Goal: Task Accomplishment & Management: Manage account settings

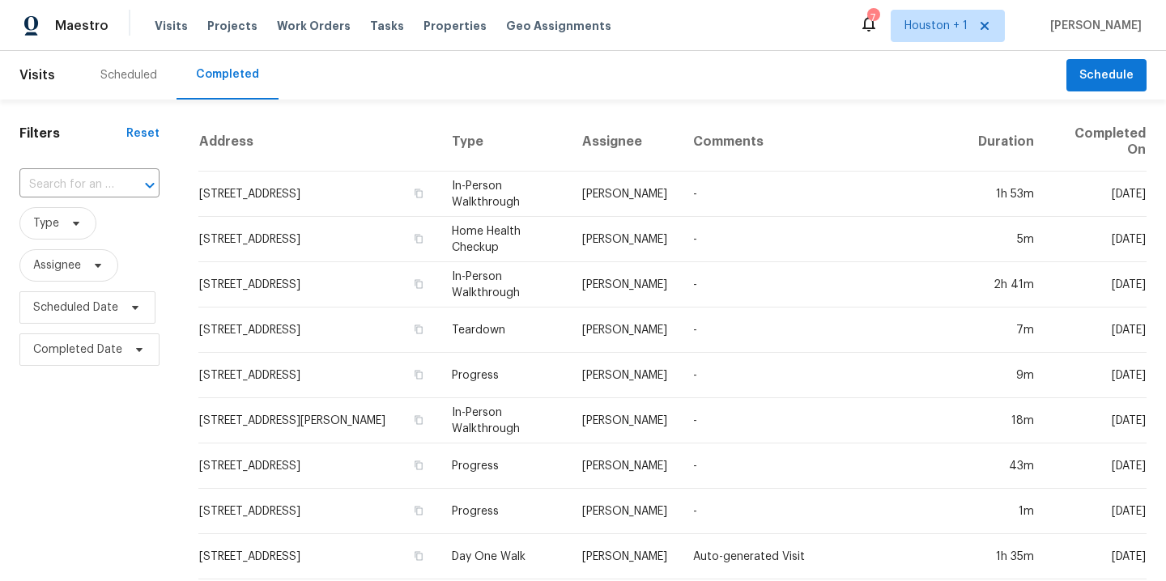
click at [118, 79] on div "Scheduled" at bounding box center [128, 75] width 57 height 16
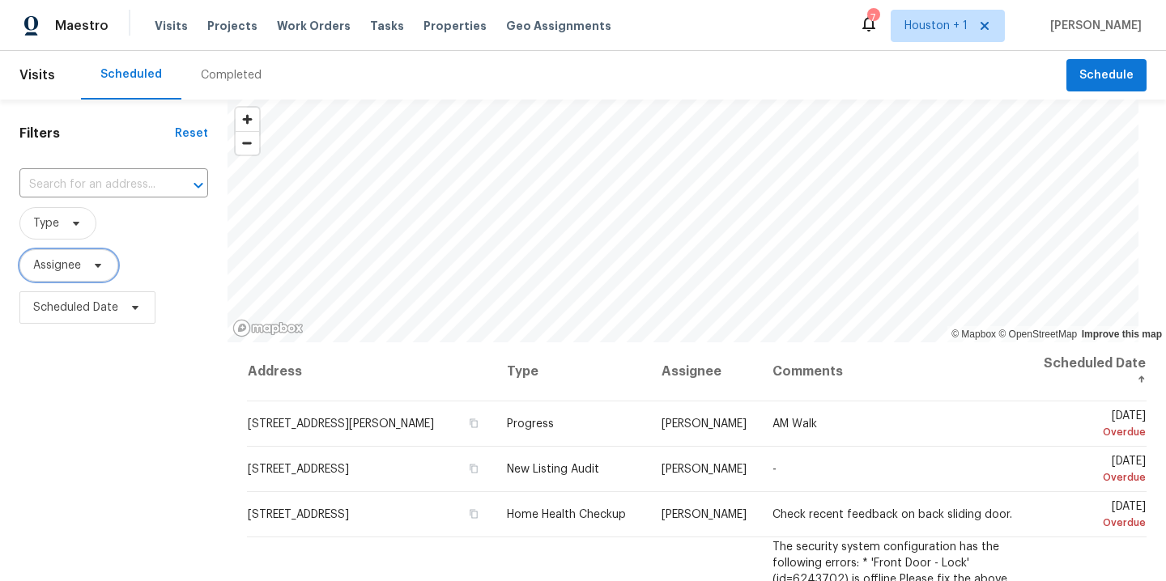
click at [62, 262] on span "Assignee" at bounding box center [57, 265] width 48 height 16
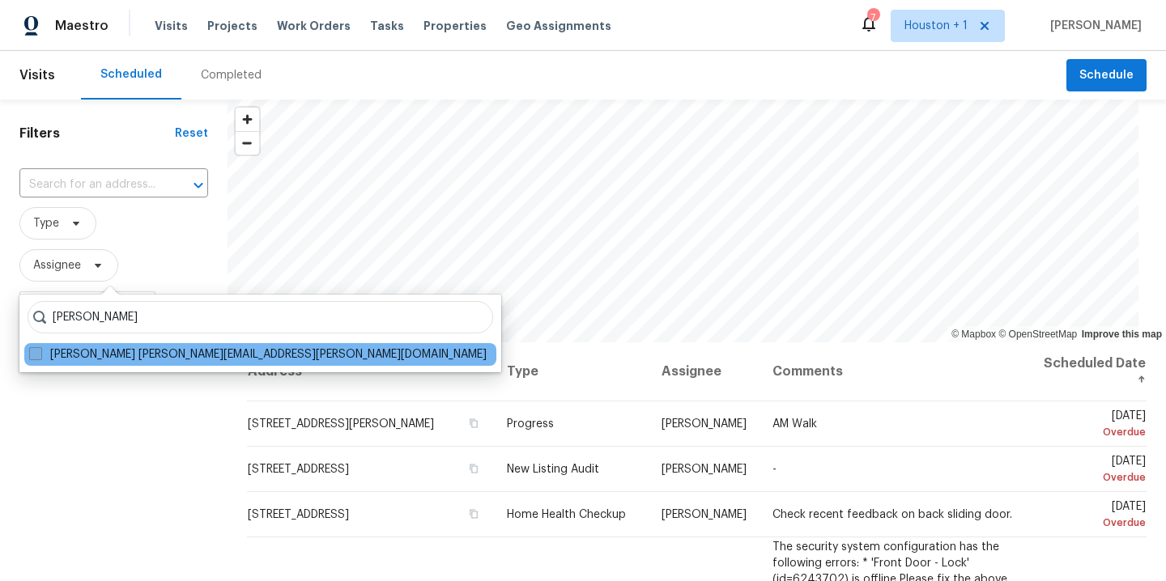
type input "[PERSON_NAME]"
click at [146, 350] on label "[PERSON_NAME] [PERSON_NAME][EMAIL_ADDRESS][PERSON_NAME][DOMAIN_NAME]" at bounding box center [257, 355] width 457 height 16
click at [40, 350] on input "[PERSON_NAME] [PERSON_NAME][EMAIL_ADDRESS][PERSON_NAME][DOMAIN_NAME]" at bounding box center [34, 352] width 11 height 11
checkbox input "true"
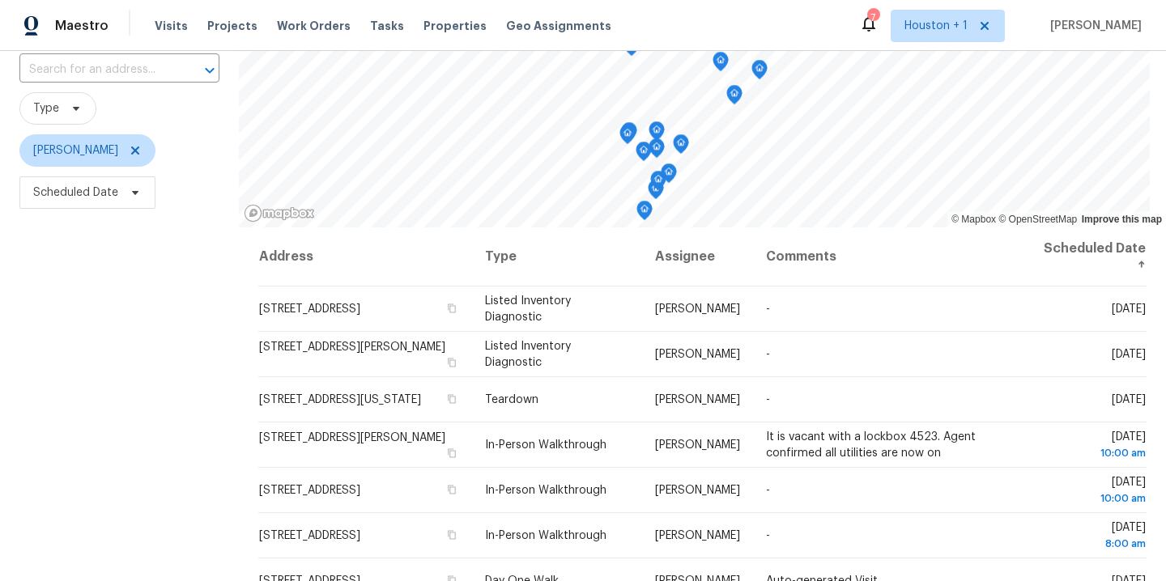
scroll to position [116, 0]
click at [93, 347] on div "Filters Reset ​ Type [PERSON_NAME] Scheduled Date" at bounding box center [119, 338] width 239 height 708
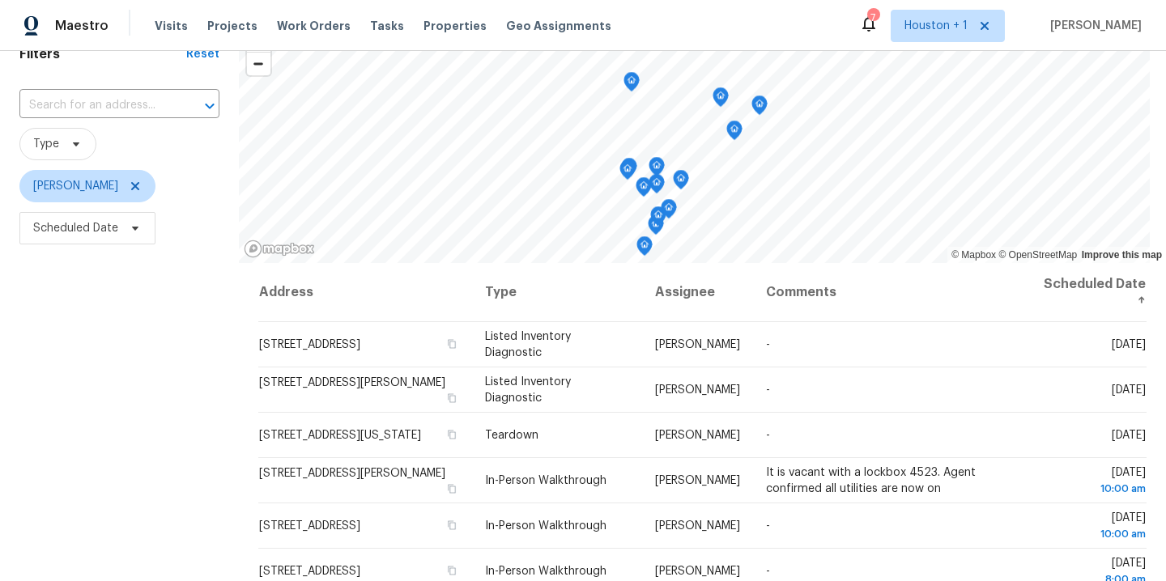
scroll to position [0, 0]
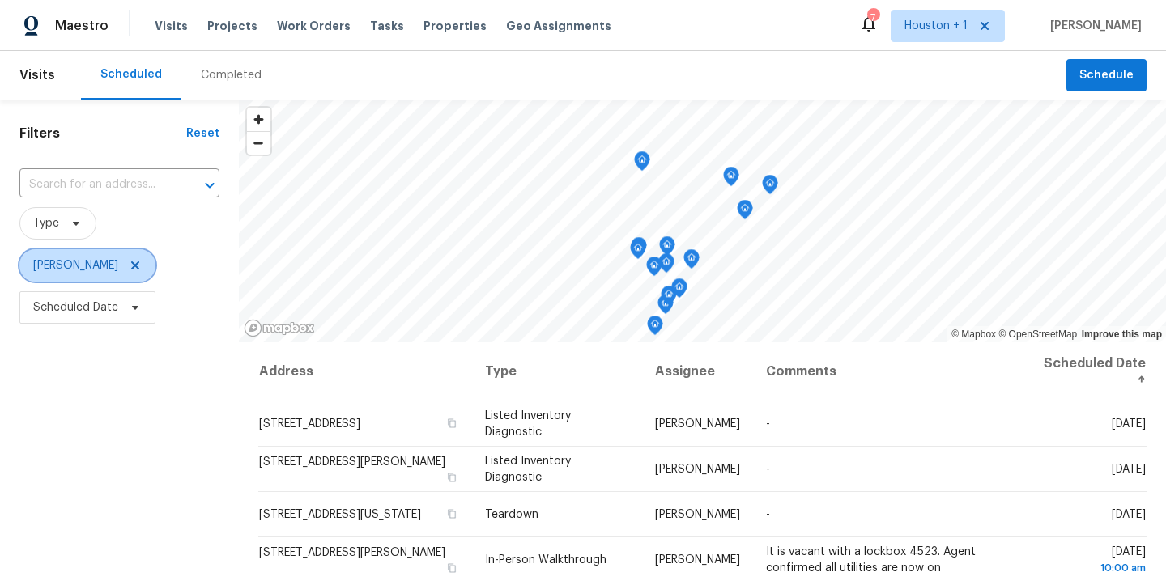
click at [129, 270] on icon at bounding box center [135, 265] width 13 height 13
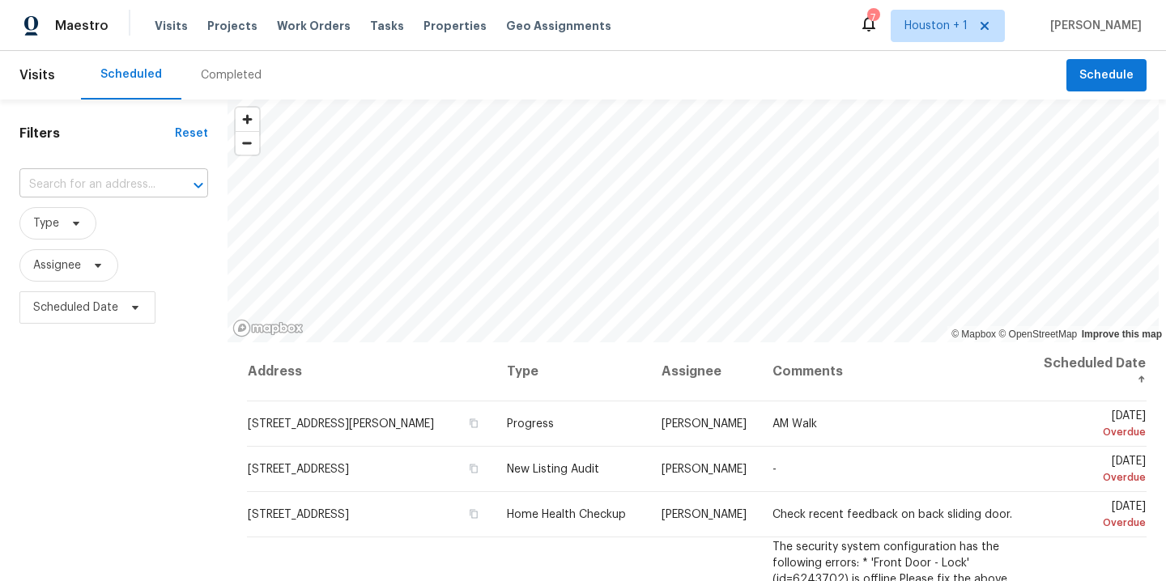
click at [79, 181] on input "text" at bounding box center [90, 184] width 143 height 25
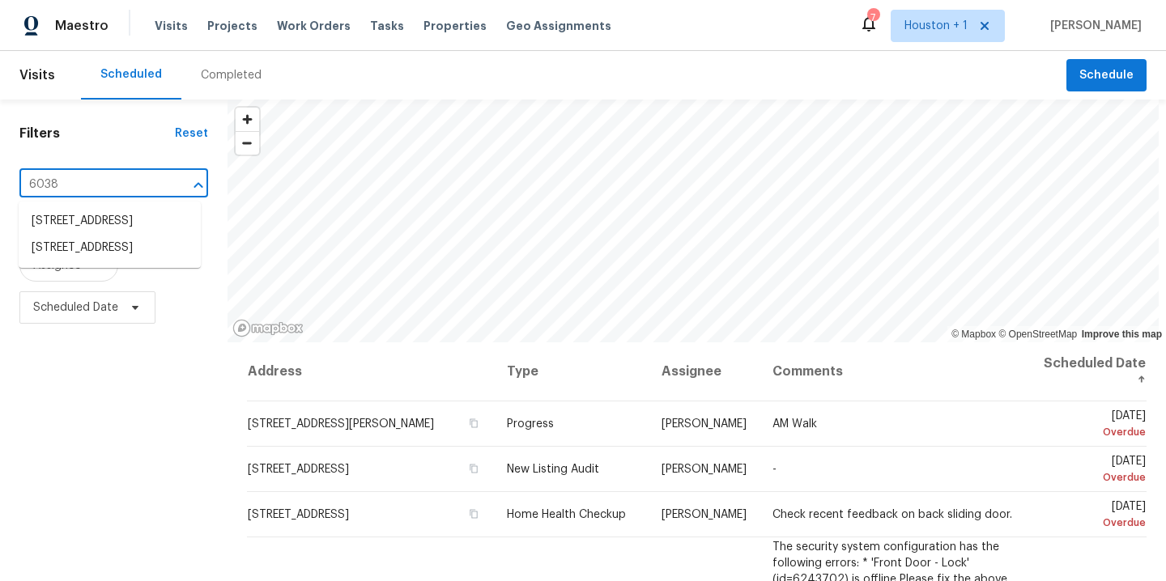
type input "6038 b"
click at [142, 235] on li "[STREET_ADDRESS]" at bounding box center [110, 221] width 182 height 27
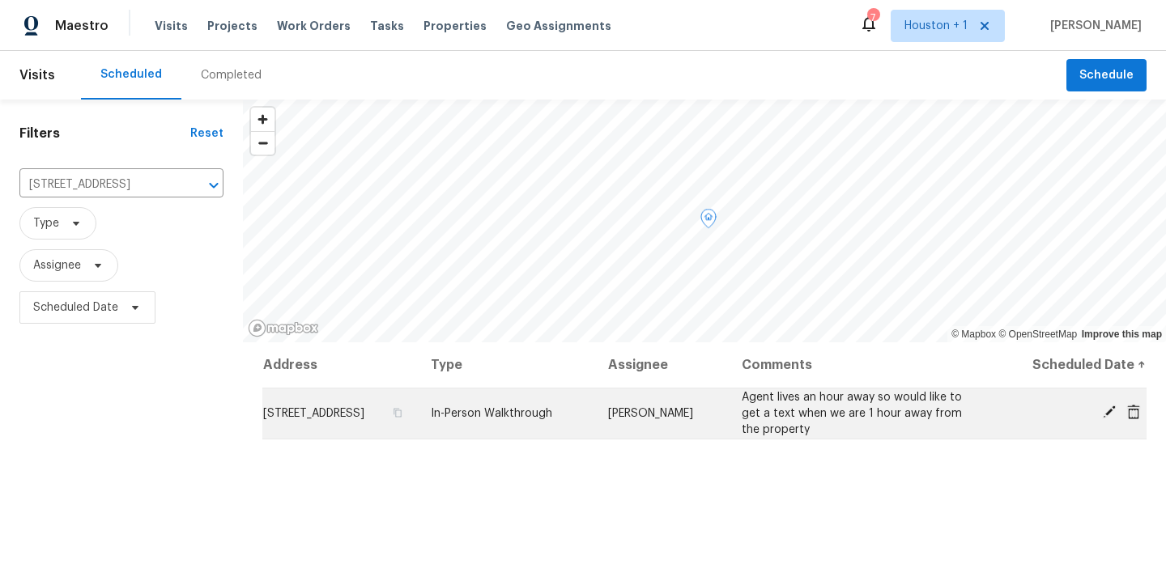
click at [1102, 410] on icon at bounding box center [1109, 412] width 15 height 15
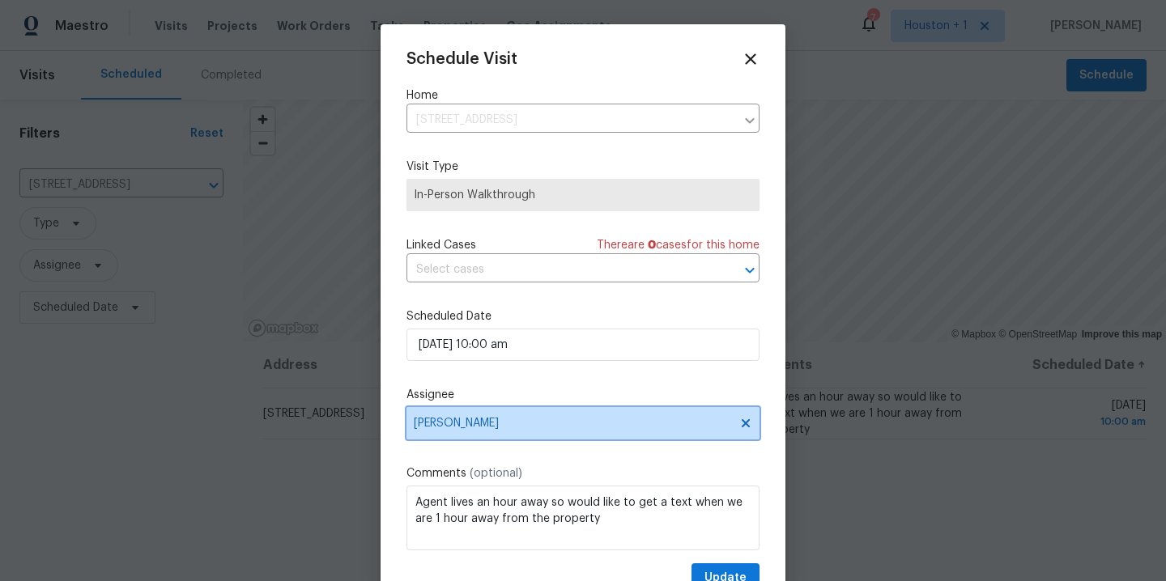
click at [553, 428] on span "[PERSON_NAME]" at bounding box center [572, 423] width 317 height 13
click at [182, 482] on div at bounding box center [583, 290] width 1166 height 581
click at [745, 59] on icon at bounding box center [750, 58] width 11 height 11
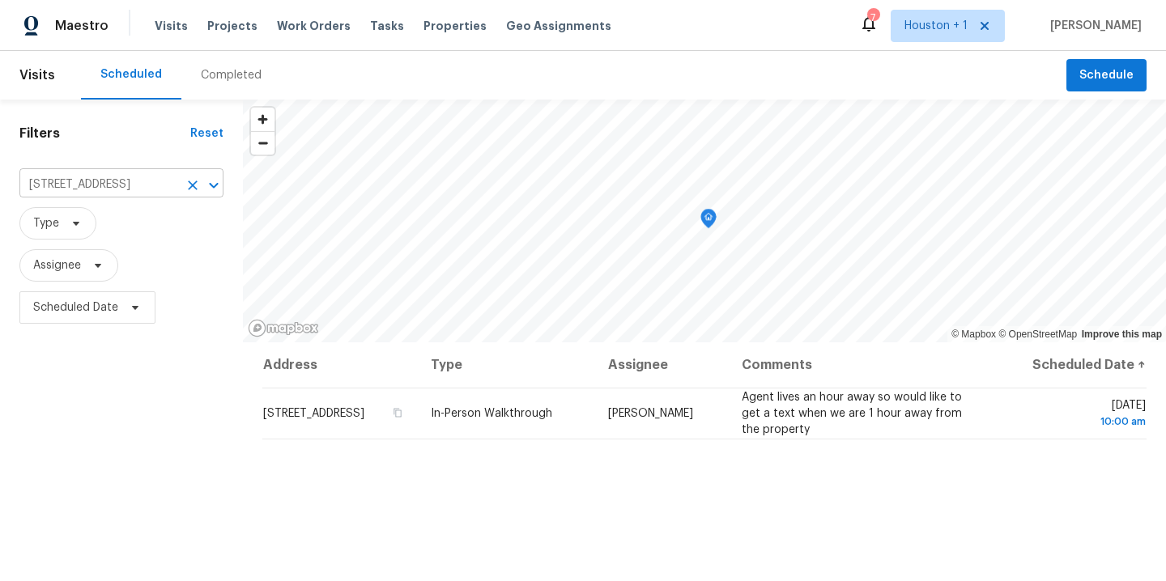
click at [110, 185] on input "[STREET_ADDRESS]" at bounding box center [98, 184] width 159 height 25
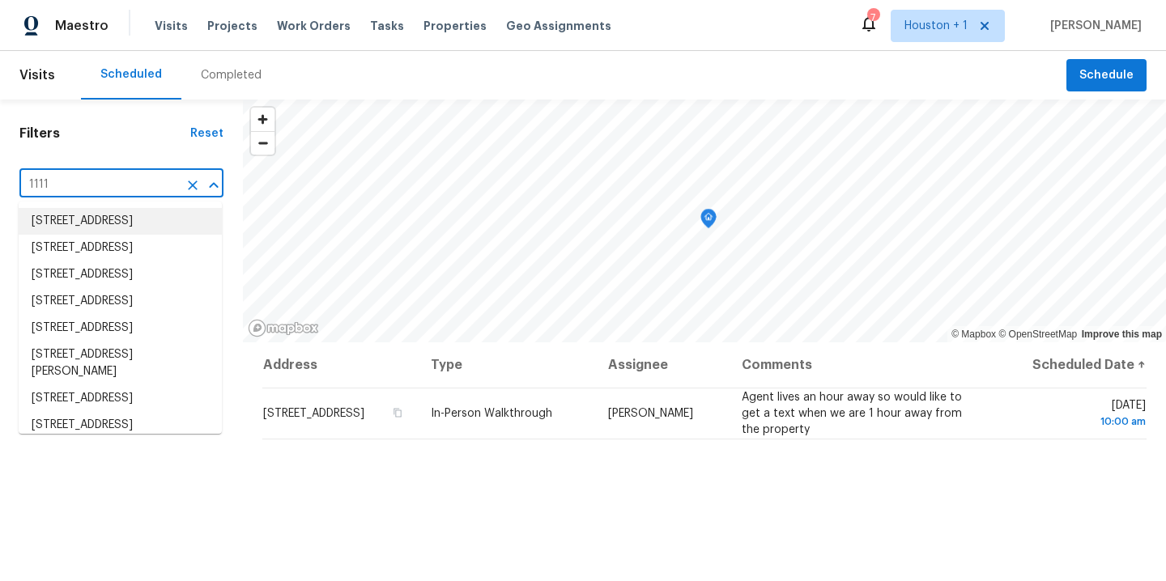
type input "1111 7"
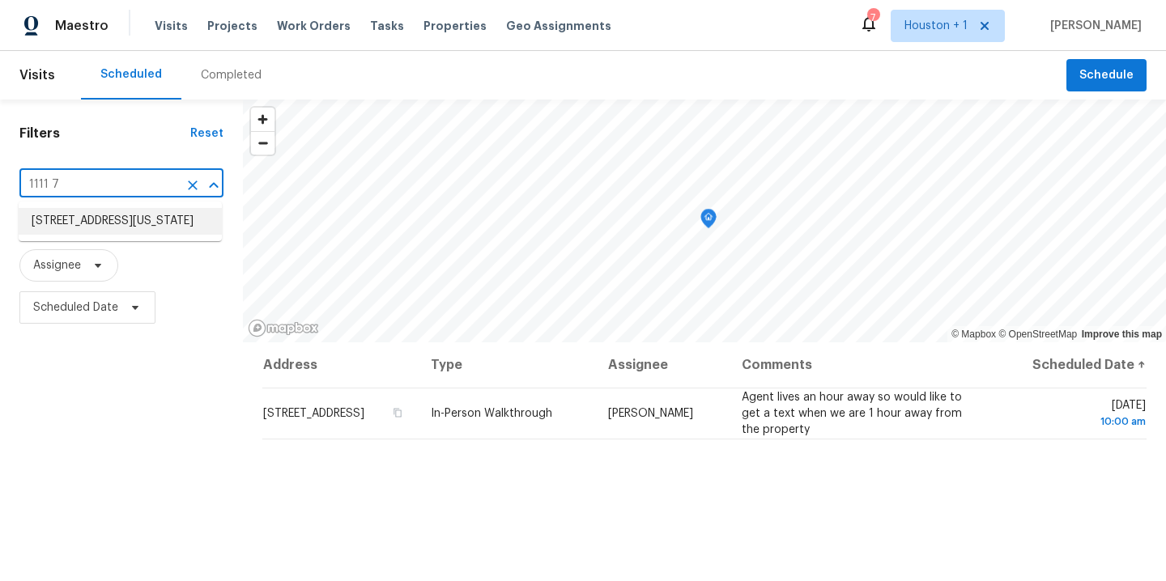
click at [122, 222] on li "[STREET_ADDRESS][US_STATE]" at bounding box center [120, 221] width 203 height 27
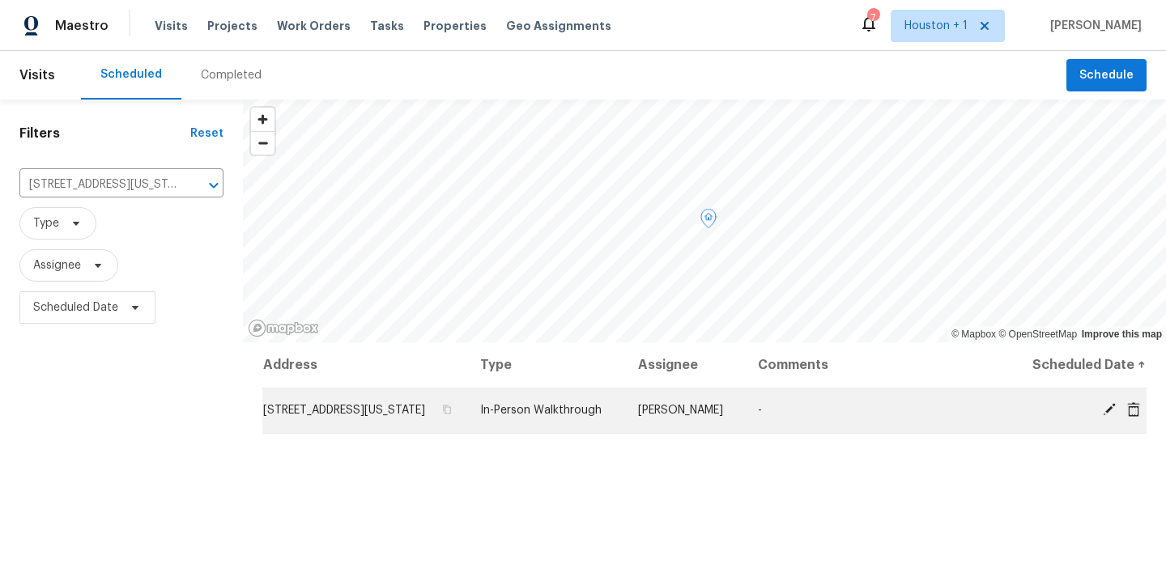
click at [1103, 412] on icon at bounding box center [1109, 409] width 13 height 13
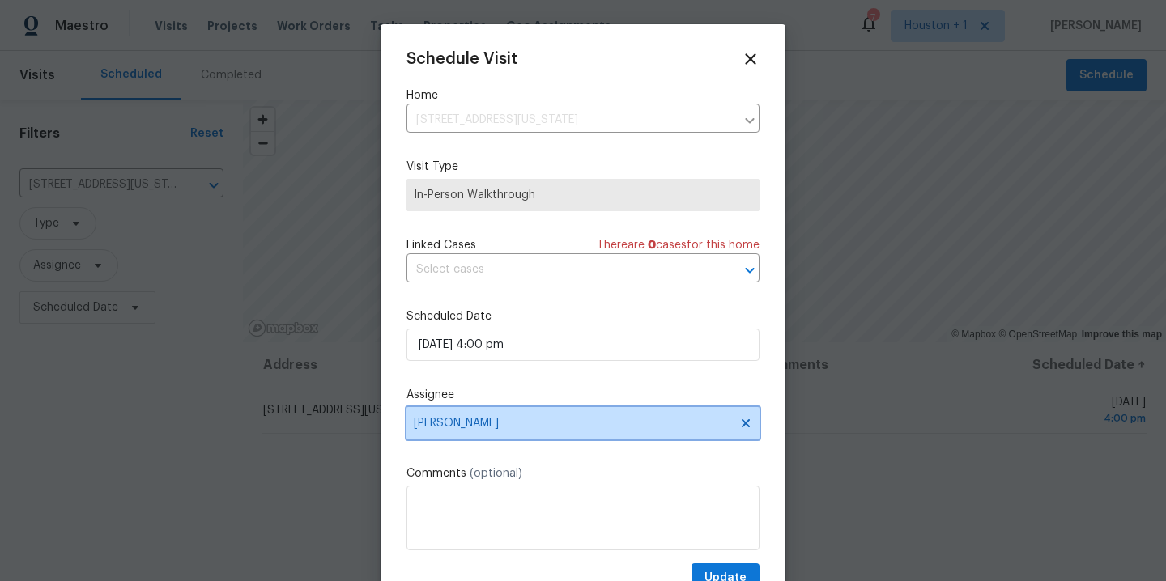
click at [624, 426] on span "[PERSON_NAME]" at bounding box center [572, 423] width 317 height 13
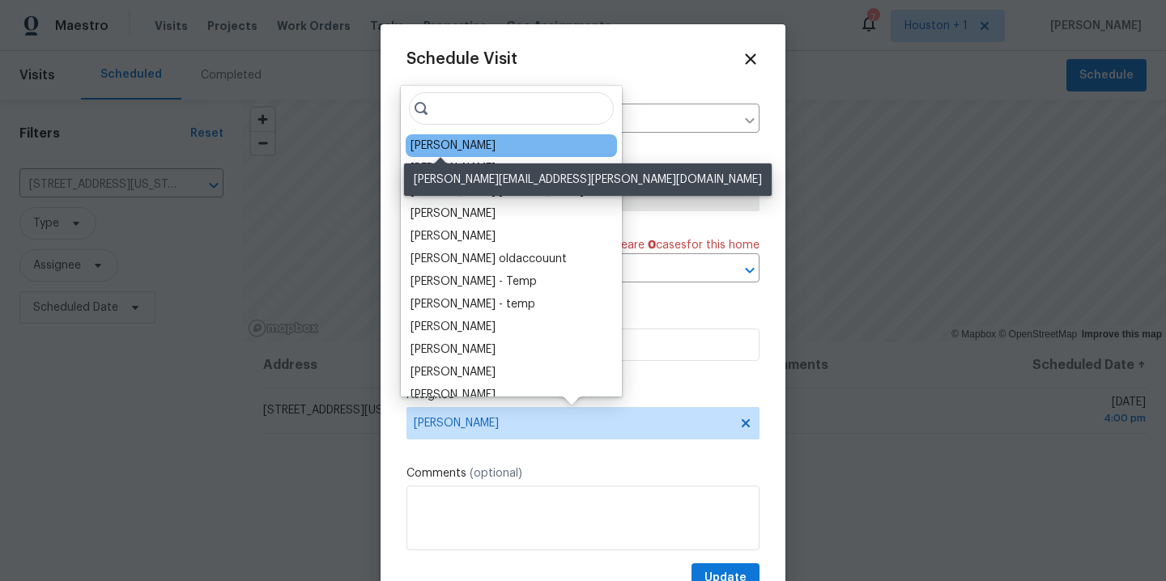
click at [456, 144] on div "[PERSON_NAME]" at bounding box center [453, 146] width 85 height 16
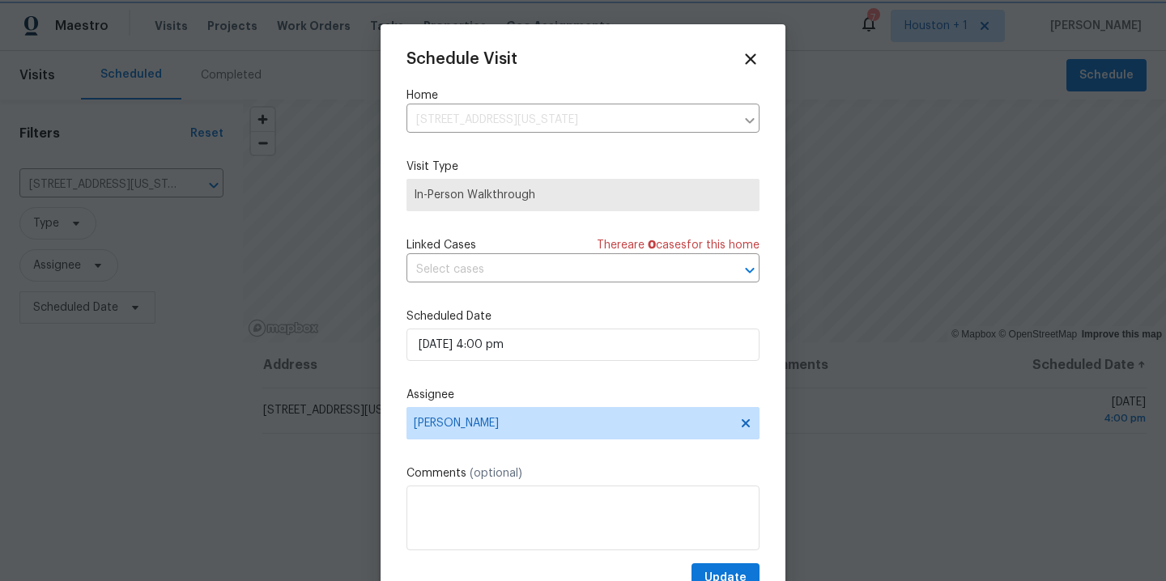
scroll to position [29, 0]
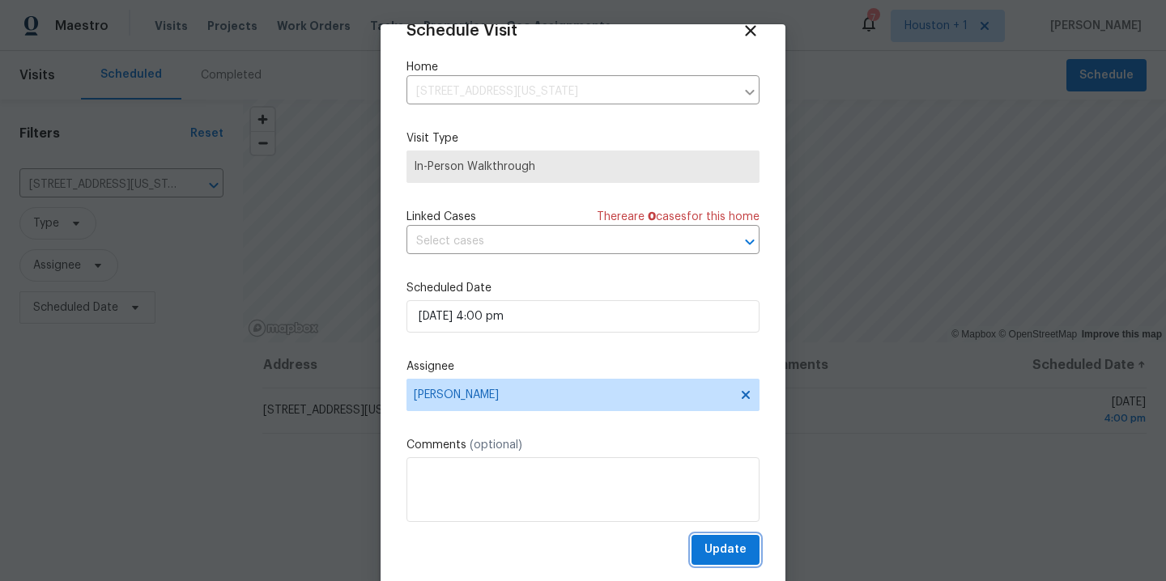
click at [725, 542] on span "Update" at bounding box center [725, 550] width 42 height 20
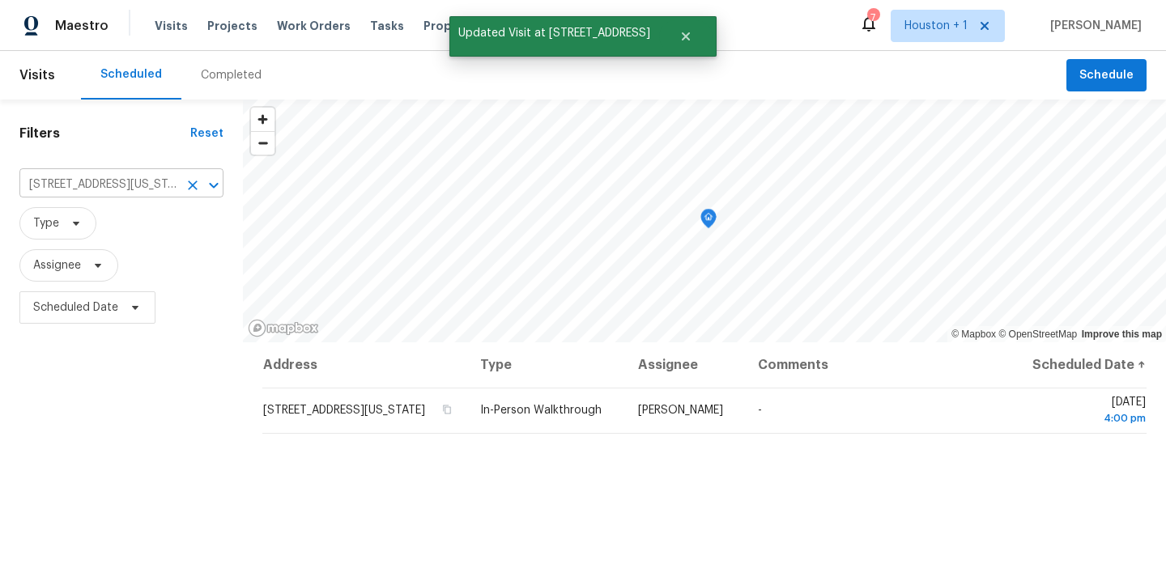
click at [187, 185] on icon "Clear" at bounding box center [193, 185] width 16 height 16
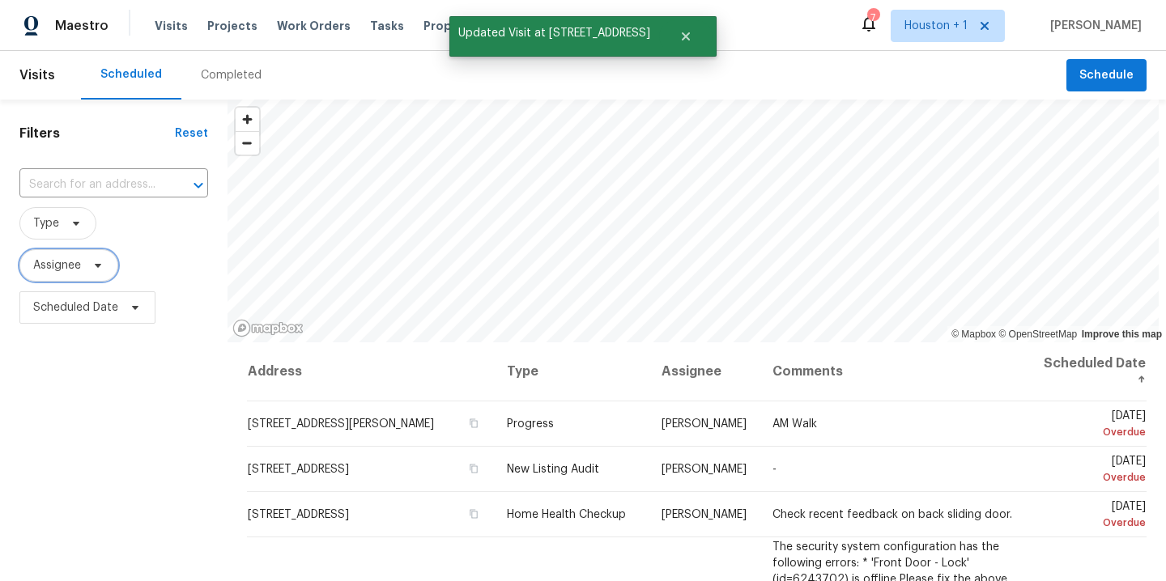
click at [99, 273] on span "Assignee" at bounding box center [68, 265] width 99 height 32
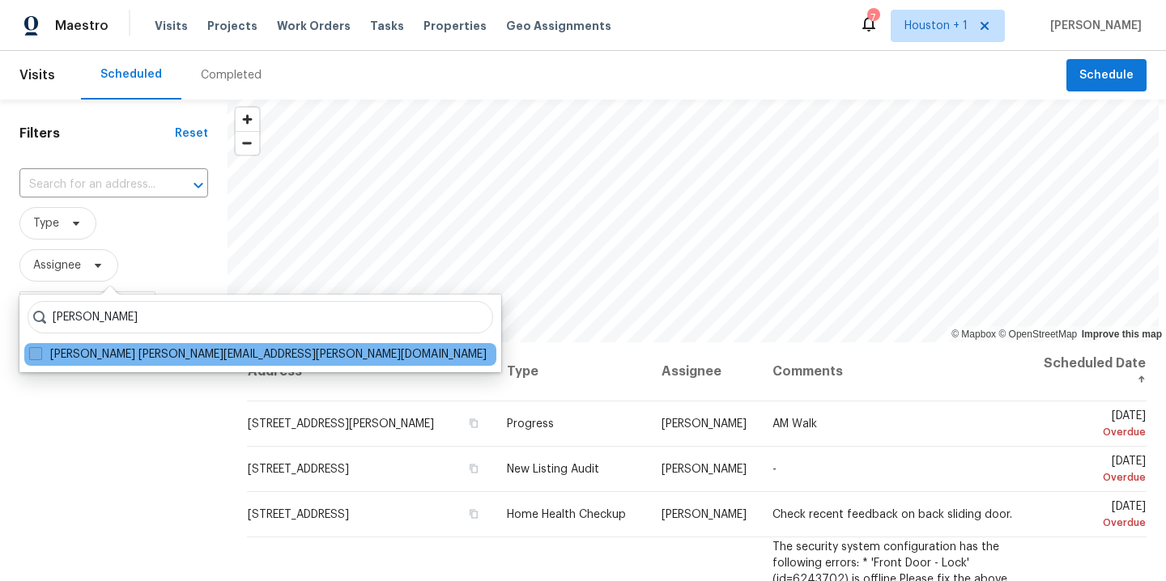
type input "[PERSON_NAME]"
click at [96, 358] on label "[PERSON_NAME] [PERSON_NAME][EMAIL_ADDRESS][PERSON_NAME][DOMAIN_NAME]" at bounding box center [257, 355] width 457 height 16
click at [40, 357] on input "[PERSON_NAME] [PERSON_NAME][EMAIL_ADDRESS][PERSON_NAME][DOMAIN_NAME]" at bounding box center [34, 352] width 11 height 11
checkbox input "true"
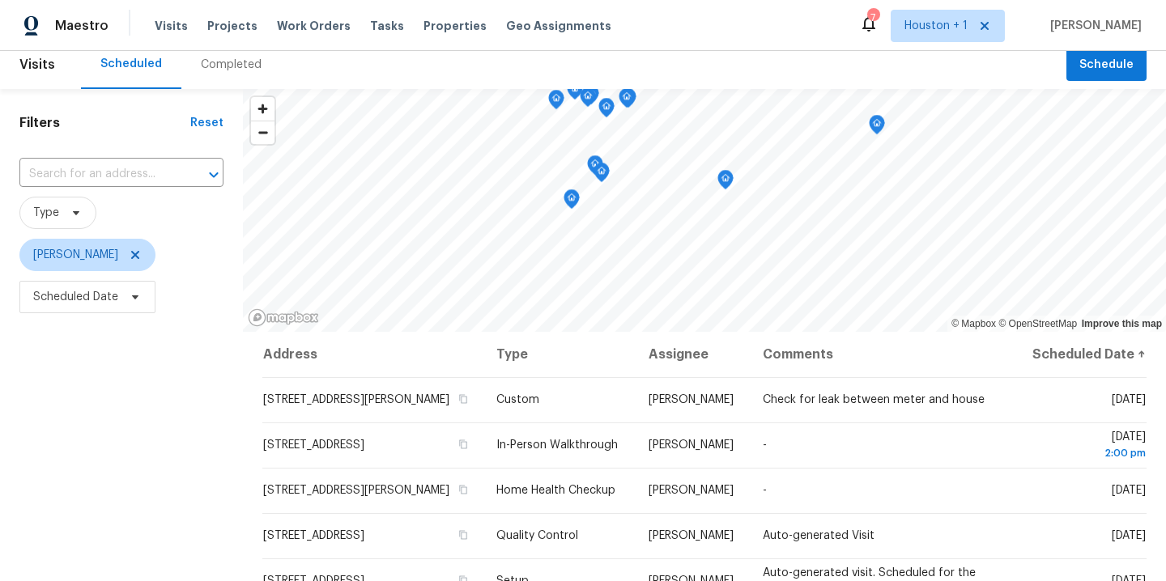
scroll to position [11, 0]
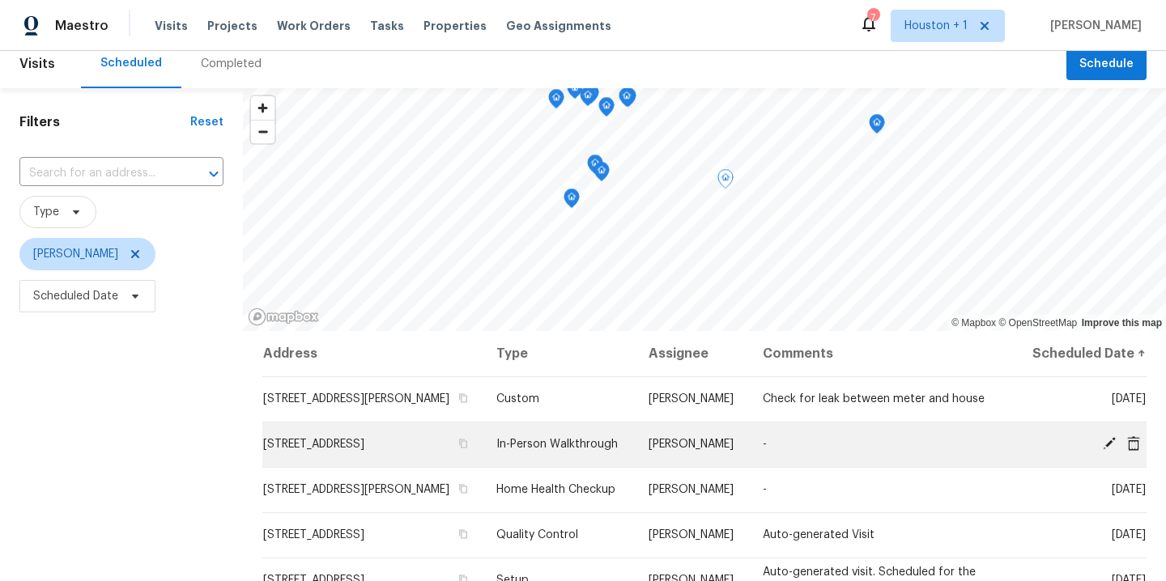
click at [1102, 451] on icon at bounding box center [1109, 443] width 15 height 15
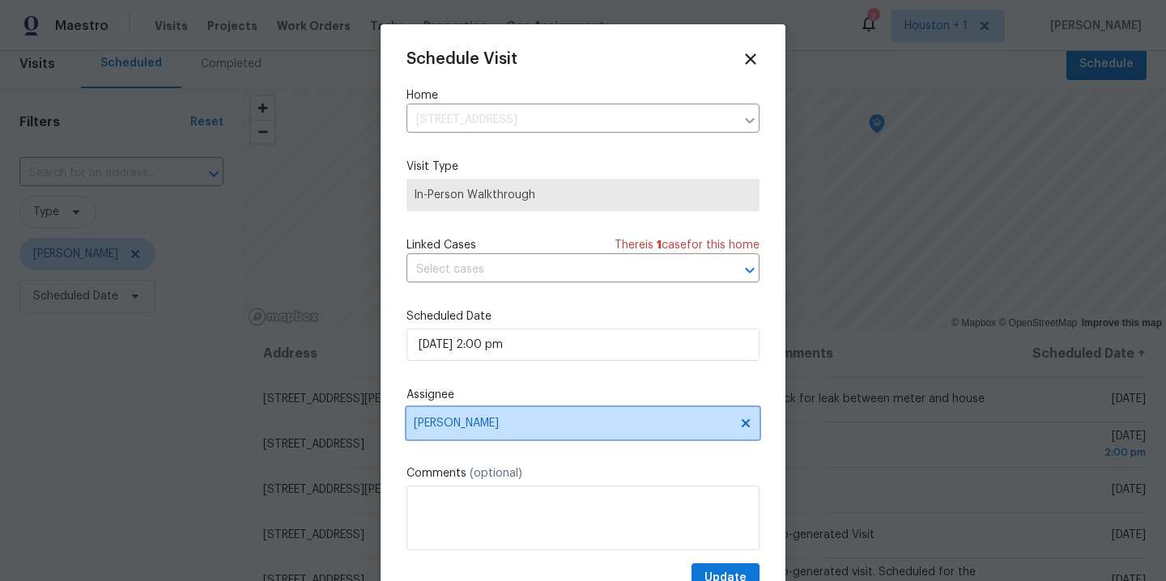
click at [534, 434] on span "[PERSON_NAME]" at bounding box center [582, 423] width 353 height 32
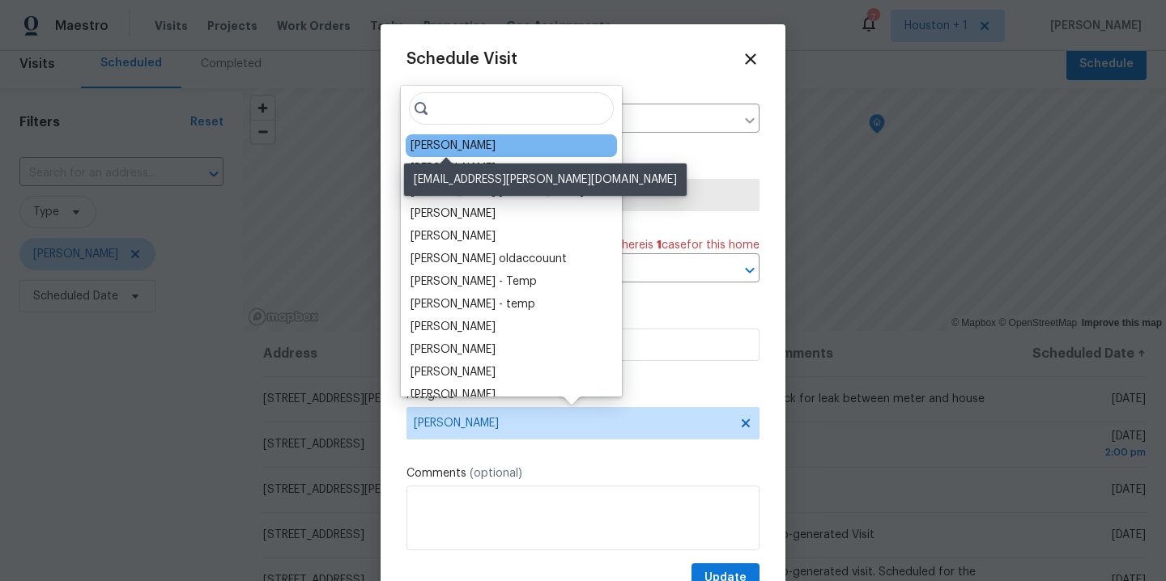
click at [465, 149] on div "[PERSON_NAME]" at bounding box center [453, 146] width 85 height 16
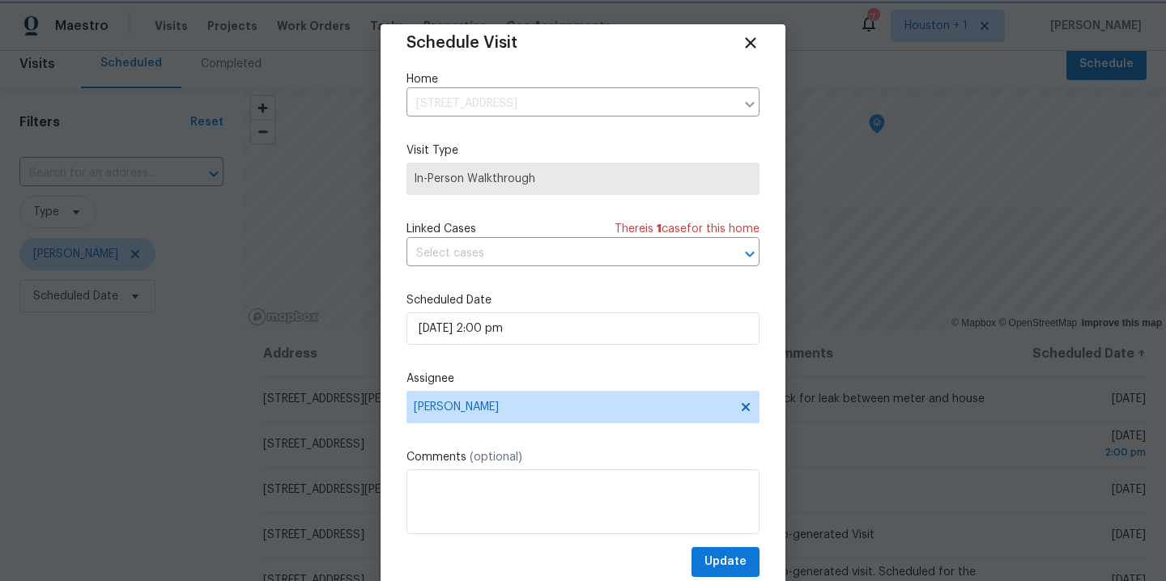
scroll to position [29, 0]
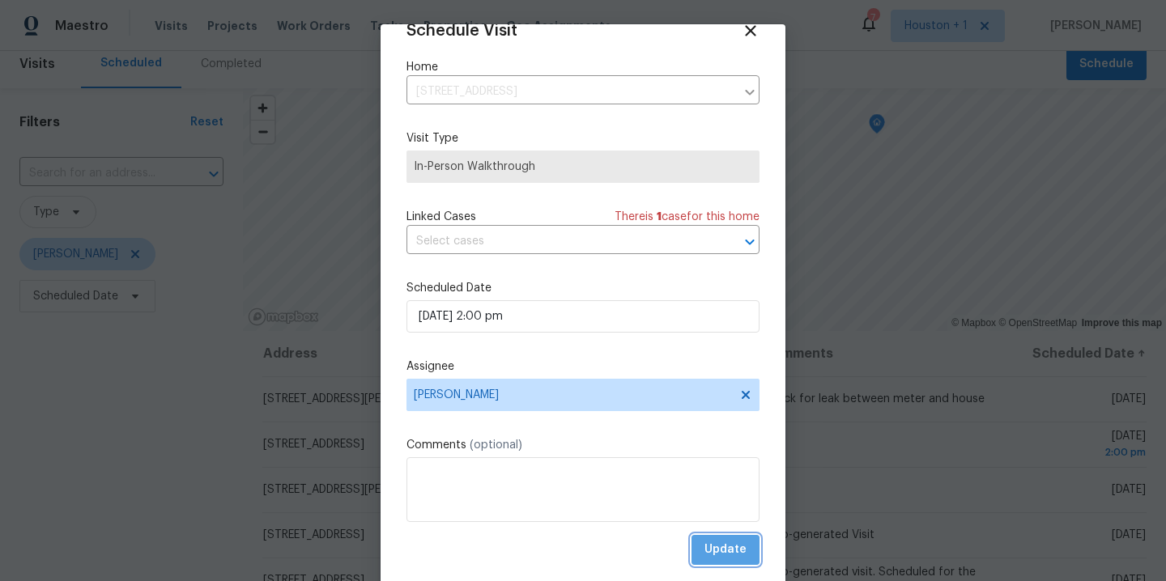
click at [712, 550] on span "Update" at bounding box center [725, 550] width 42 height 20
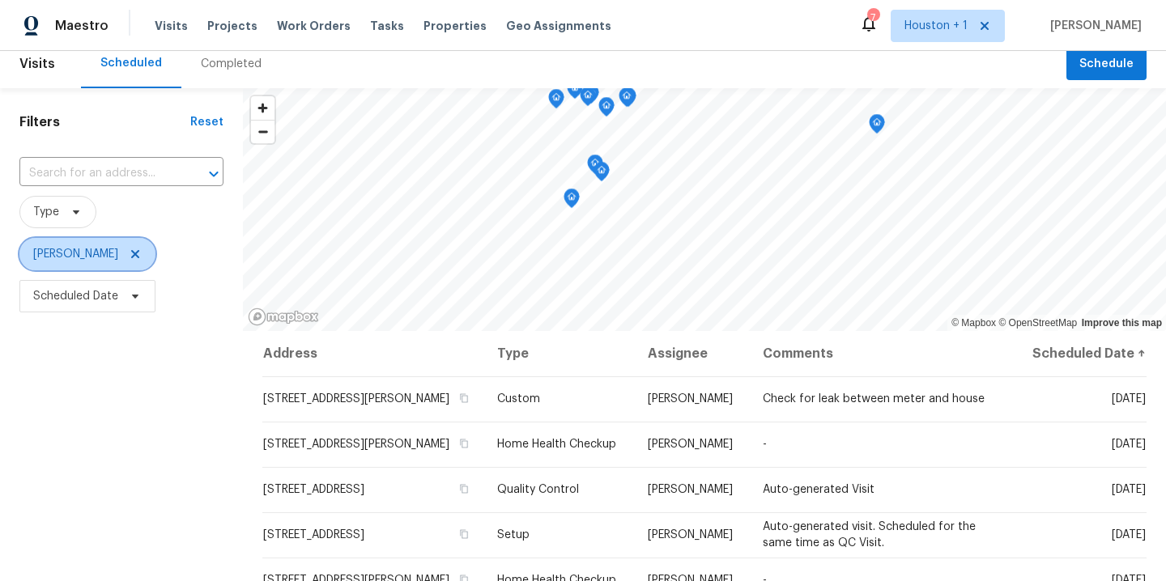
click at [129, 257] on icon at bounding box center [135, 254] width 13 height 13
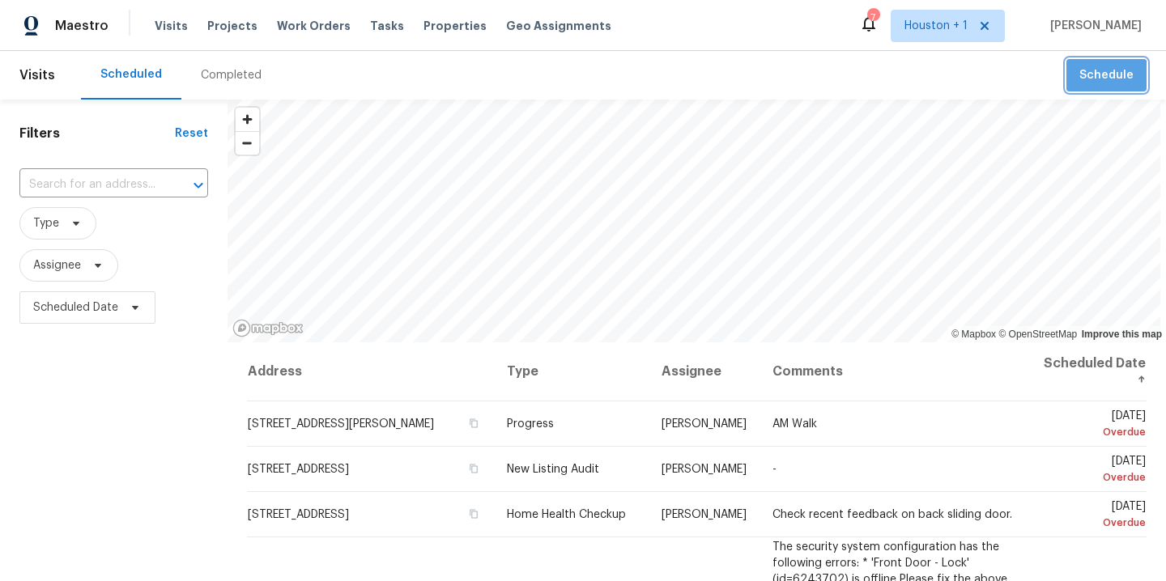
click at [1092, 86] on button "Schedule" at bounding box center [1106, 75] width 80 height 33
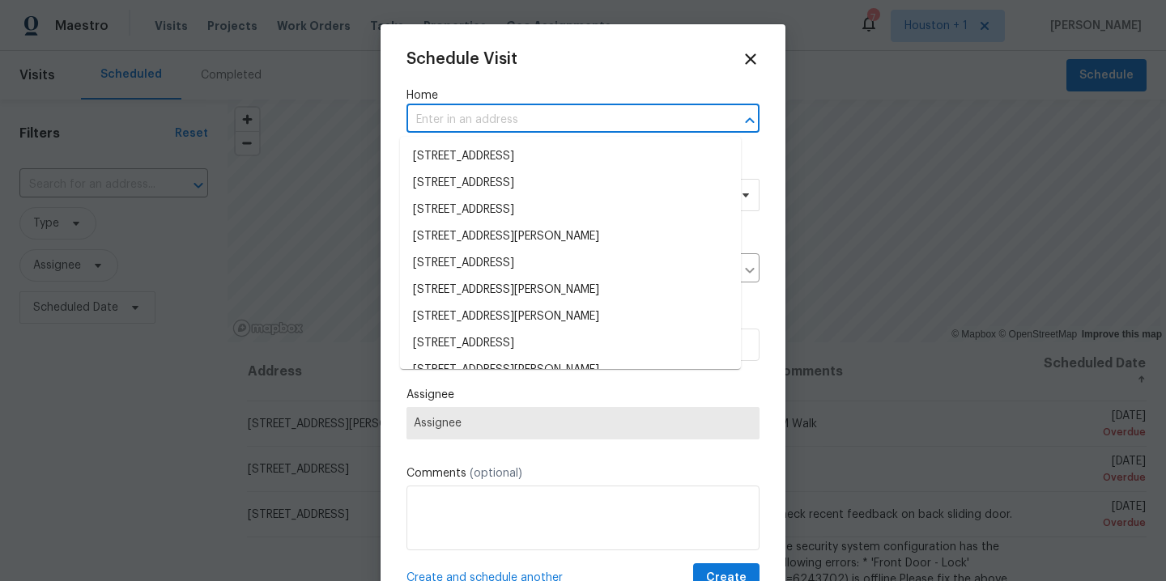
click at [474, 123] on input "text" at bounding box center [560, 120] width 308 height 25
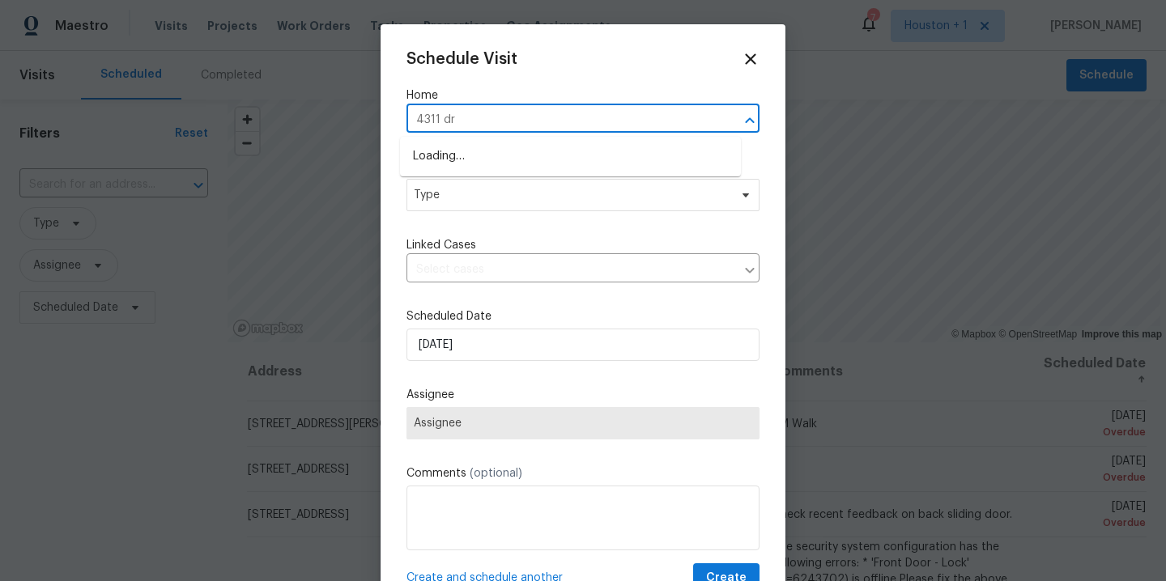
type input "4311 dra"
click at [493, 163] on li "[STREET_ADDRESS]" at bounding box center [570, 156] width 341 height 27
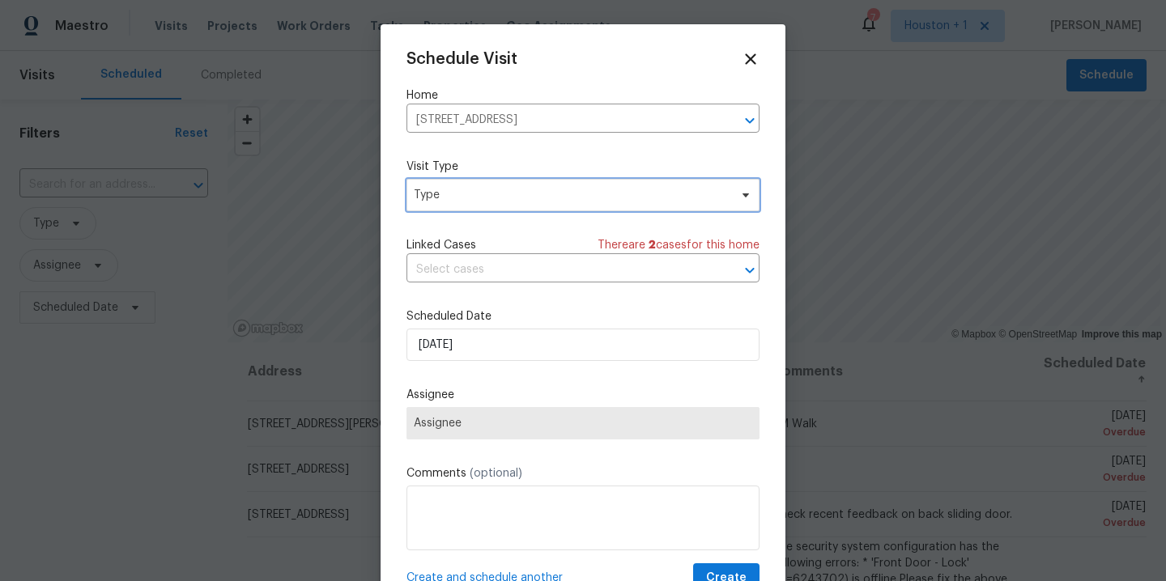
click at [479, 202] on span "Type" at bounding box center [571, 195] width 315 height 16
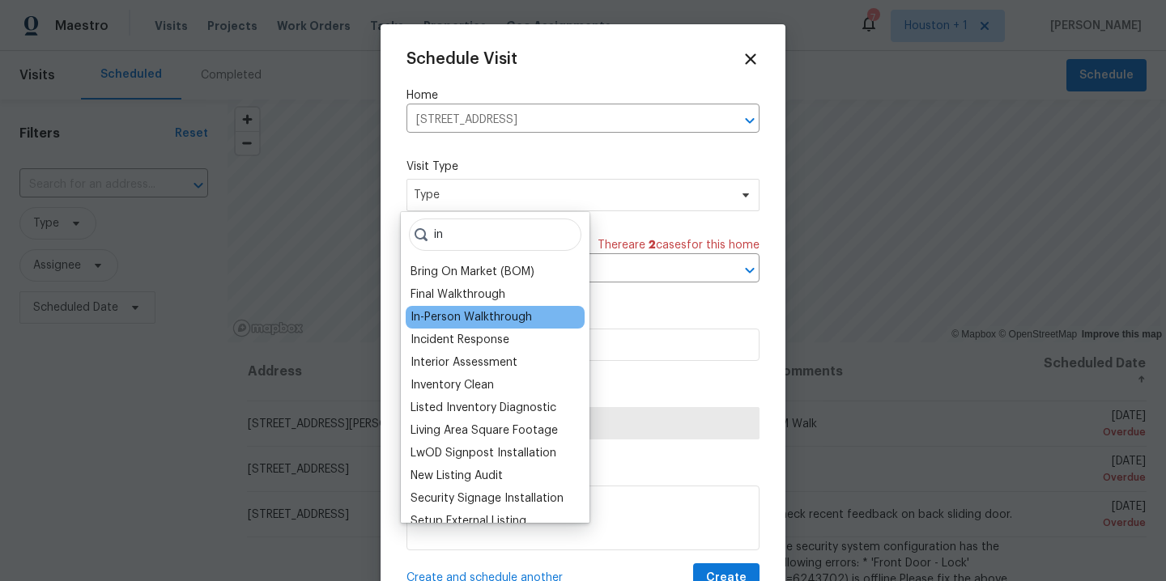
type input "in"
click at [502, 325] on div "In-Person Walkthrough" at bounding box center [495, 317] width 179 height 23
click at [462, 314] on div "In-Person Walkthrough" at bounding box center [471, 317] width 121 height 16
type input "[DATE] 5:43 pm"
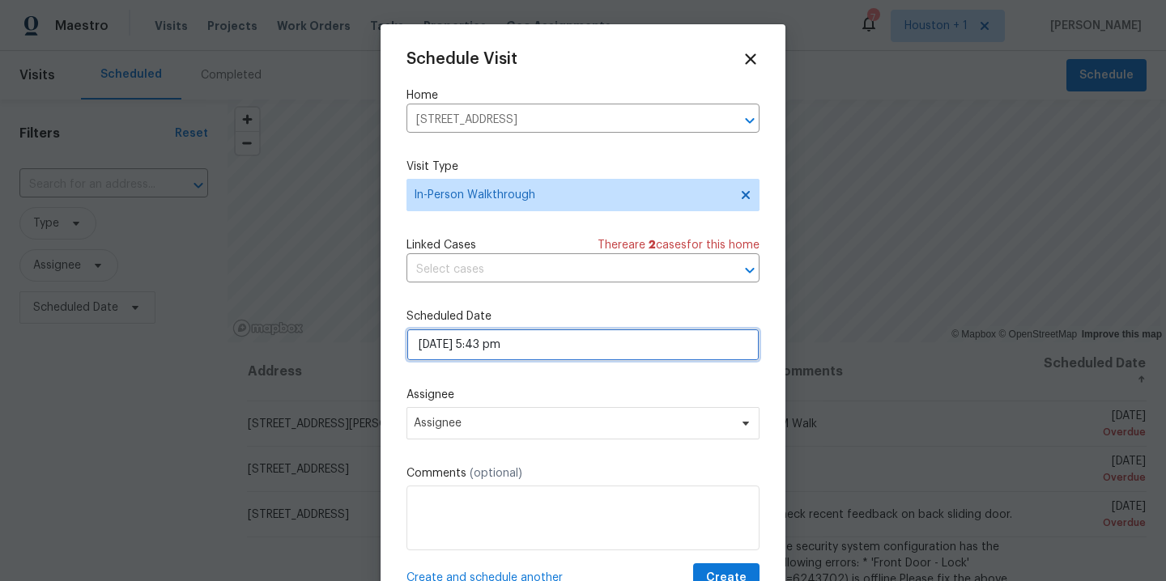
select select "pm"
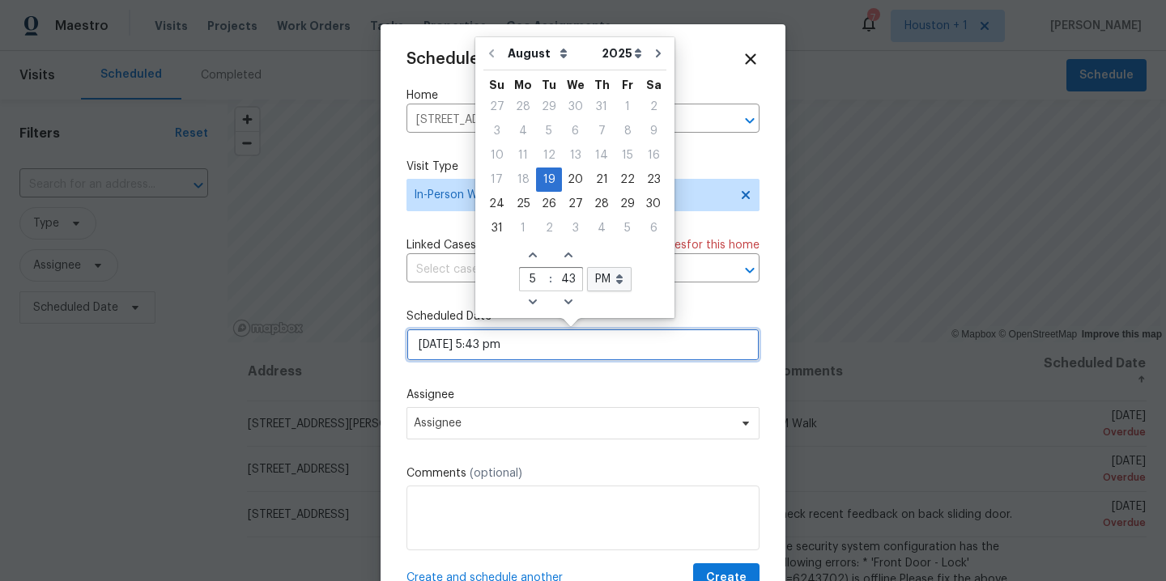
click at [559, 346] on input "[DATE] 5:43 pm" at bounding box center [582, 345] width 353 height 32
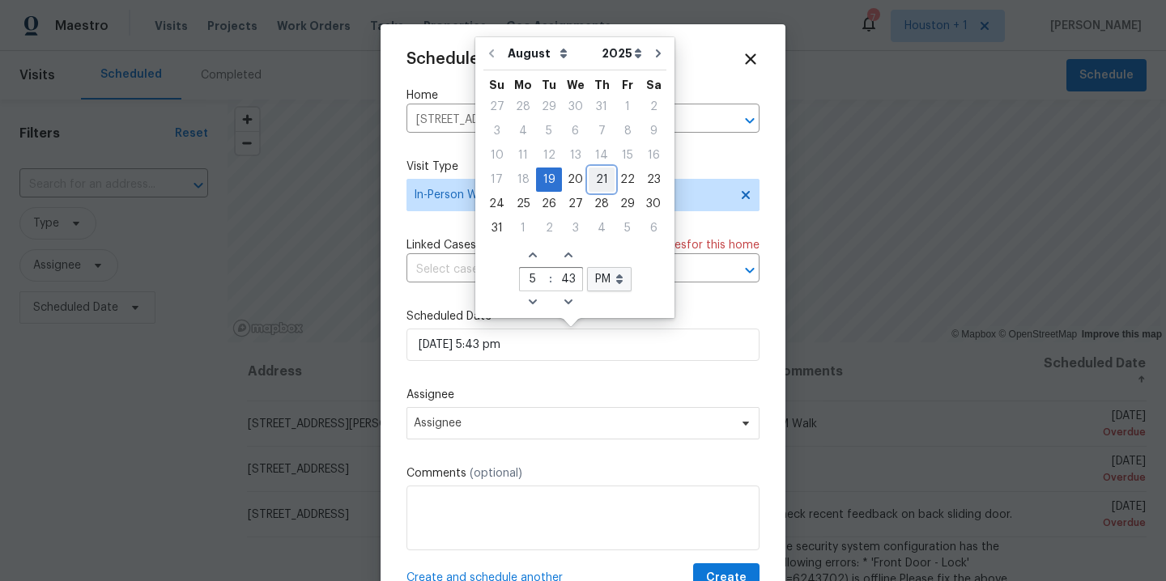
click at [589, 173] on div "21" at bounding box center [602, 179] width 26 height 23
type input "[DATE] 5:43 pm"
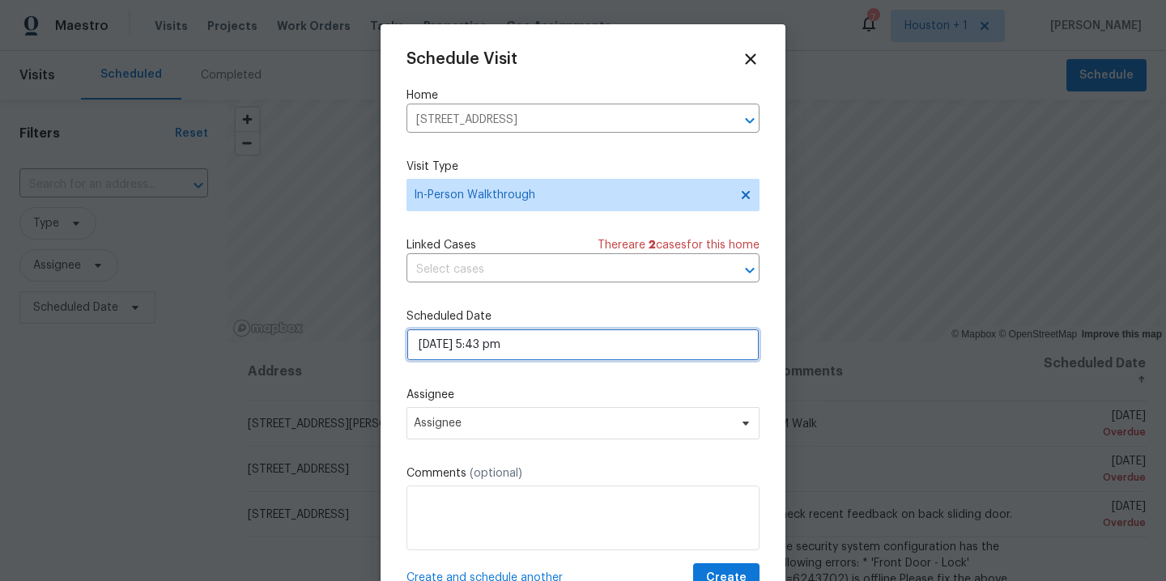
click at [579, 349] on input "[DATE] 5:43 pm" at bounding box center [582, 345] width 353 height 32
select select "pm"
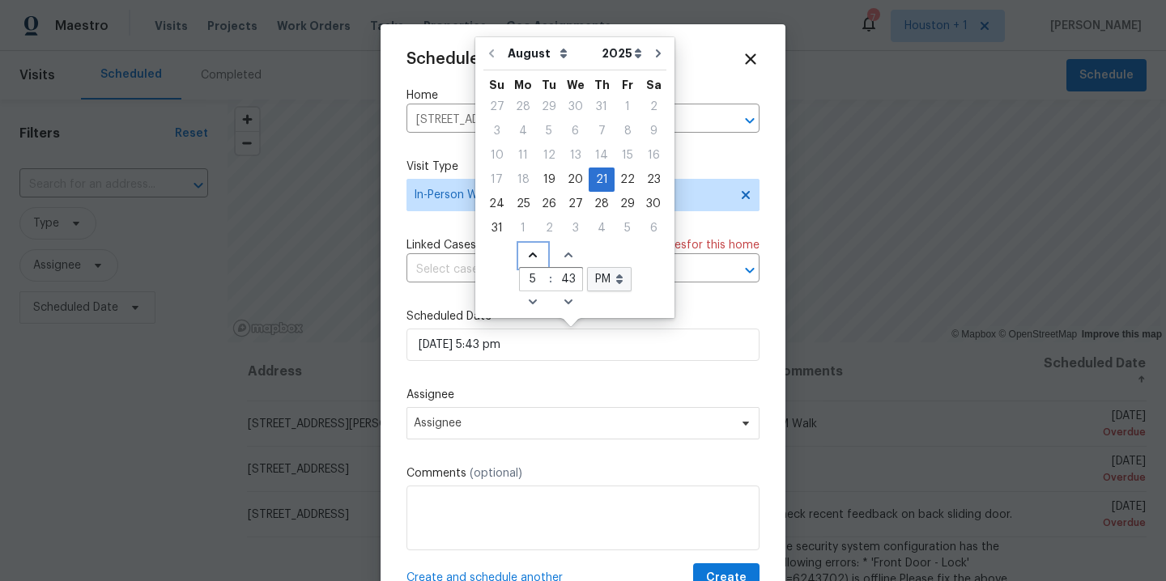
click at [527, 258] on icon "Increase hours (12hr clock)" at bounding box center [532, 255] width 13 height 13
type input "[DATE] 6:43 pm"
type input "6"
click at [527, 258] on icon "Increase hours (12hr clock)" at bounding box center [532, 255] width 13 height 13
type input "[DATE] 7:43 pm"
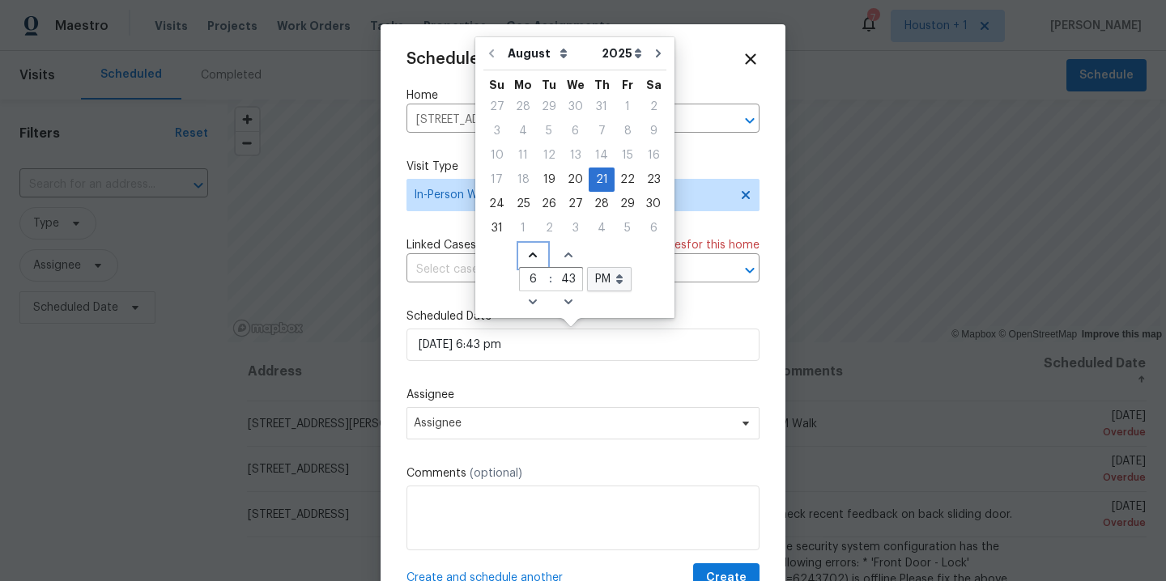
type input "7"
click at [527, 258] on icon "Increase hours (12hr clock)" at bounding box center [532, 255] width 13 height 13
type input "[DATE] 8:43 pm"
type input "8"
click at [527, 258] on icon "Increase hours (12hr clock)" at bounding box center [532, 255] width 13 height 13
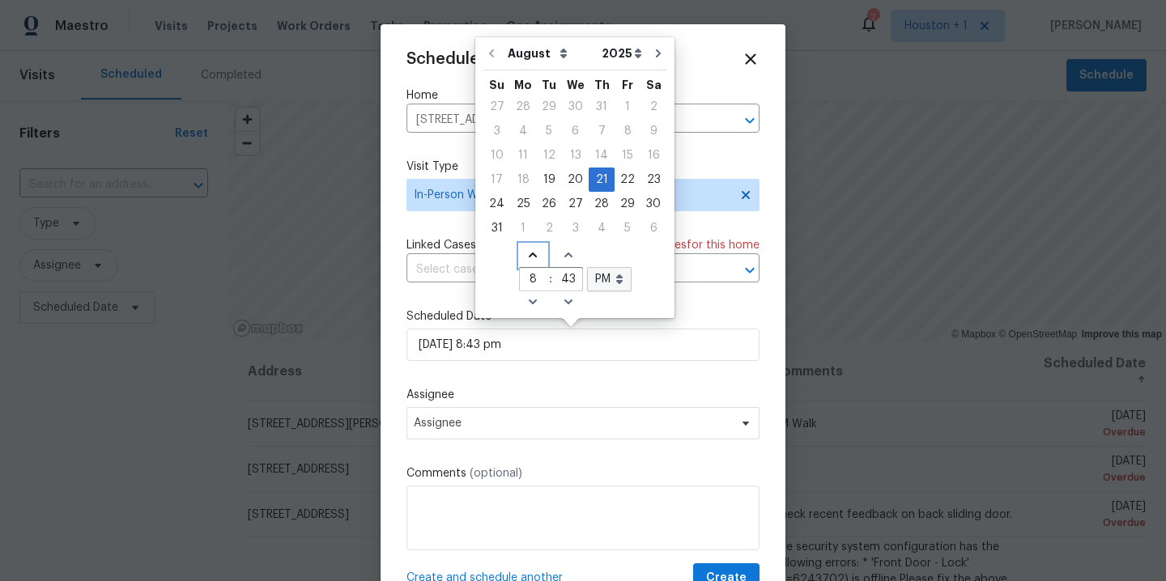
type input "[DATE] 9:43 pm"
type input "9"
click at [527, 258] on icon "Increase hours (12hr clock)" at bounding box center [532, 255] width 13 height 13
type input "[DATE] 10:43 pm"
type input "10"
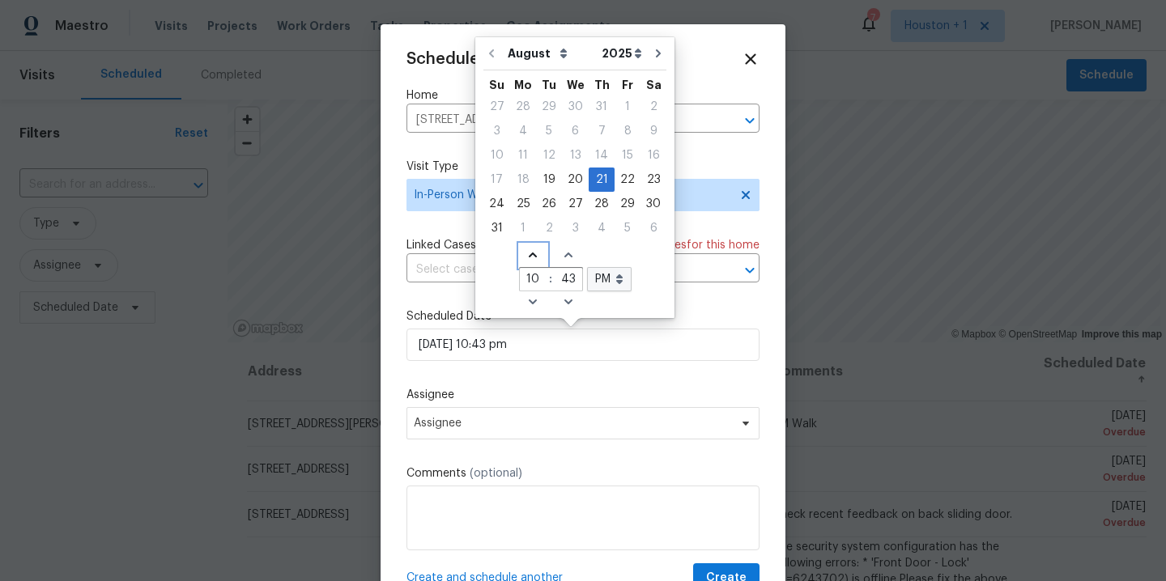
click at [527, 258] on icon "Increase hours (12hr clock)" at bounding box center [532, 255] width 13 height 13
type input "[DATE] 11:43 pm"
type input "11"
click at [527, 258] on icon "Increase hours (12hr clock)" at bounding box center [532, 255] width 13 height 13
type input "[DATE] 12:43 pm"
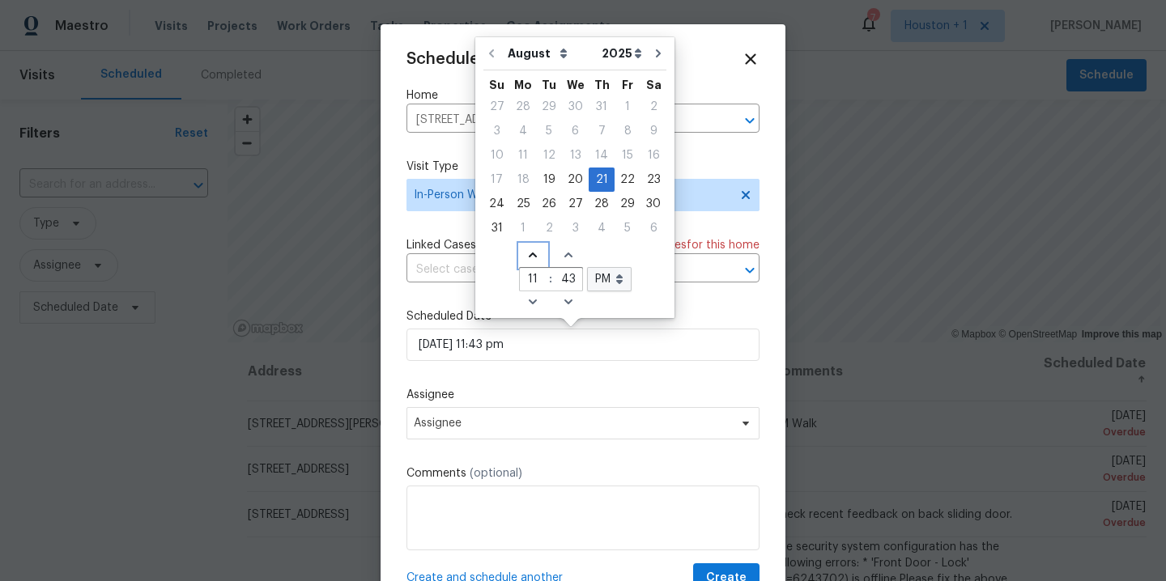
type input "12"
click at [526, 304] on icon "Decrease hours (12hr clock)" at bounding box center [532, 302] width 13 height 13
type input "[DATE] 11:43 pm"
type input "11"
click at [526, 304] on icon "Decrease hours (12hr clock)" at bounding box center [532, 302] width 13 height 13
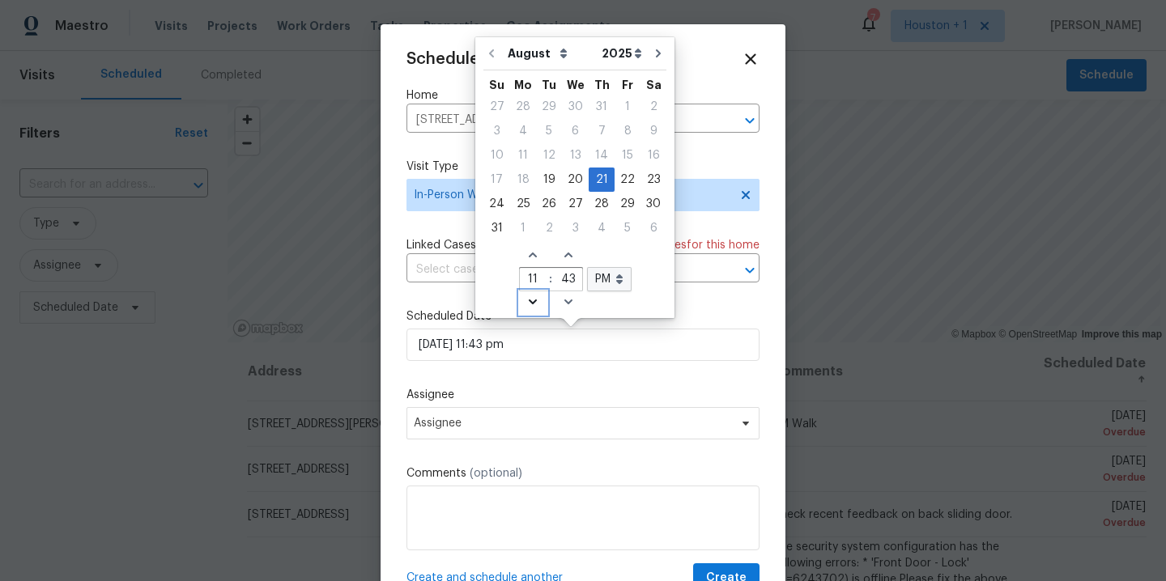
type input "[DATE] 10:43 pm"
type input "10"
click at [567, 282] on input "43" at bounding box center [568, 280] width 27 height 23
type input "00"
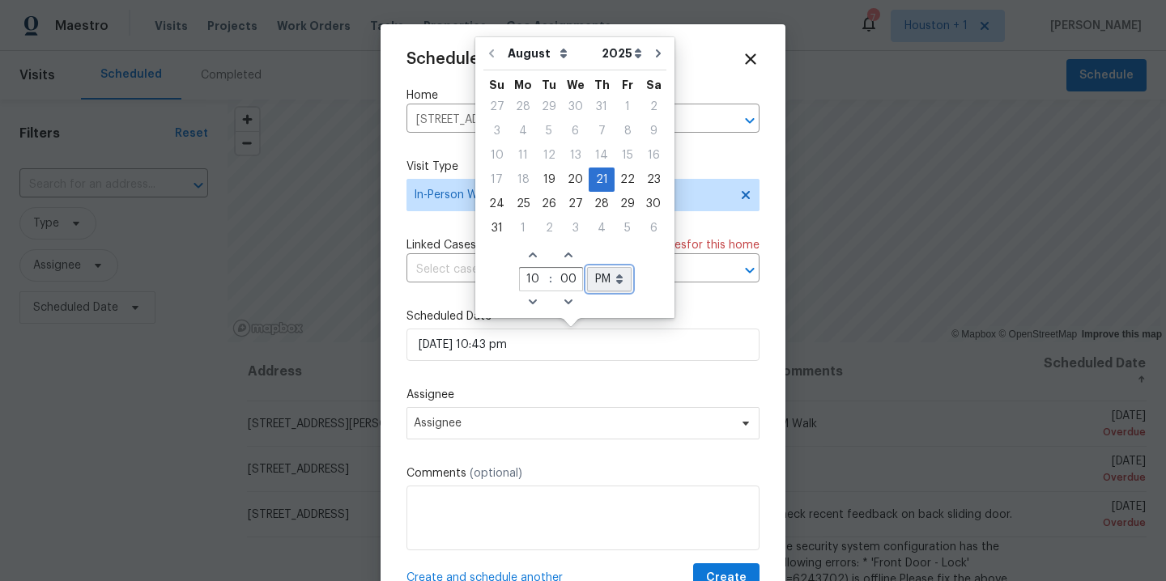
type input "[DATE] 10:00 pm"
type input "00"
click at [614, 281] on select "AM PM" at bounding box center [609, 279] width 45 height 24
select select "am"
click at [587, 267] on select "AM PM" at bounding box center [609, 279] width 45 height 24
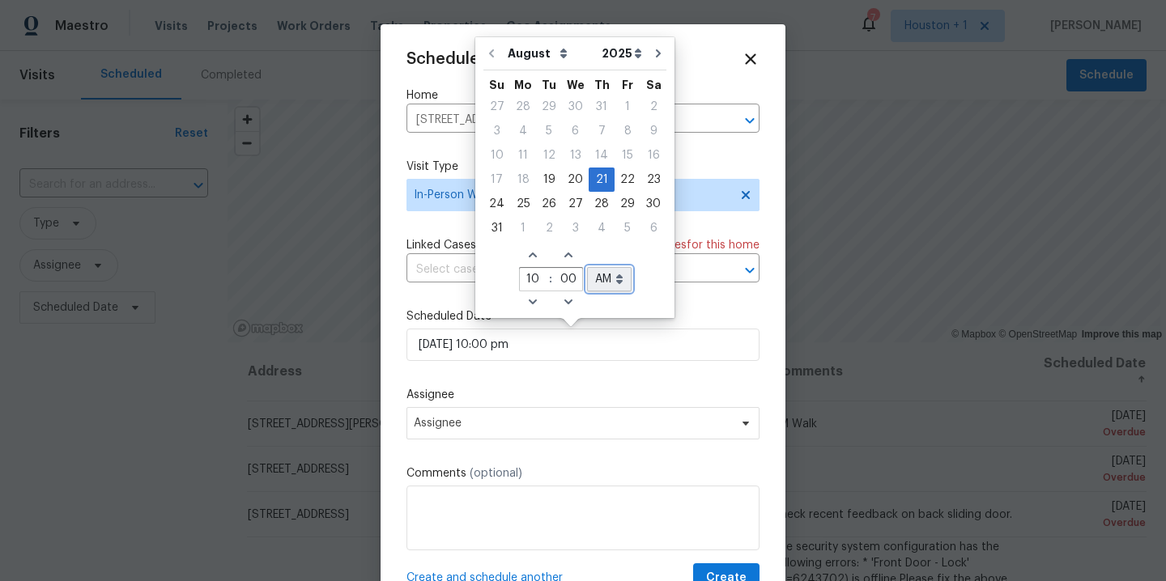
type input "[DATE] 10:00 am"
select select "am"
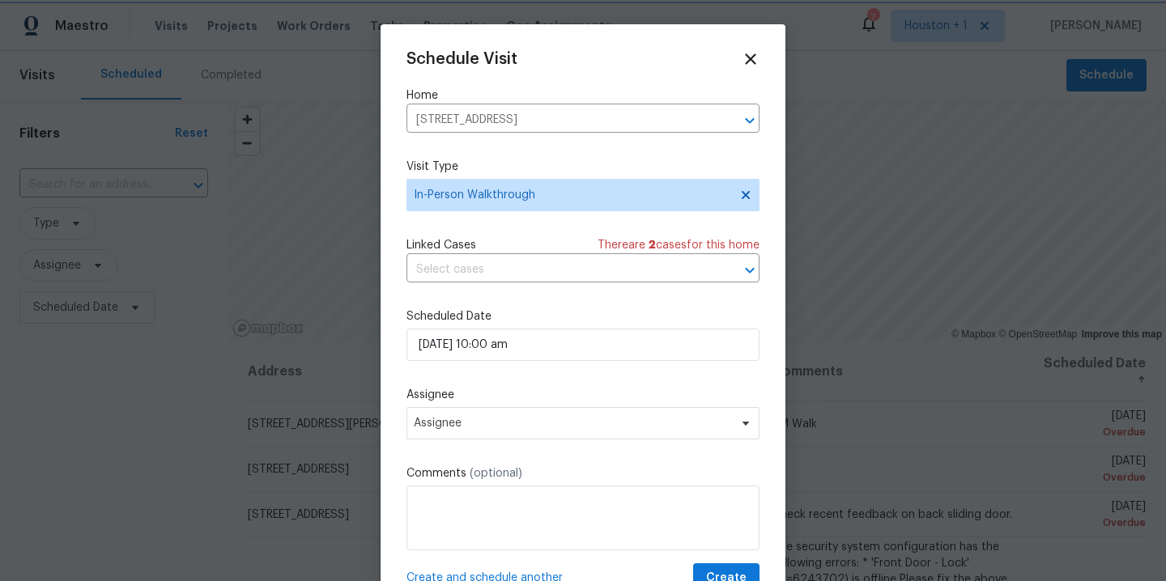
click at [587, 381] on div "Schedule Visit Home [STREET_ADDRESS] ​ Visit Type In-Person Walkthrough Linked …" at bounding box center [582, 321] width 353 height 543
click at [529, 423] on span "Assignee" at bounding box center [572, 423] width 317 height 13
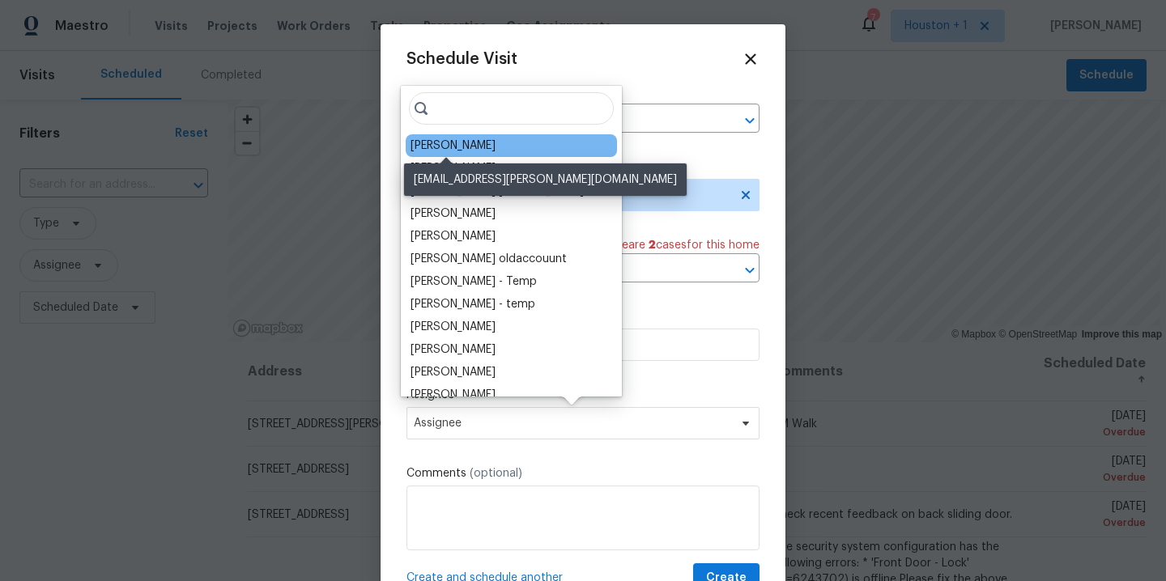
click at [449, 147] on div "[PERSON_NAME]" at bounding box center [453, 146] width 85 height 16
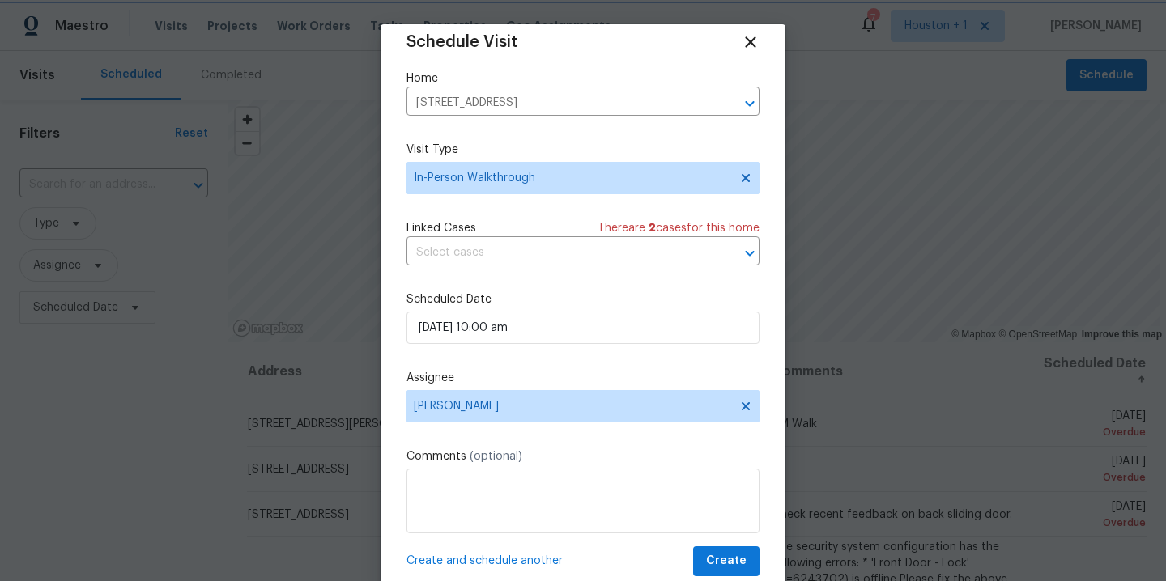
scroll to position [29, 0]
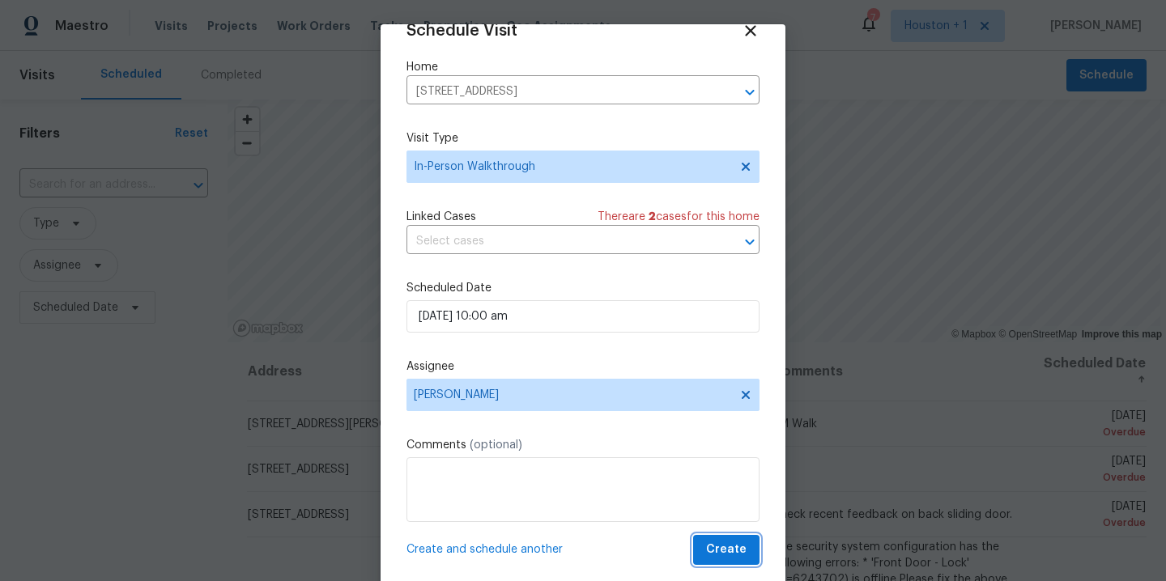
click at [706, 542] on span "Create" at bounding box center [726, 550] width 40 height 20
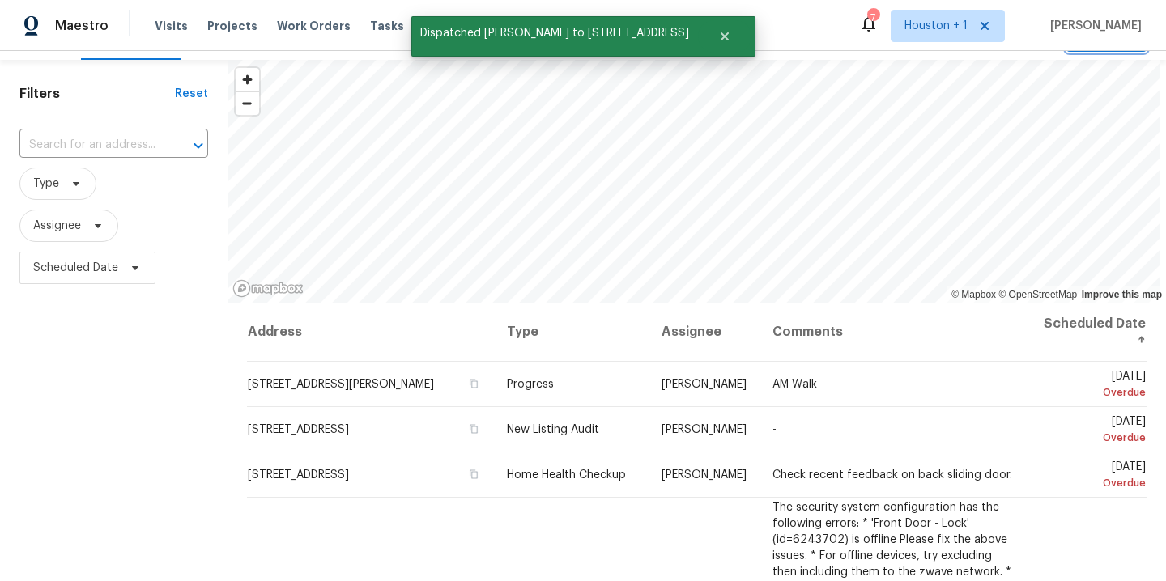
scroll to position [0, 0]
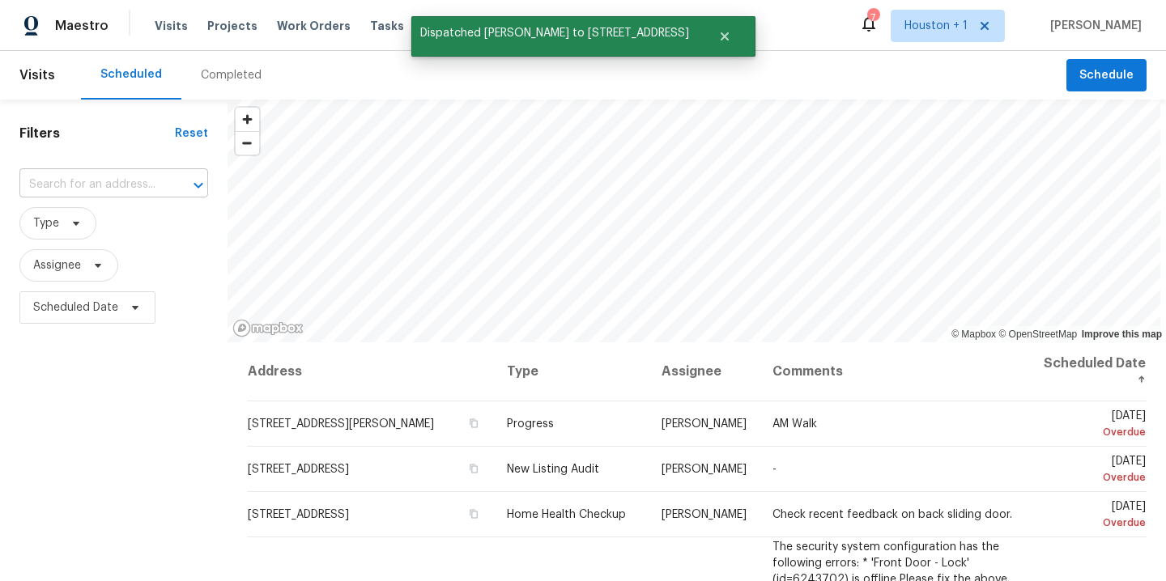
click at [100, 193] on input "text" at bounding box center [90, 184] width 143 height 25
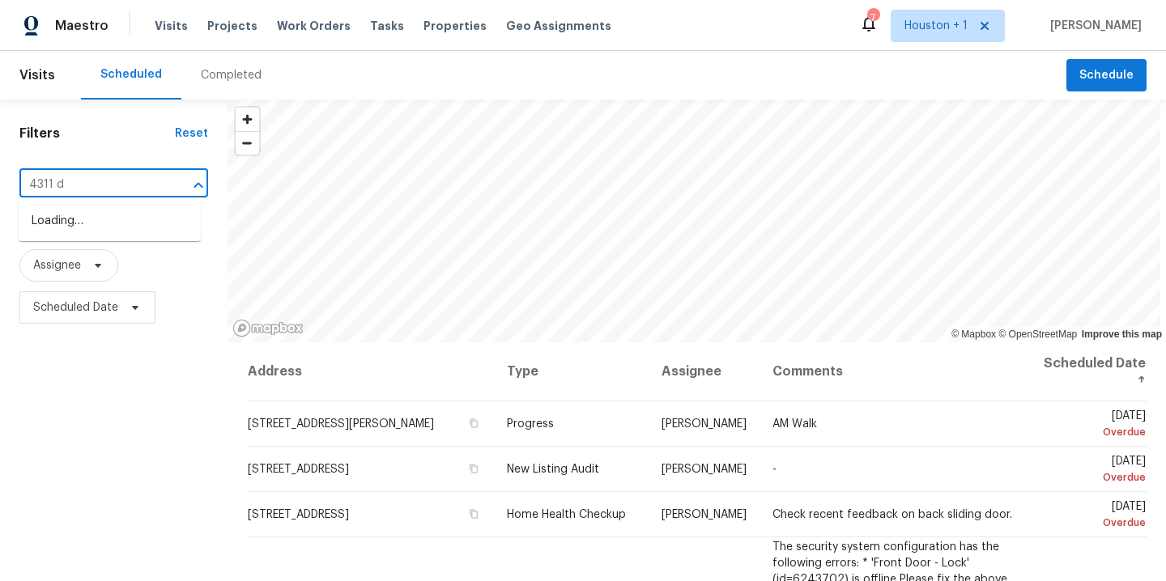
type input "4311 dr"
click at [100, 228] on li "[STREET_ADDRESS]" at bounding box center [110, 221] width 182 height 27
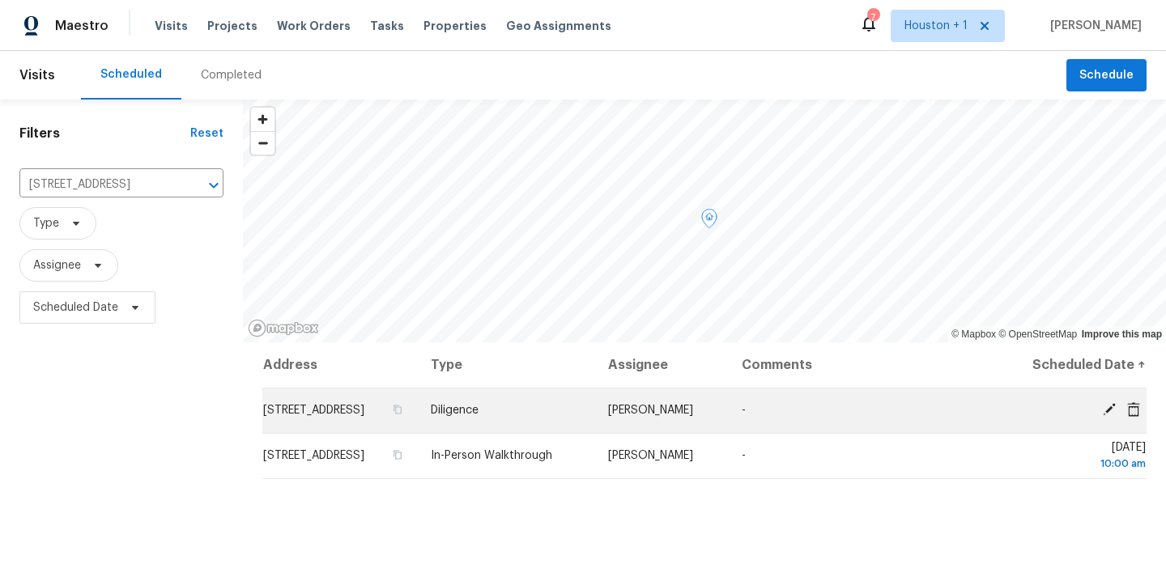
click at [1127, 414] on icon at bounding box center [1133, 409] width 13 height 15
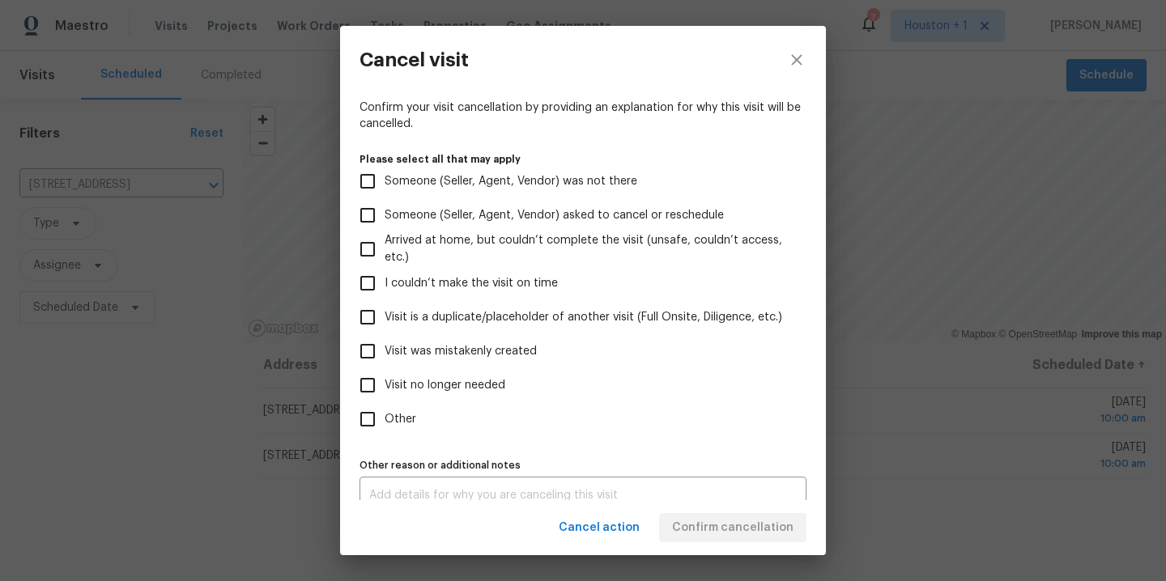
scroll to position [138, 0]
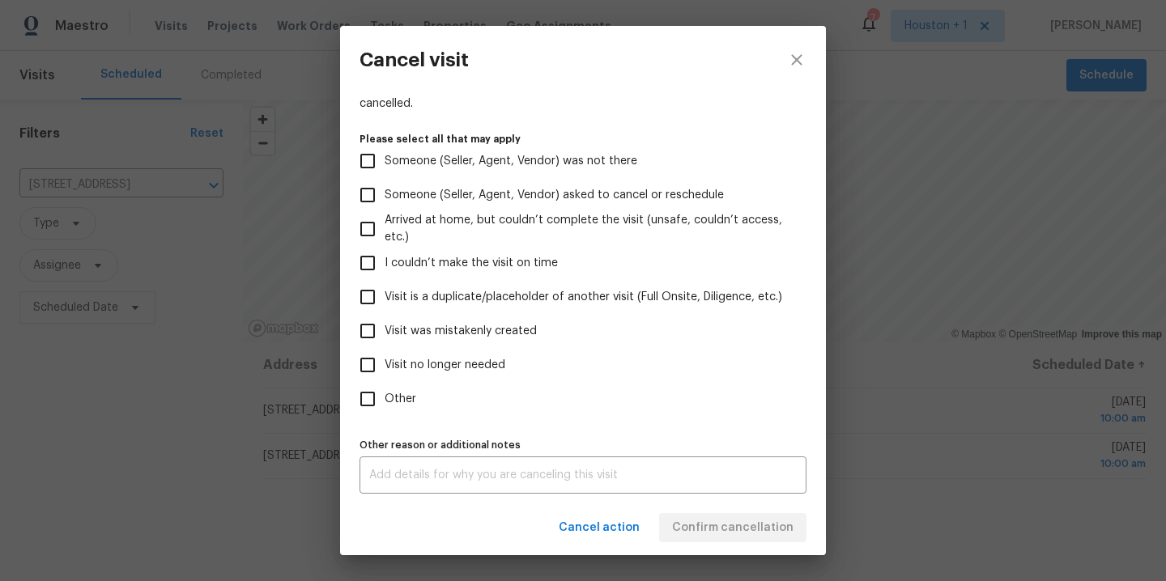
click at [386, 391] on span "Other" at bounding box center [401, 399] width 32 height 17
click at [385, 391] on input "Other" at bounding box center [368, 399] width 34 height 34
checkbox input "true"
click at [425, 475] on textarea at bounding box center [583, 475] width 428 height 11
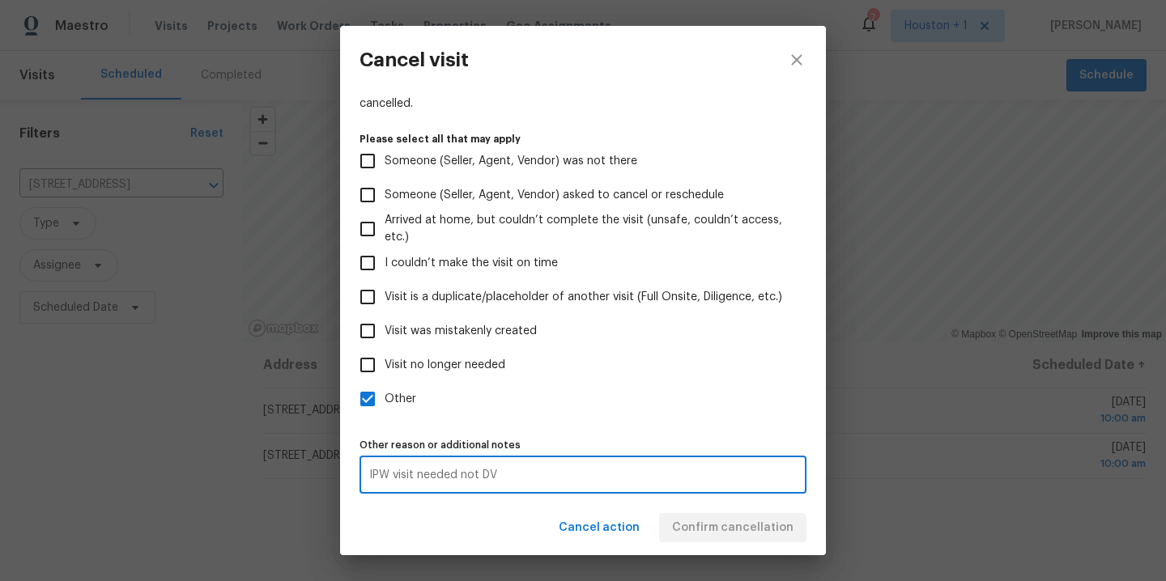
type textarea "IPW visit needed not DV"
click at [515, 508] on div "Cancel action Confirm cancellation" at bounding box center [583, 528] width 486 height 56
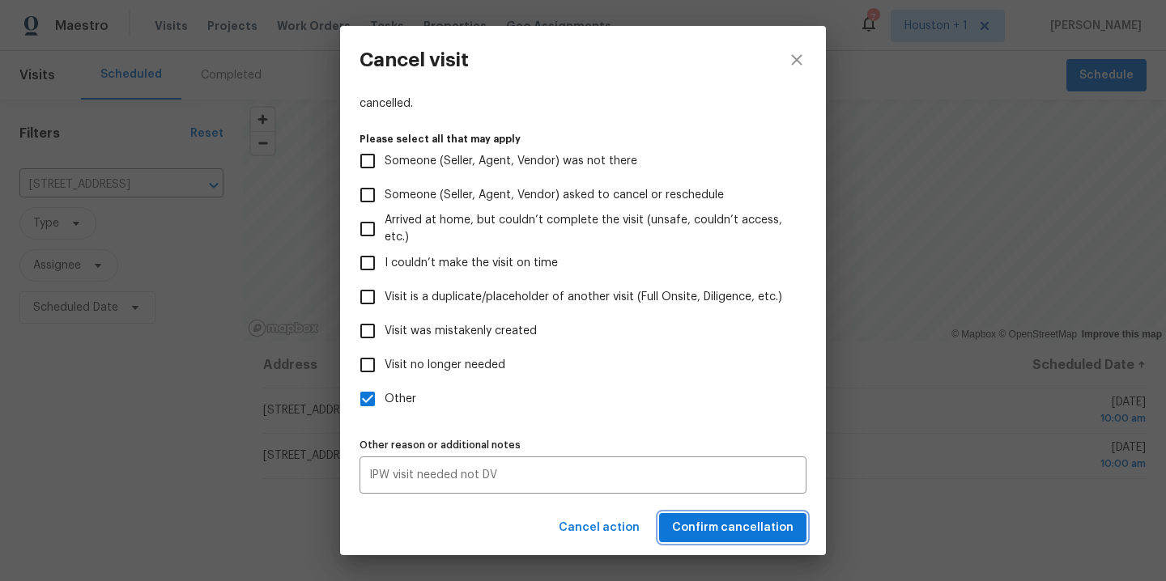
click at [713, 529] on span "Confirm cancellation" at bounding box center [732, 528] width 121 height 20
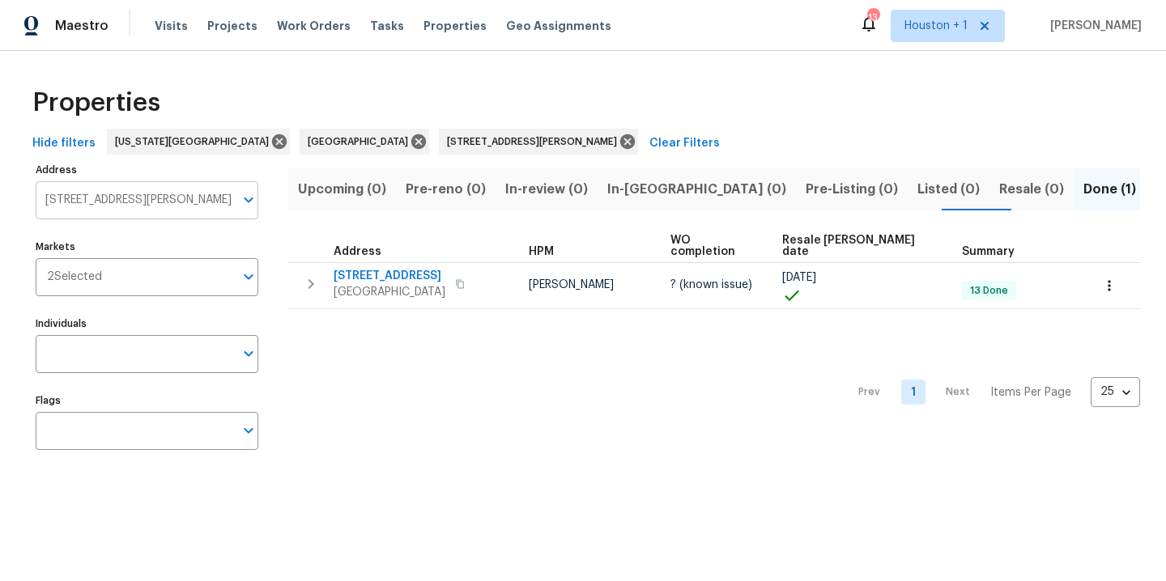
click at [217, 200] on input "319 Gentilly Dr Katy TX 77450" at bounding box center [135, 200] width 198 height 38
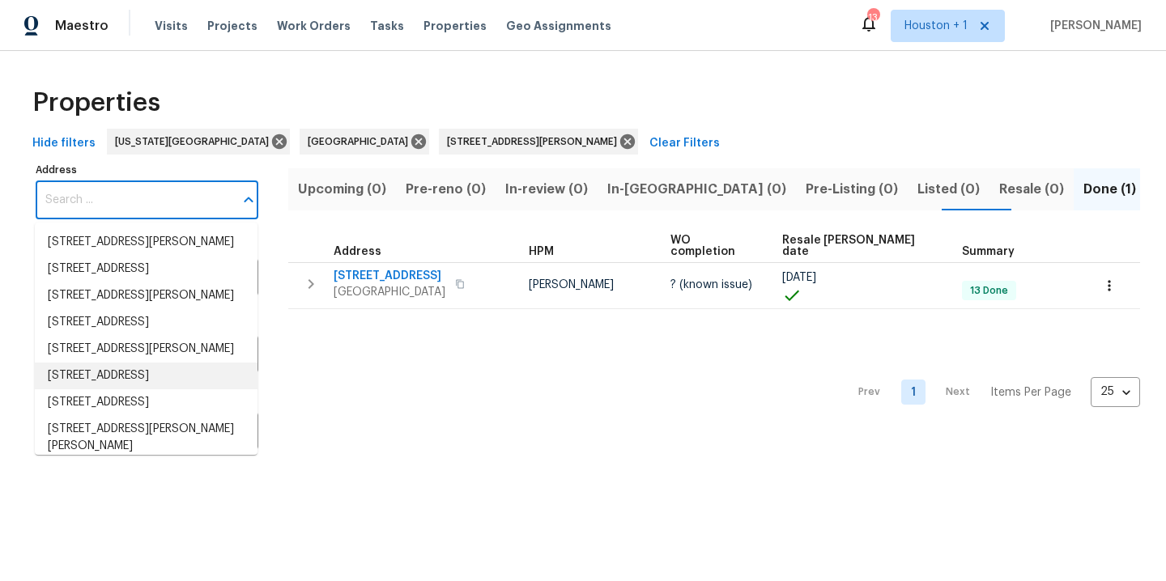
click at [381, 452] on div "Prev 1 Next Items Per Page 25 25 ​" at bounding box center [714, 387] width 852 height 157
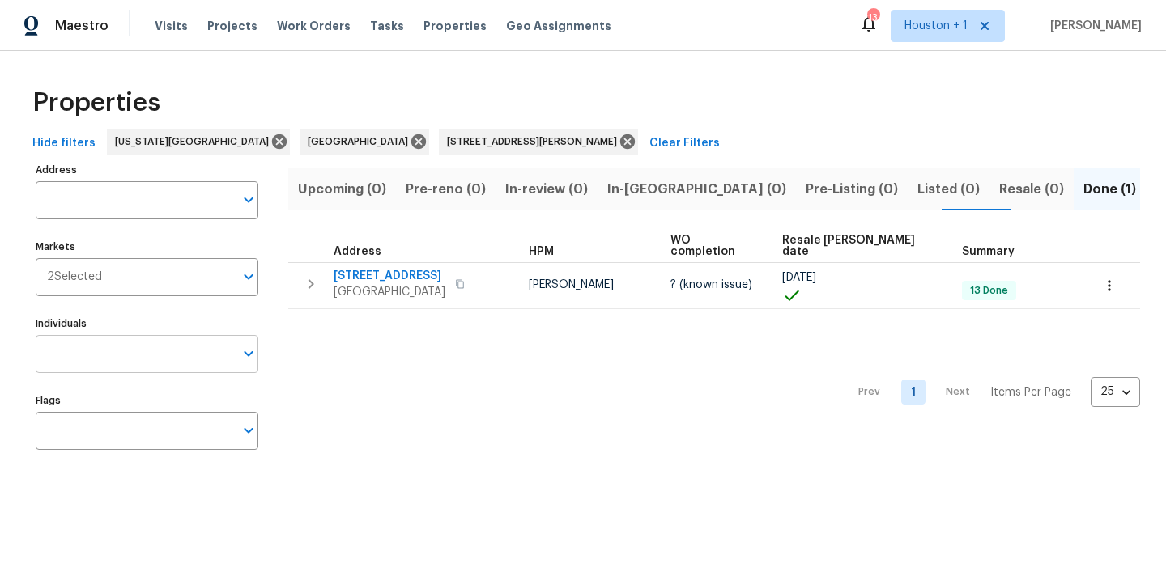
click at [122, 357] on input "Individuals" at bounding box center [135, 354] width 198 height 38
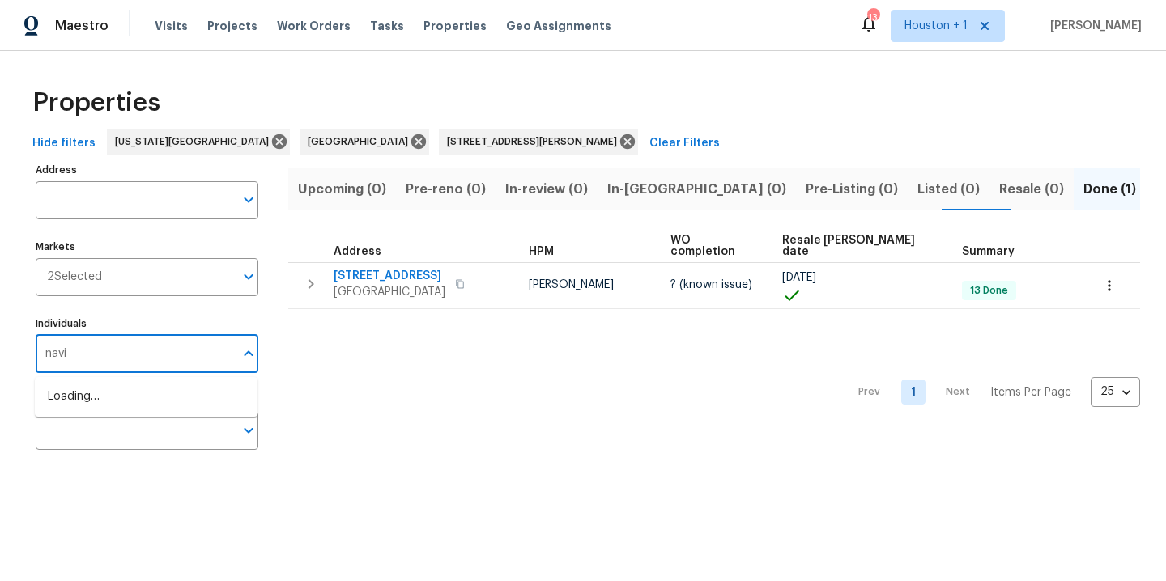
type input "navid"
click at [144, 406] on li "[PERSON_NAME]" at bounding box center [146, 406] width 197 height 34
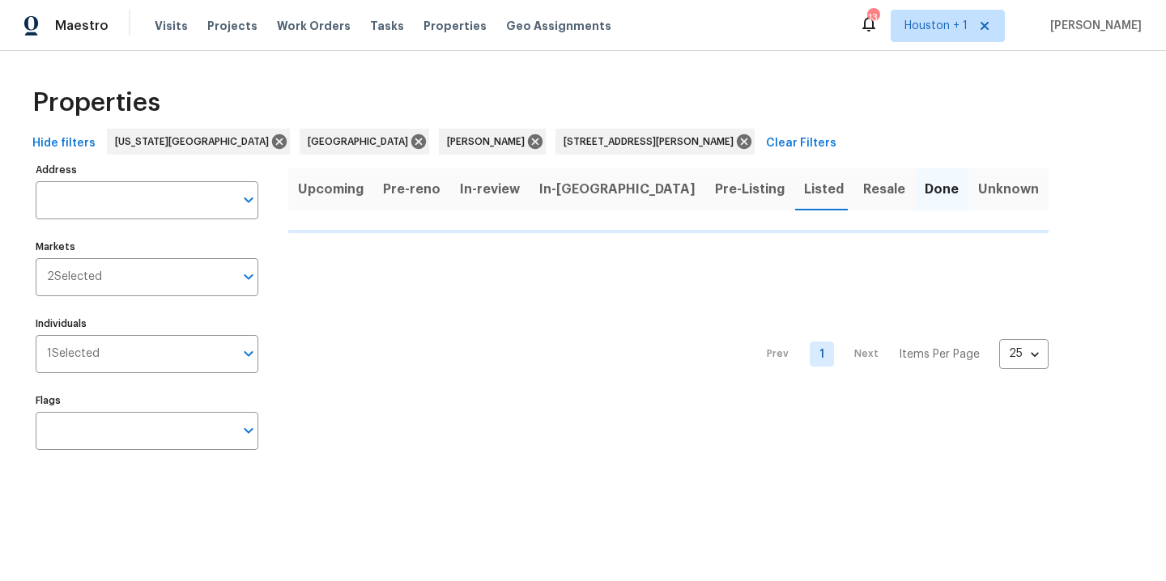
type input "319 Gentilly Dr Katy TX 77450"
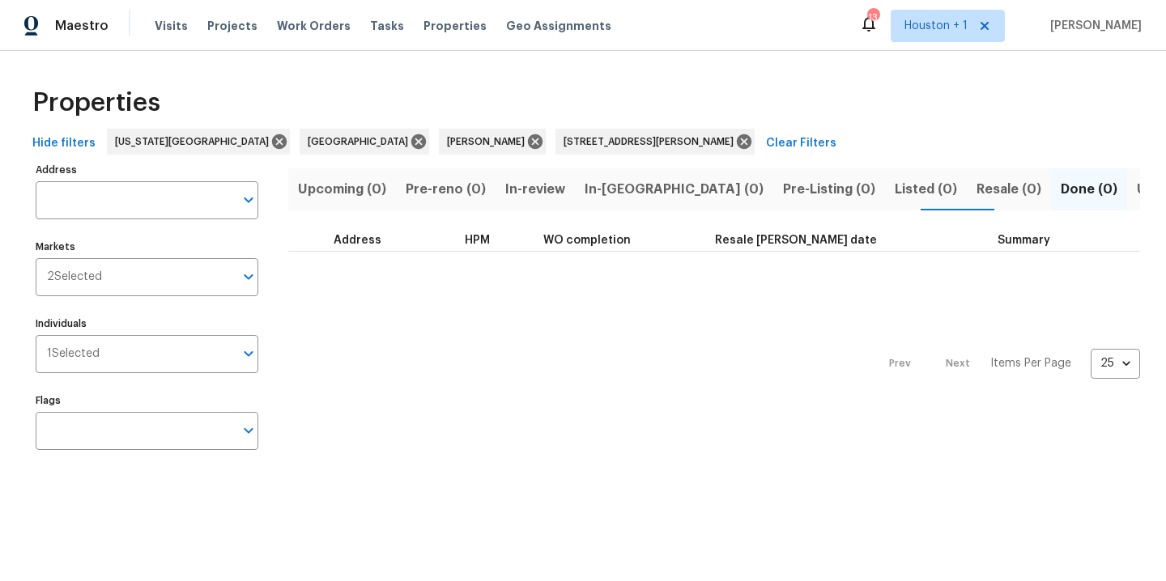
type input "319 Gentilly Dr Katy TX 77450"
click at [221, 204] on input "319 Gentilly Dr Katy TX 77450" at bounding box center [135, 200] width 198 height 38
click at [734, 37] on div "Maestro Visits Projects Work Orders Tasks Properties Geo Assignments 13 Houston…" at bounding box center [583, 25] width 1166 height 51
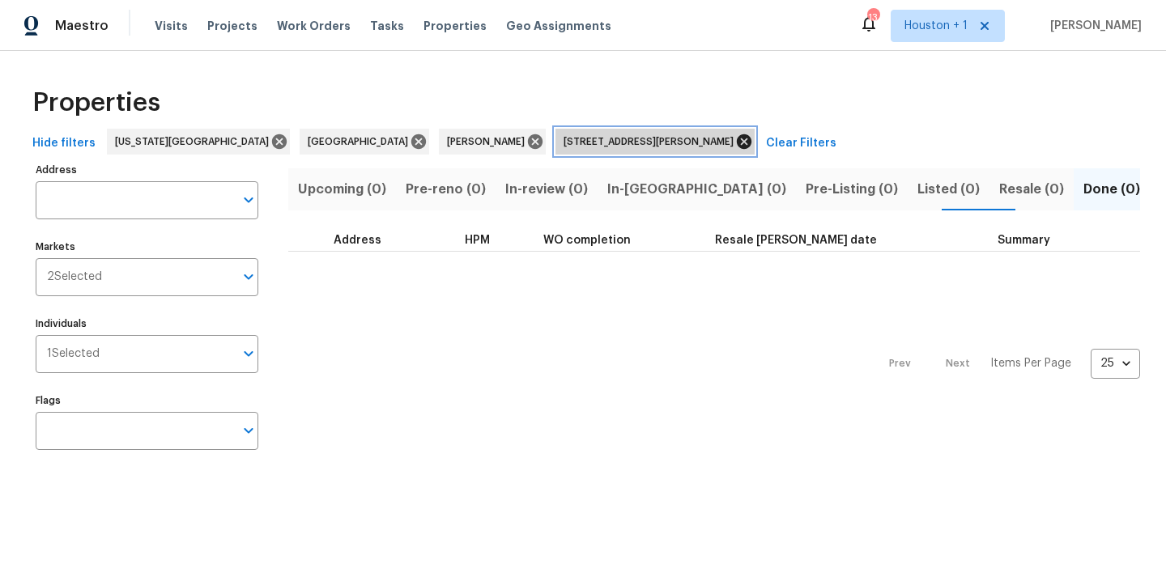
click at [735, 143] on icon at bounding box center [744, 142] width 18 height 18
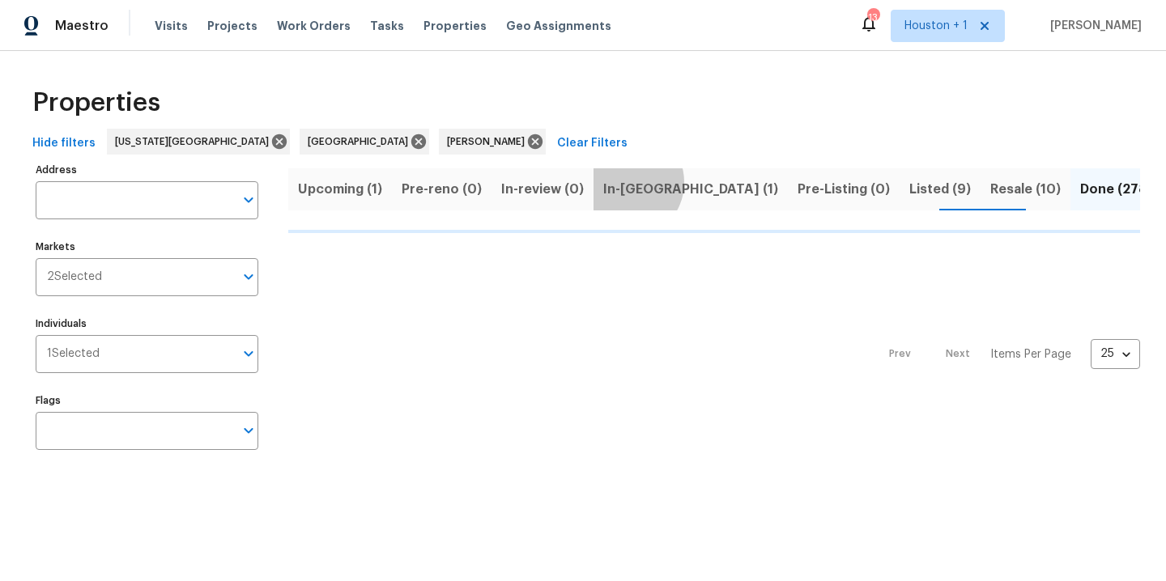
click at [618, 182] on span "In-reno (1)" at bounding box center [690, 189] width 175 height 23
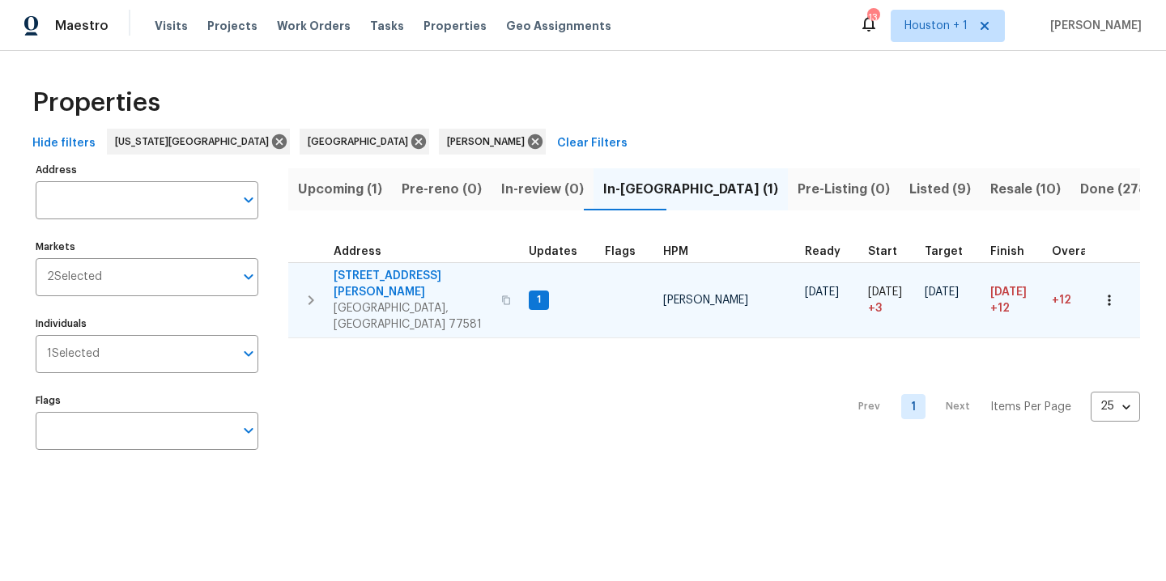
click at [1092, 283] on button "button" at bounding box center [1109, 301] width 36 height 36
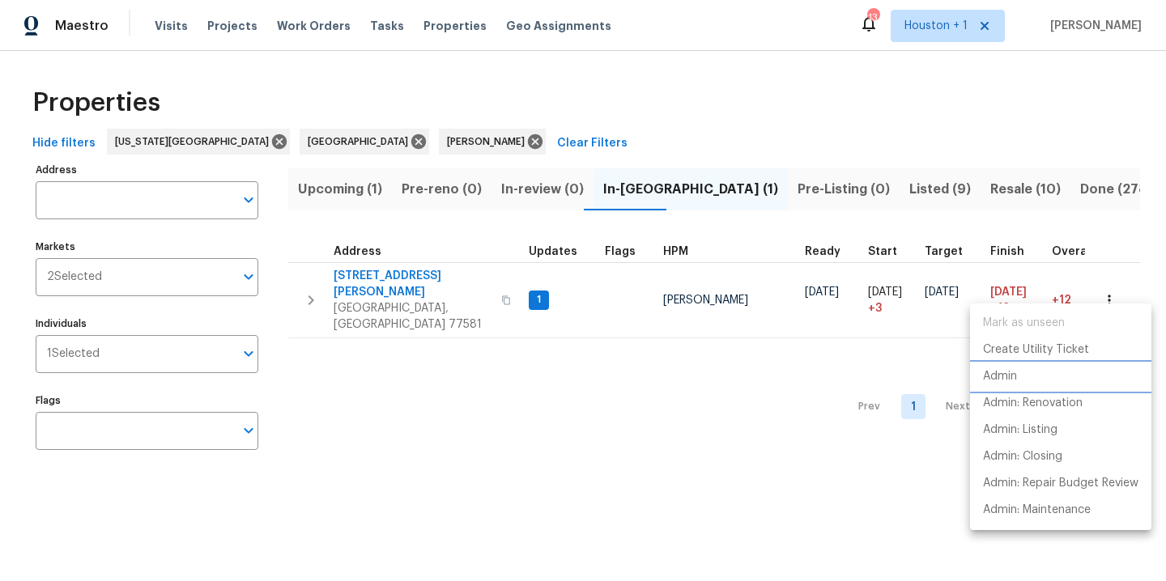
click at [1027, 380] on li "Admin" at bounding box center [1060, 377] width 181 height 27
click at [533, 531] on div at bounding box center [583, 290] width 1166 height 581
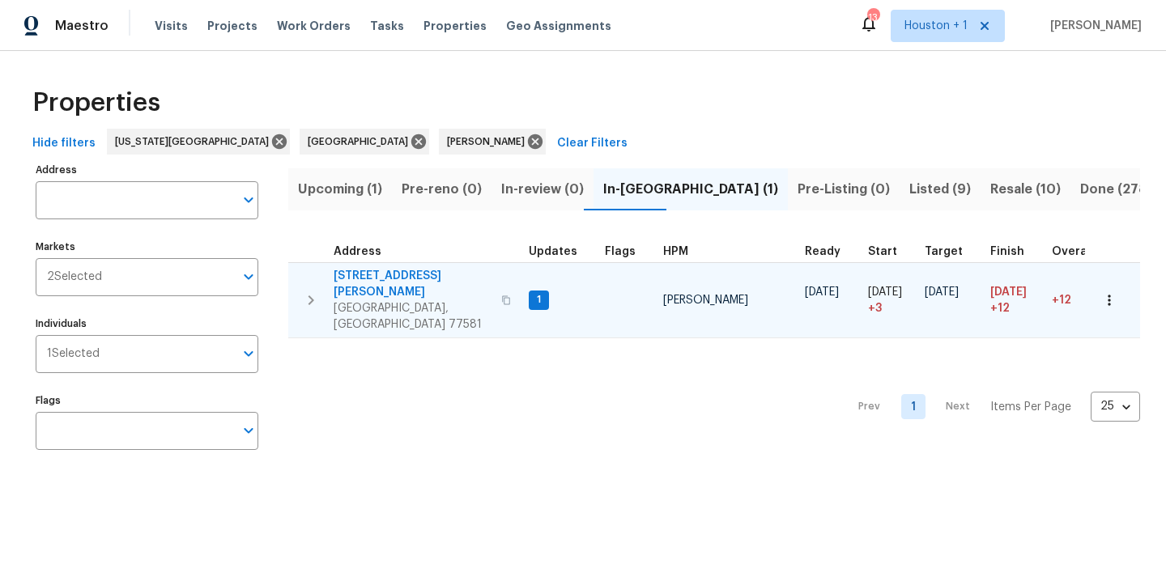
click at [374, 272] on span "3627 Bartlett Way Dr" at bounding box center [413, 284] width 158 height 32
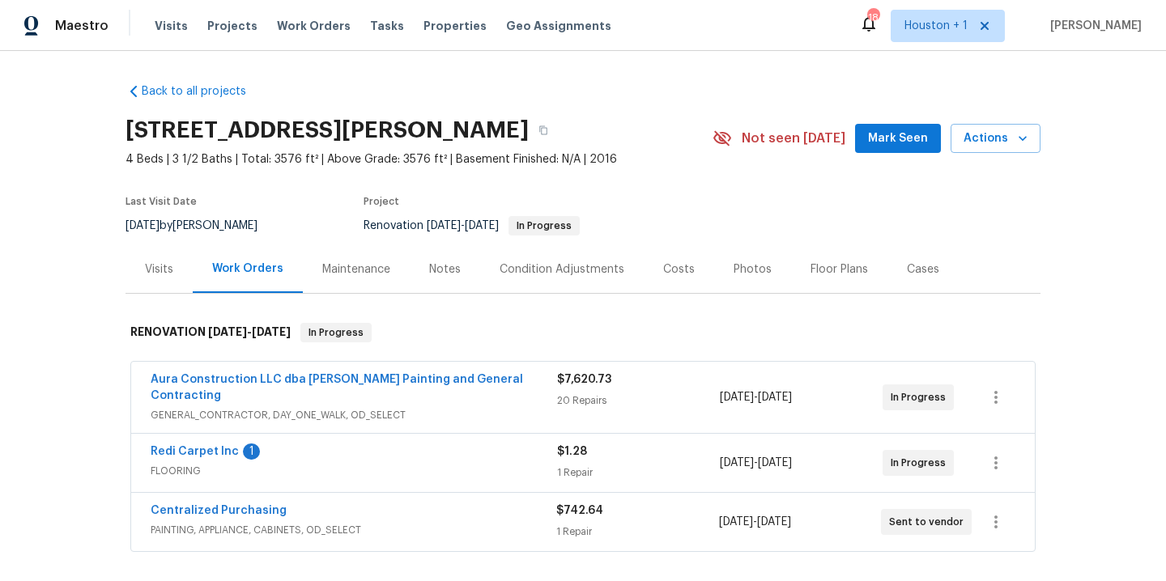
scroll to position [103, 0]
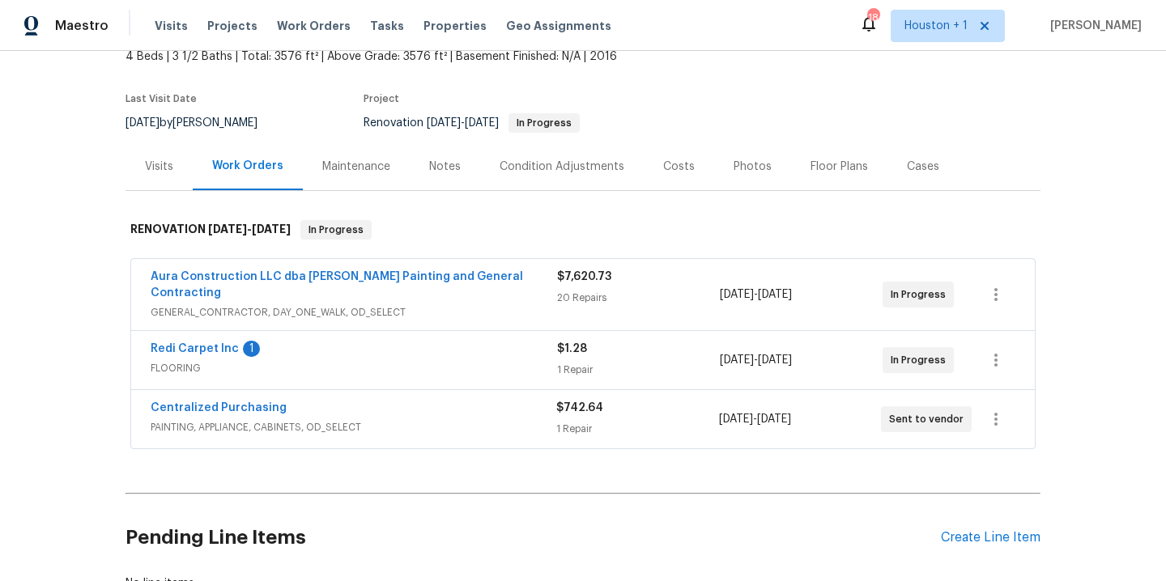
click at [182, 341] on span "Redi Carpet Inc" at bounding box center [195, 349] width 88 height 16
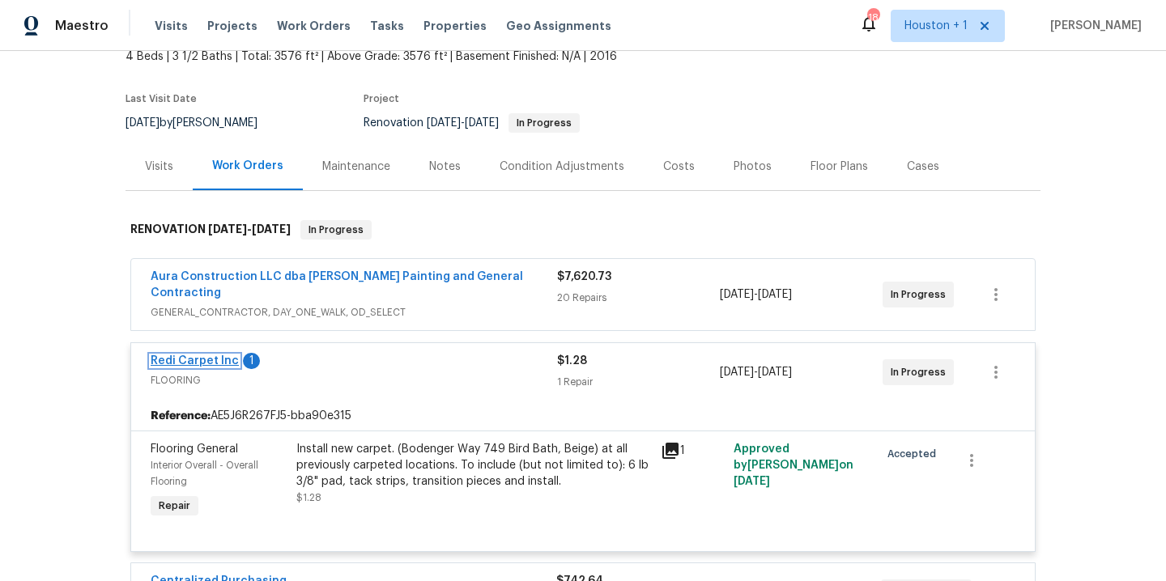
click at [189, 355] on link "Redi Carpet Inc" at bounding box center [195, 360] width 88 height 11
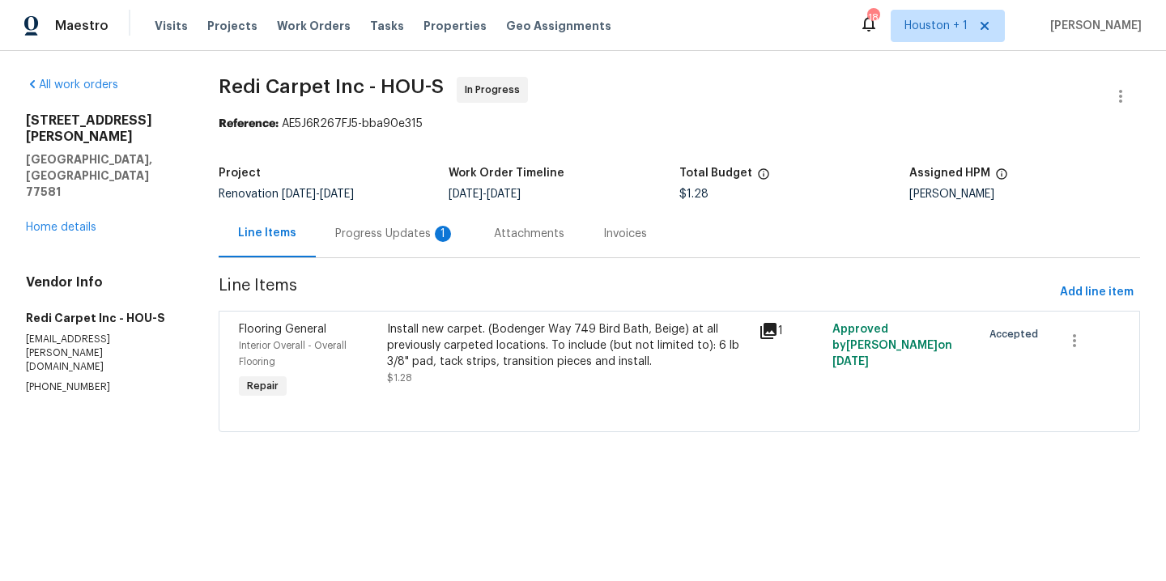
click at [611, 356] on div "Install new carpet. (Bodenger Way 749 Bird Bath, Beige) at all previously carpe…" at bounding box center [567, 345] width 361 height 49
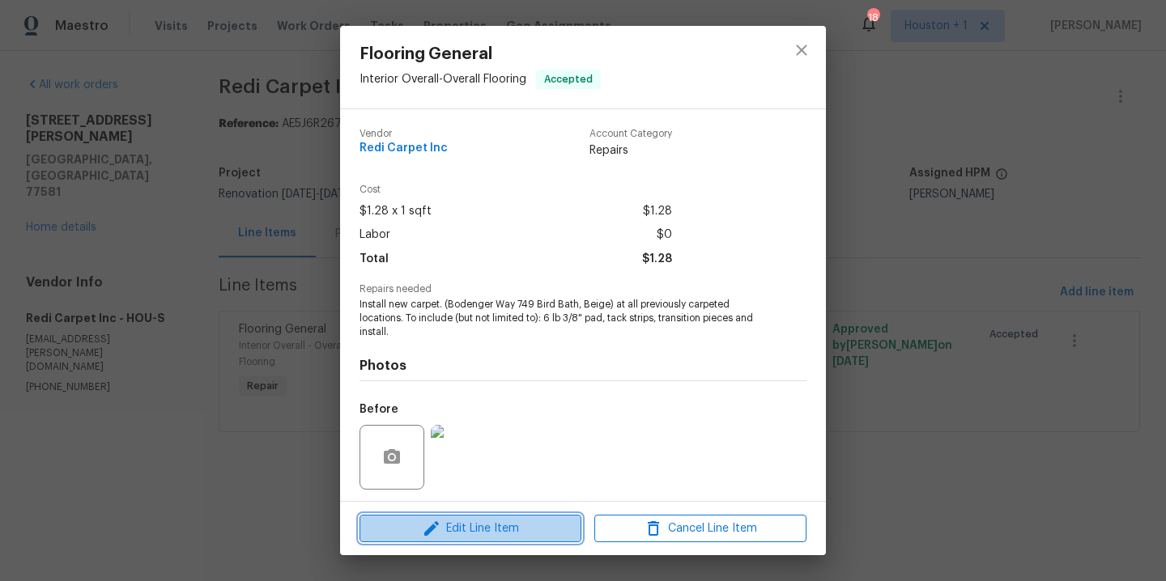
click at [521, 534] on span "Edit Line Item" at bounding box center [470, 529] width 212 height 20
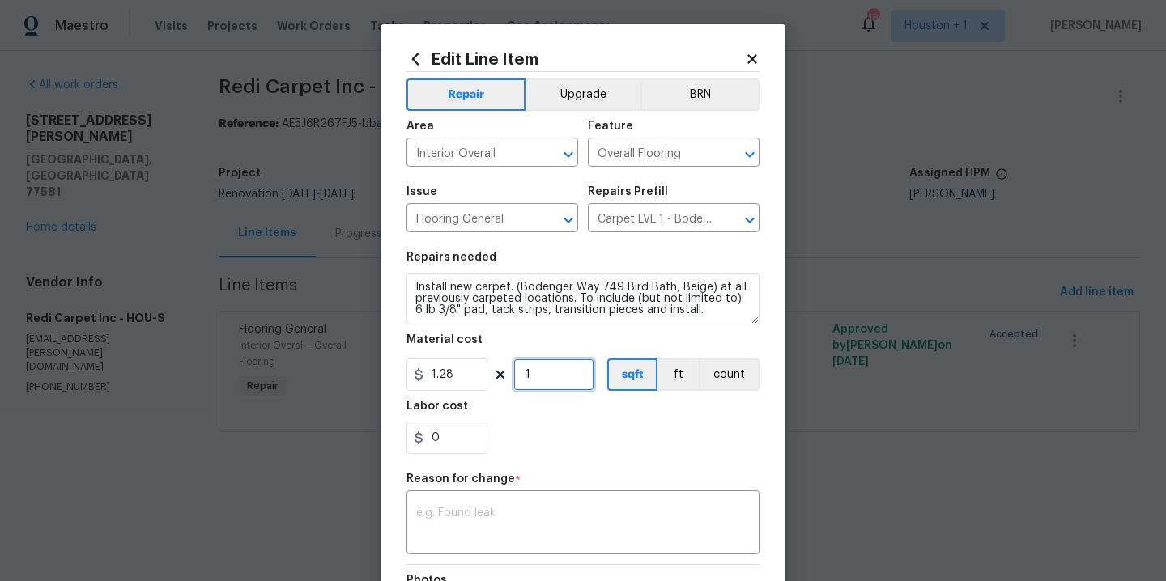
click at [549, 369] on input "1" at bounding box center [553, 375] width 81 height 32
click at [453, 371] on input "1.28" at bounding box center [446, 375] width 81 height 32
type input "1.36"
type input "0"
click at [747, 61] on icon at bounding box center [751, 58] width 9 height 9
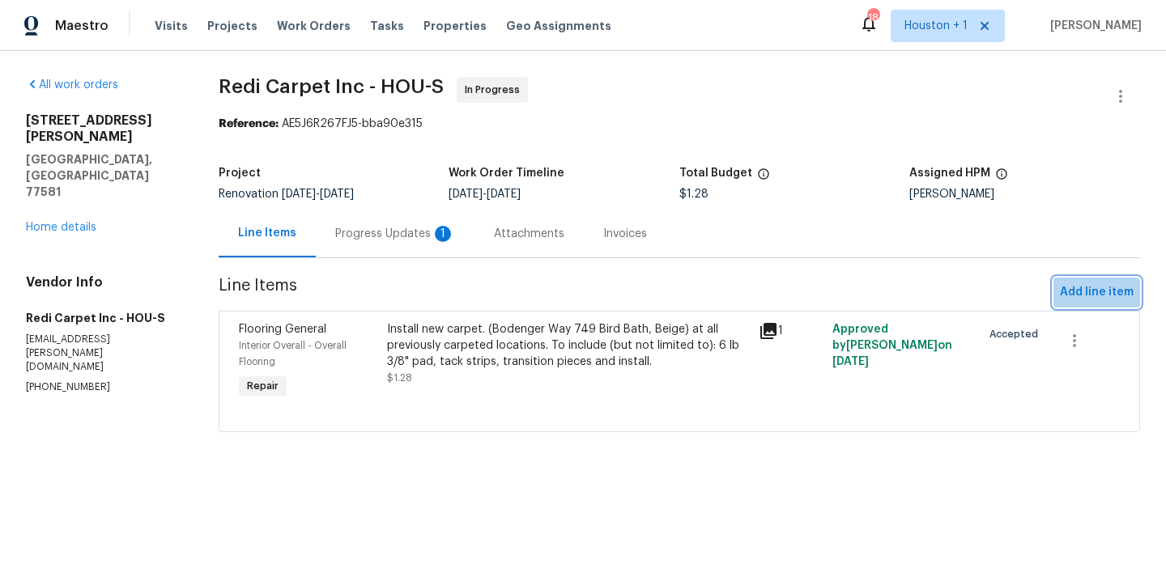
click at [1066, 302] on span "Add line item" at bounding box center [1097, 293] width 74 height 20
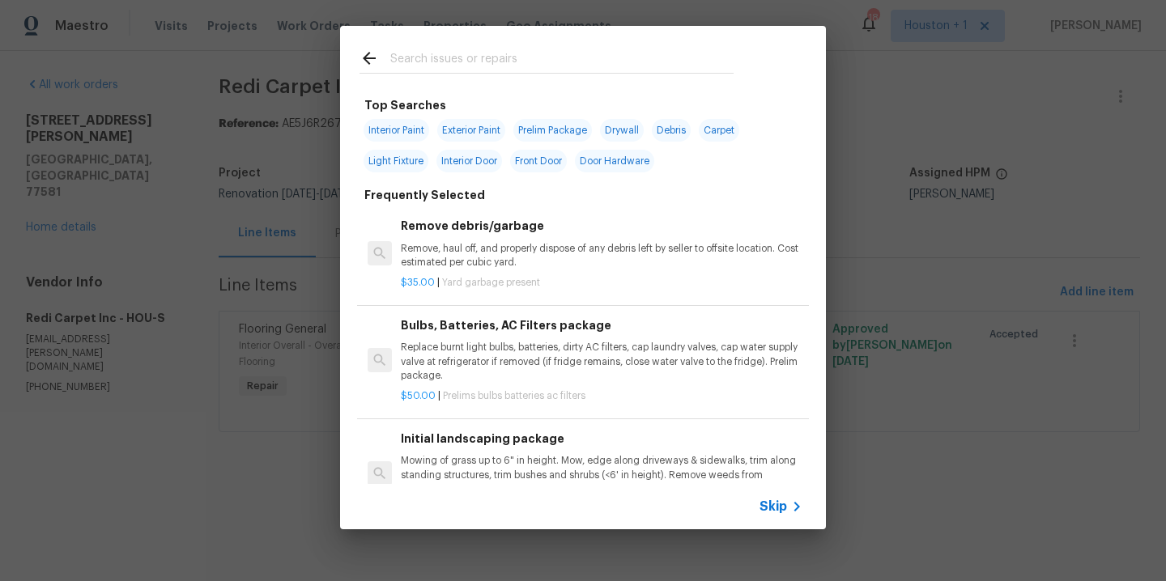
click at [448, 59] on input "text" at bounding box center [561, 61] width 343 height 24
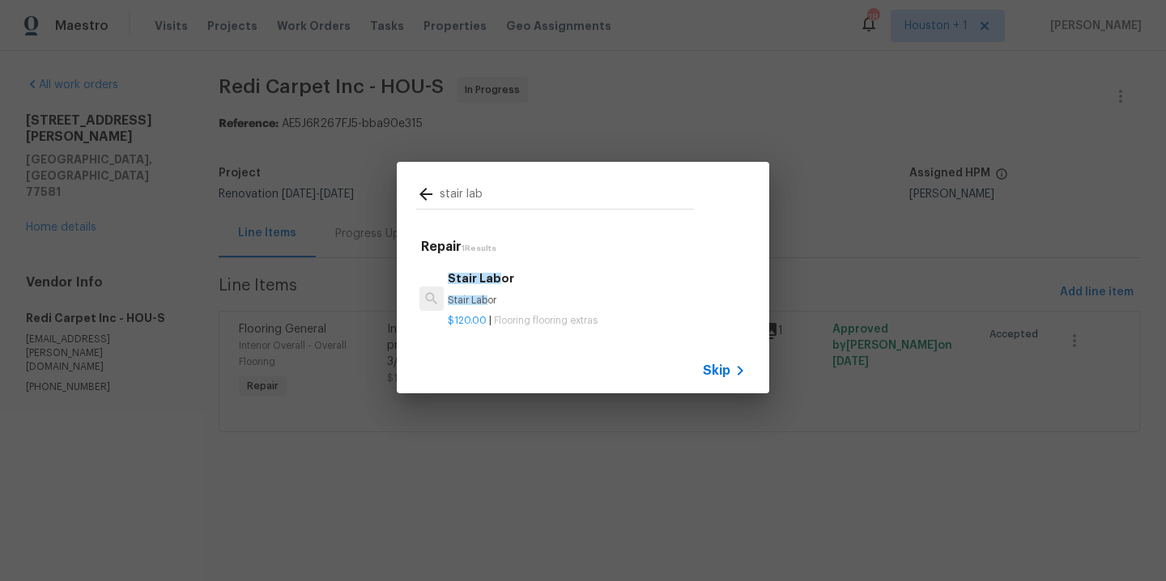
type input "stair lab"
click at [504, 286] on div "Stair Lab or Stair Lab or" at bounding box center [597, 289] width 298 height 39
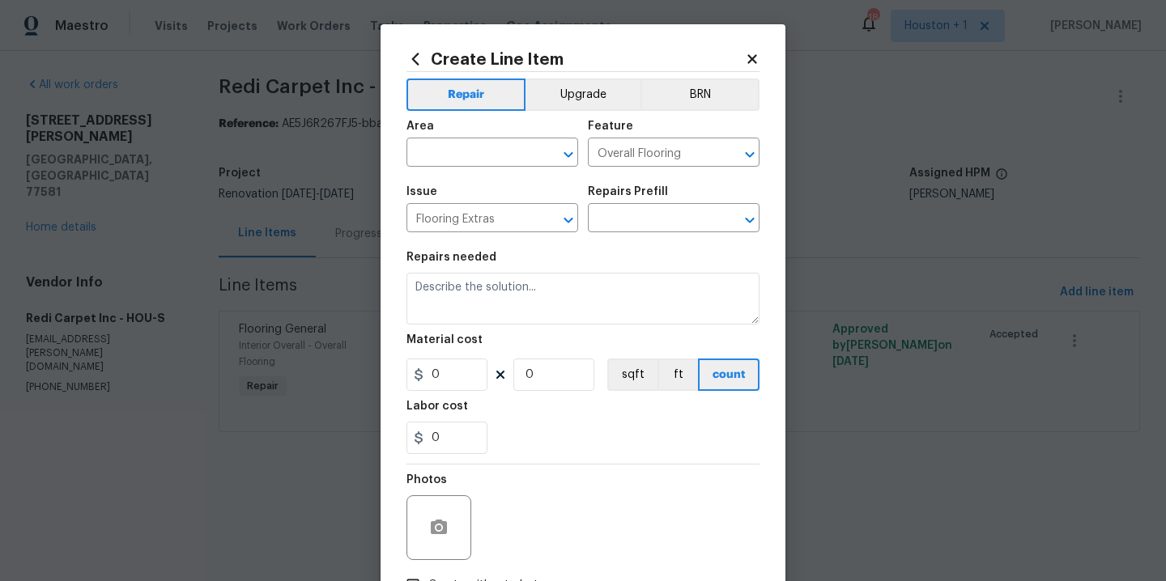
type input "Stair Labor $120.00"
type textarea "Stair Labor"
type input "120"
type input "1"
click at [460, 381] on input "120" at bounding box center [446, 375] width 81 height 32
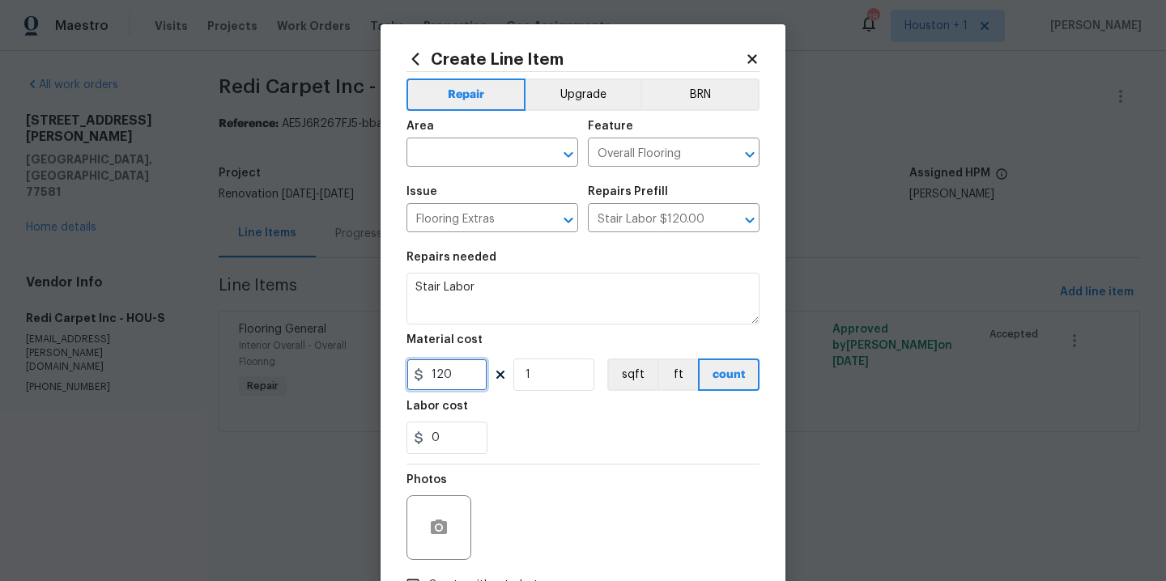
click at [460, 381] on input "120" at bounding box center [446, 375] width 81 height 32
type input "55"
click at [485, 158] on input "text" at bounding box center [469, 154] width 126 height 25
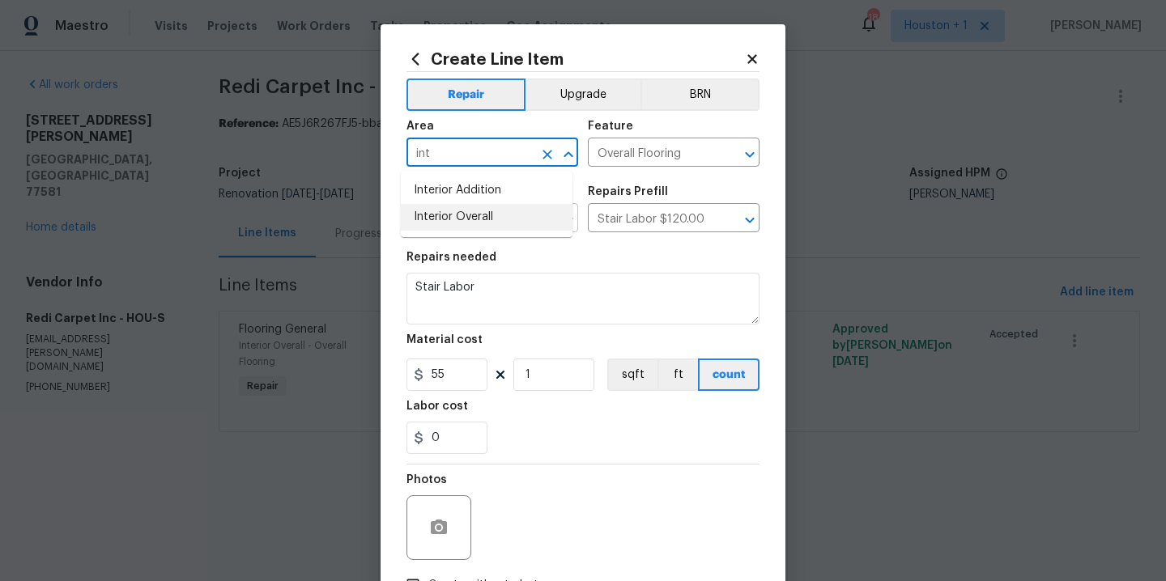
click at [479, 221] on li "Interior Overall" at bounding box center [487, 217] width 172 height 27
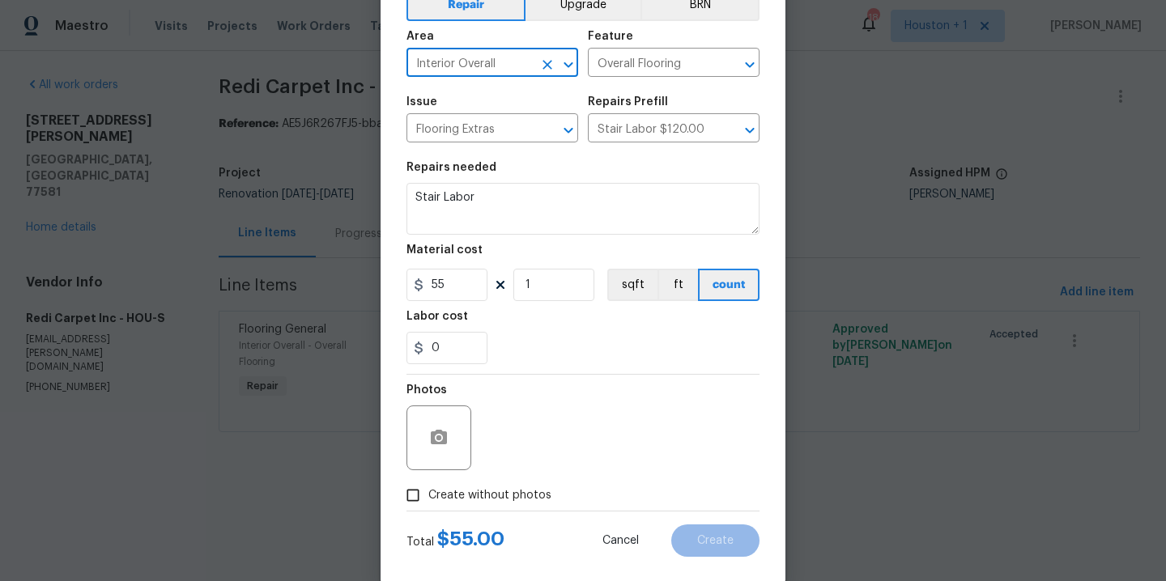
scroll to position [117, 0]
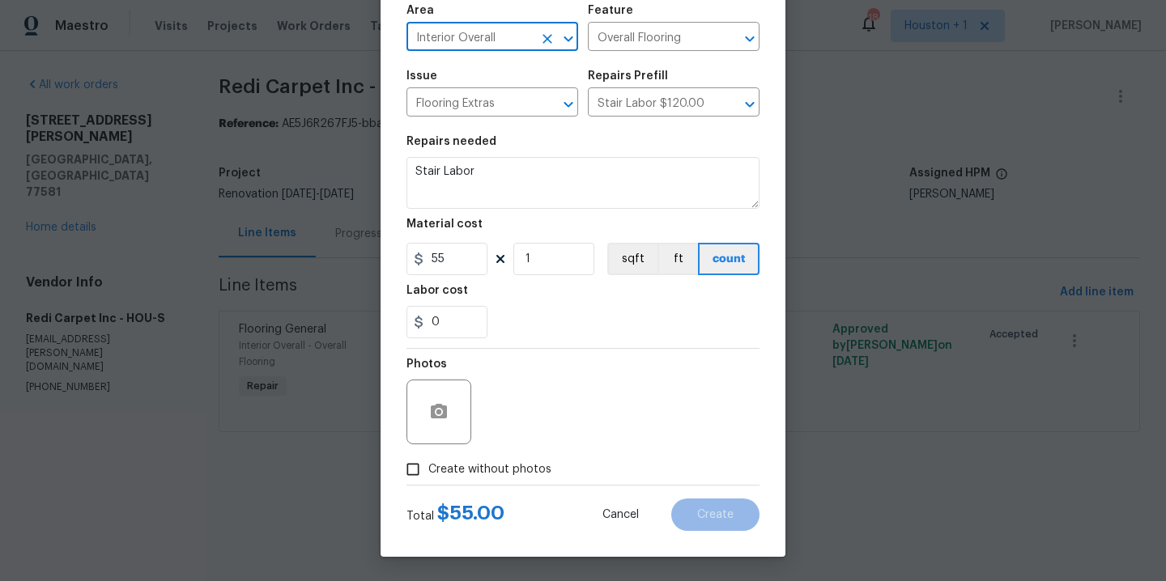
type input "Interior Overall"
click at [489, 474] on span "Create without photos" at bounding box center [489, 470] width 123 height 17
click at [428, 474] on input "Create without photos" at bounding box center [413, 469] width 31 height 31
checkbox input "true"
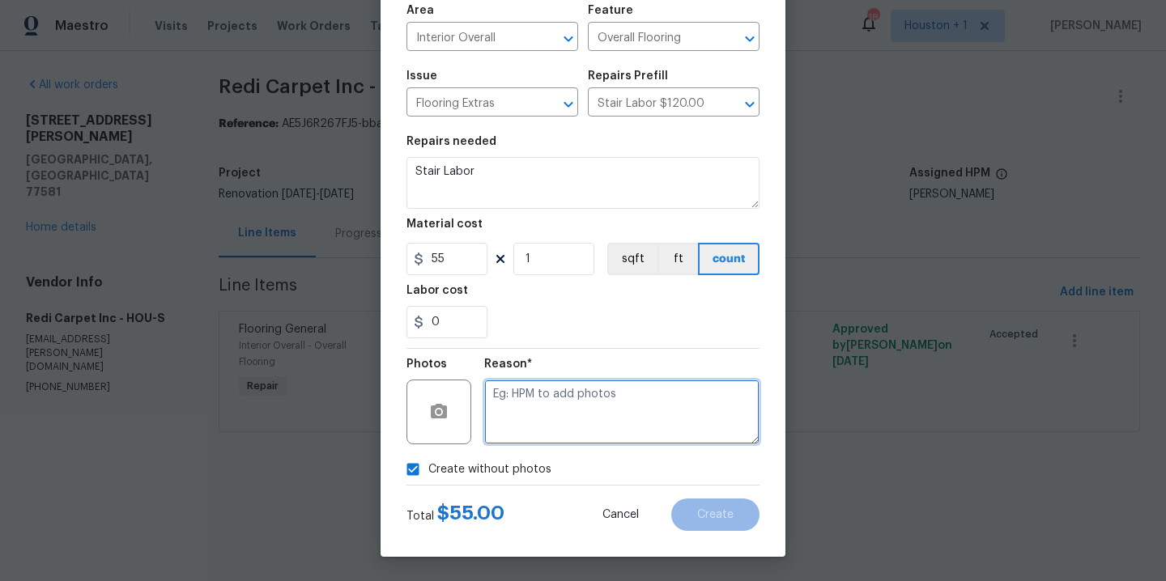
click at [527, 433] on textarea at bounding box center [621, 412] width 275 height 65
type textarea "."
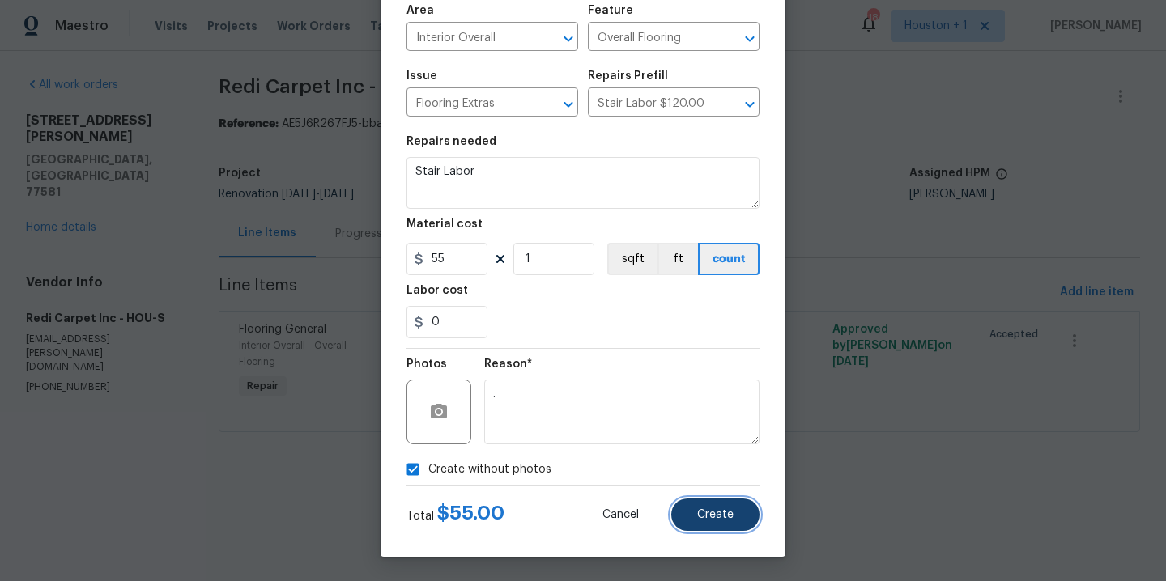
click at [715, 518] on span "Create" at bounding box center [715, 515] width 36 height 12
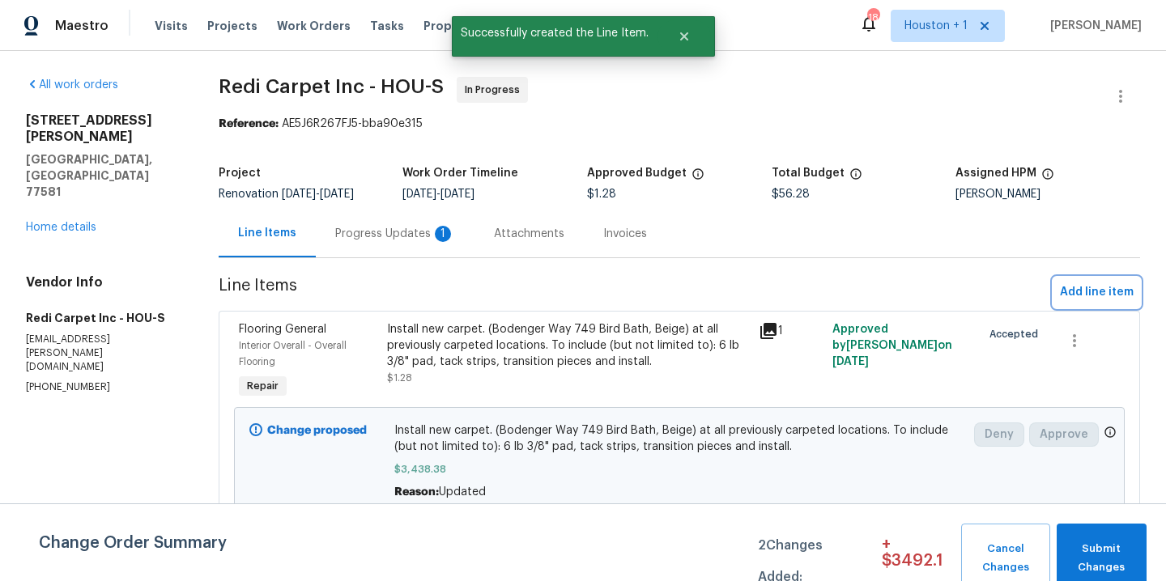
click at [1068, 294] on span "Add line item" at bounding box center [1097, 293] width 74 height 20
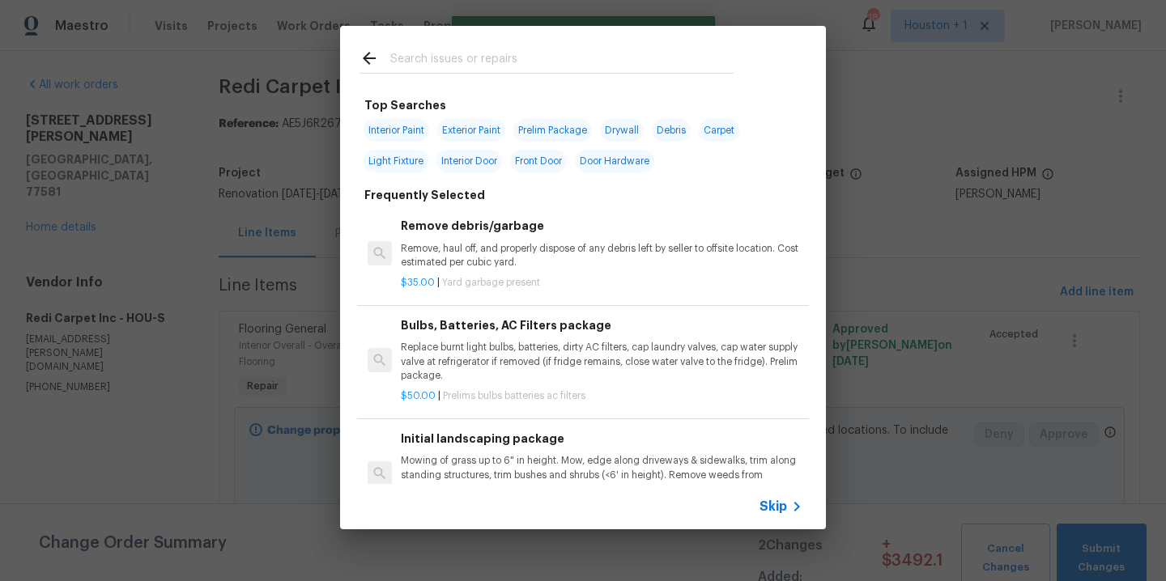
click at [449, 57] on input "text" at bounding box center [561, 61] width 343 height 24
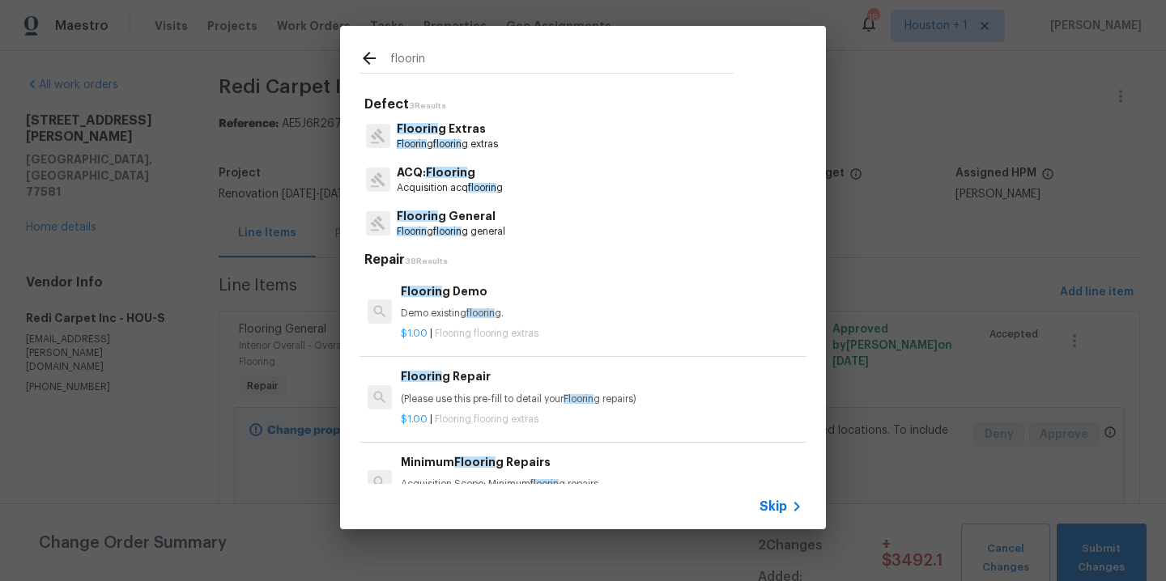
type input "floorin"
click at [462, 136] on p "Floorin g Extras" at bounding box center [447, 129] width 101 height 17
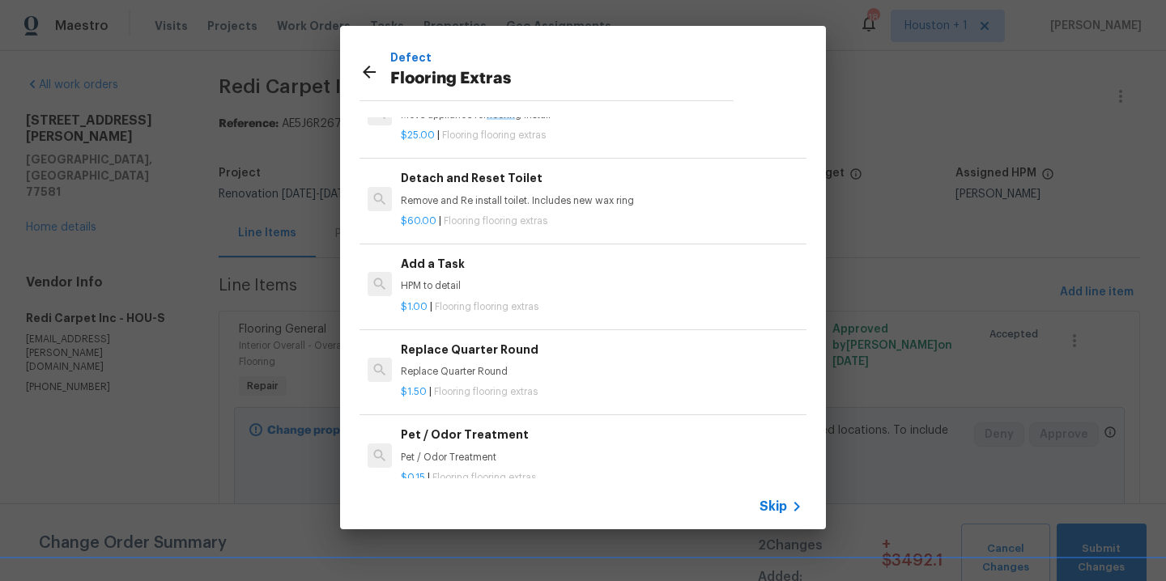
scroll to position [253, 0]
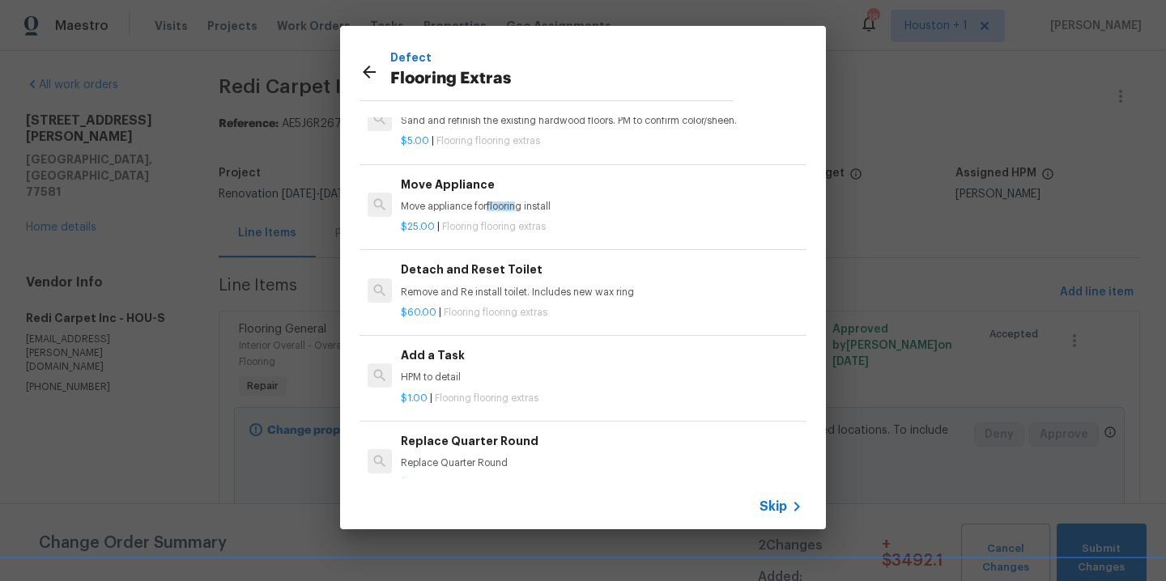
click at [473, 382] on p "HPM to detail" at bounding box center [602, 378] width 402 height 14
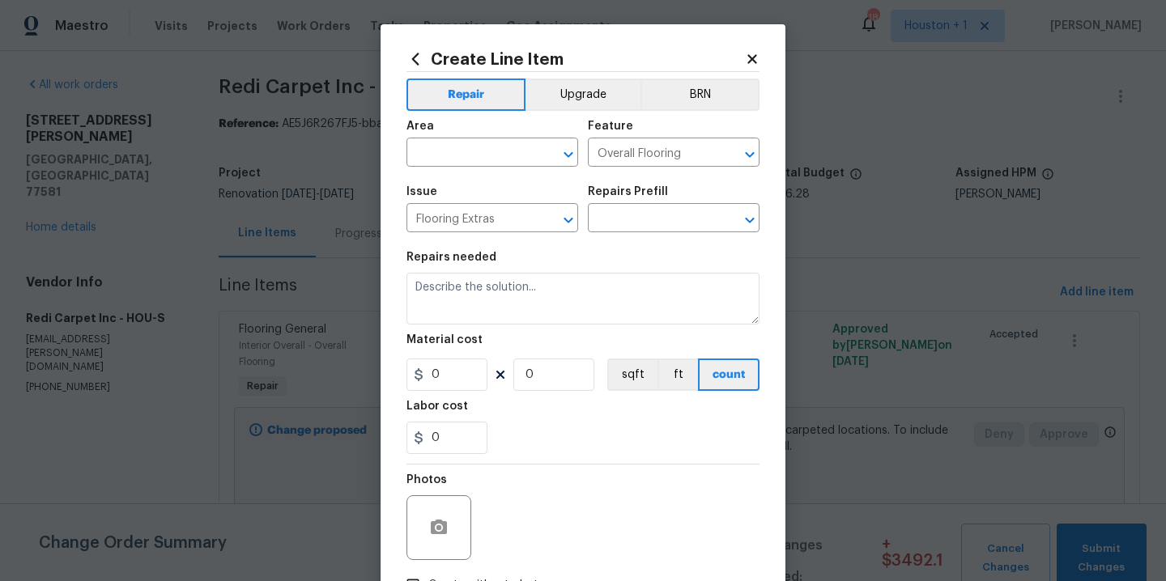
type input "Add a Task $1.00"
type textarea "HPM to detail"
type input "1"
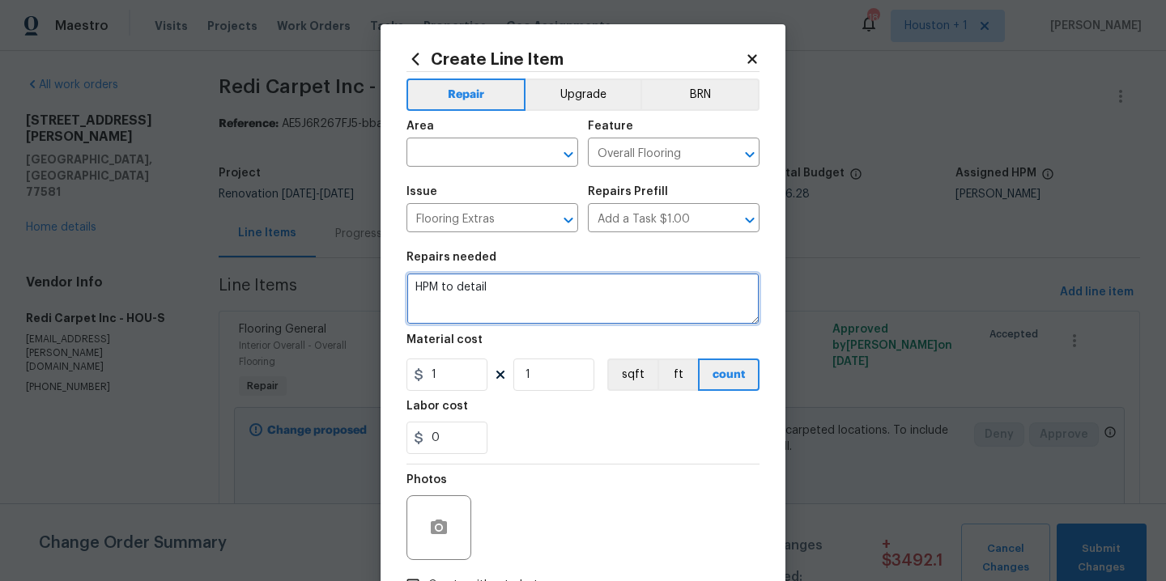
click at [515, 301] on textarea "HPM to detail" at bounding box center [582, 299] width 353 height 52
type textarea "Sales Tax"
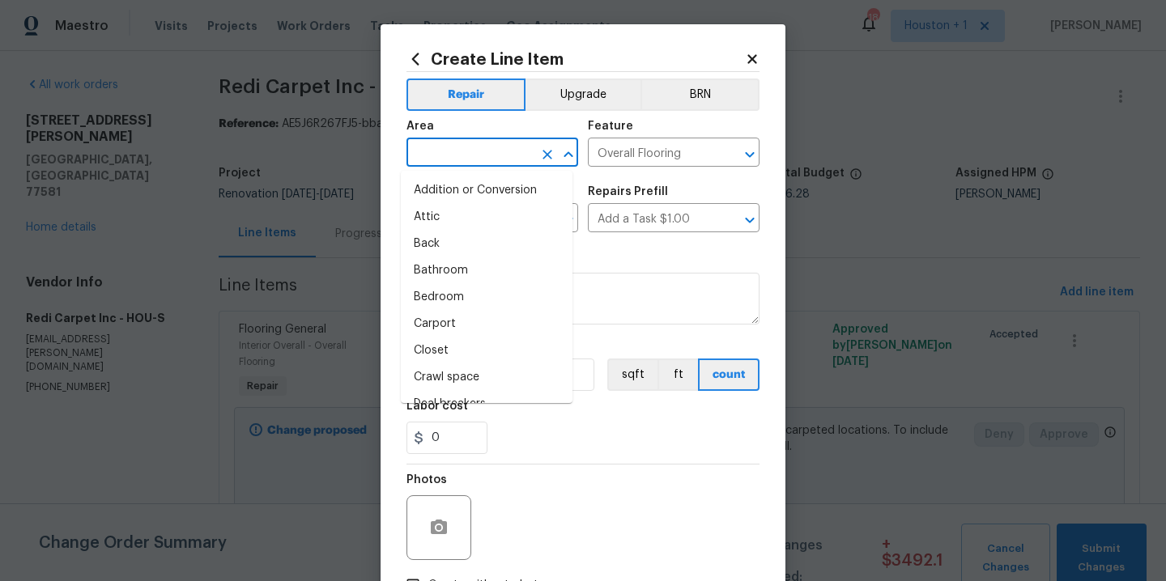
click at [470, 155] on input "text" at bounding box center [469, 154] width 126 height 25
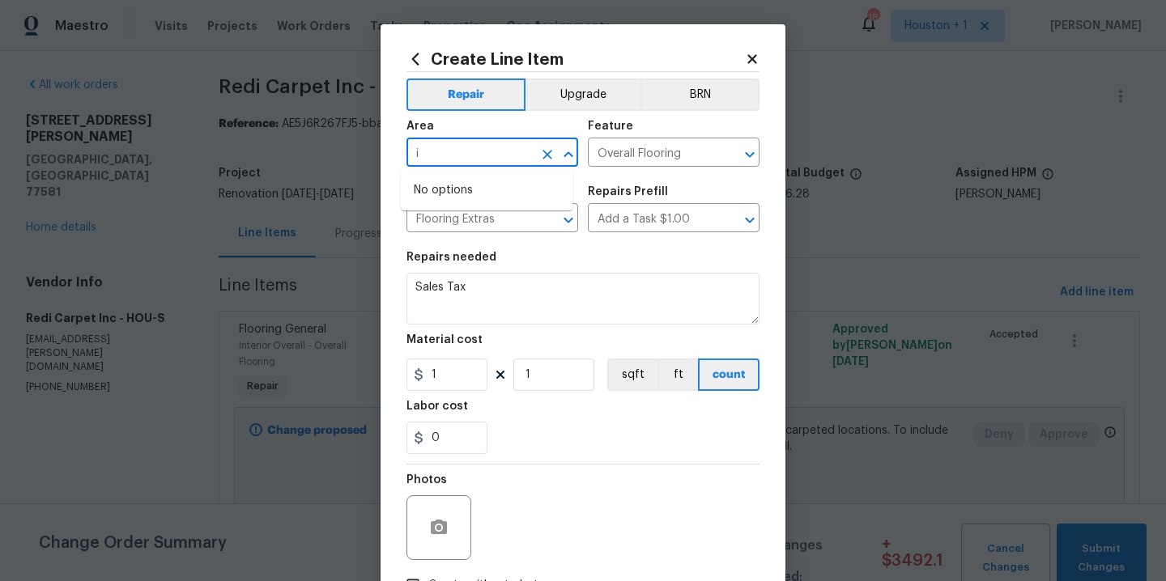
type input "i"
click at [456, 222] on li "Interior Overall" at bounding box center [487, 217] width 172 height 27
type input "Interior Overall"
click at [440, 384] on input "1" at bounding box center [446, 375] width 81 height 32
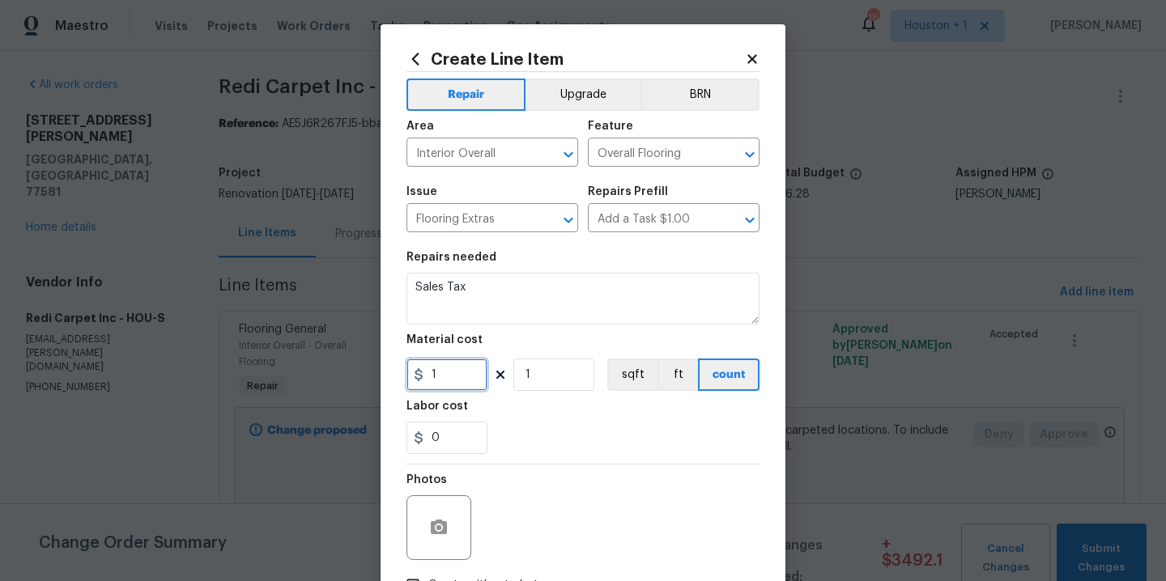
click at [440, 384] on input "1" at bounding box center [446, 375] width 81 height 32
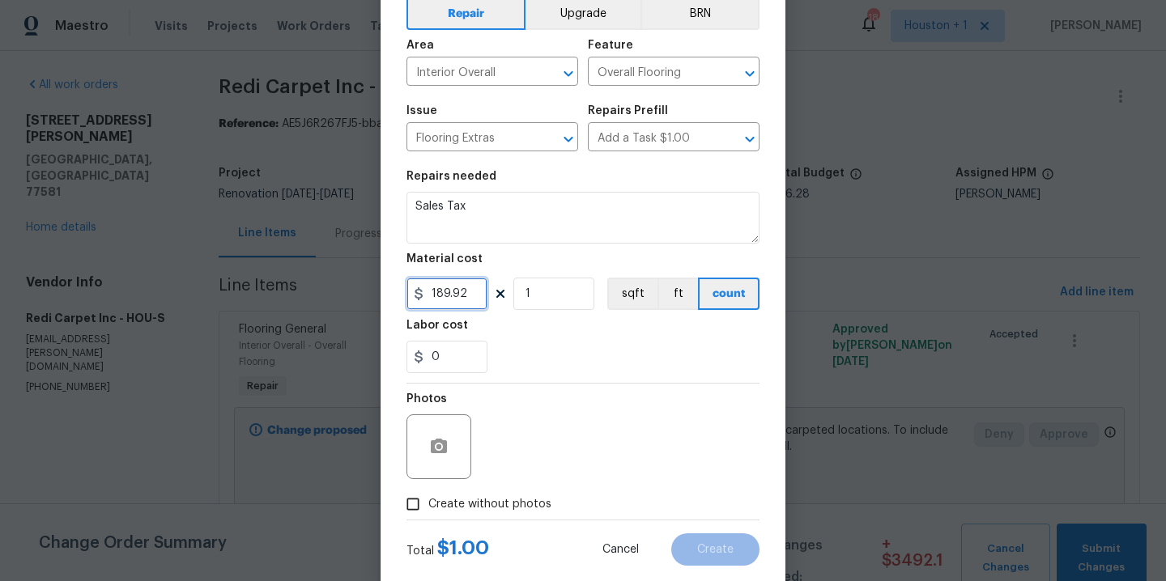
scroll to position [117, 0]
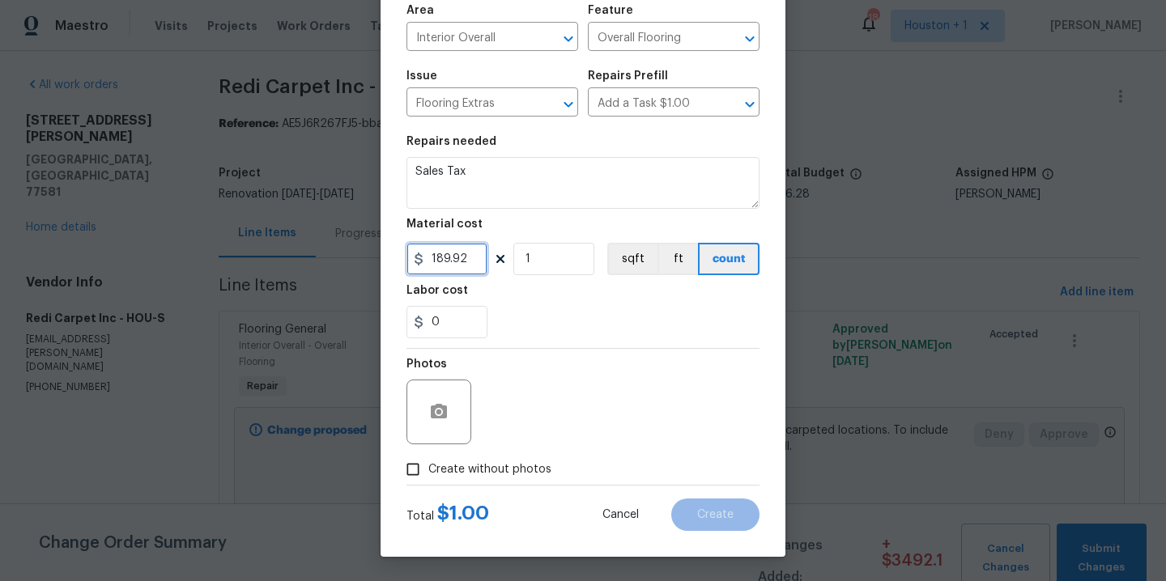
type input "189.92"
click at [517, 470] on span "Create without photos" at bounding box center [489, 470] width 123 height 17
click at [428, 470] on input "Create without photos" at bounding box center [413, 469] width 31 height 31
checkbox input "true"
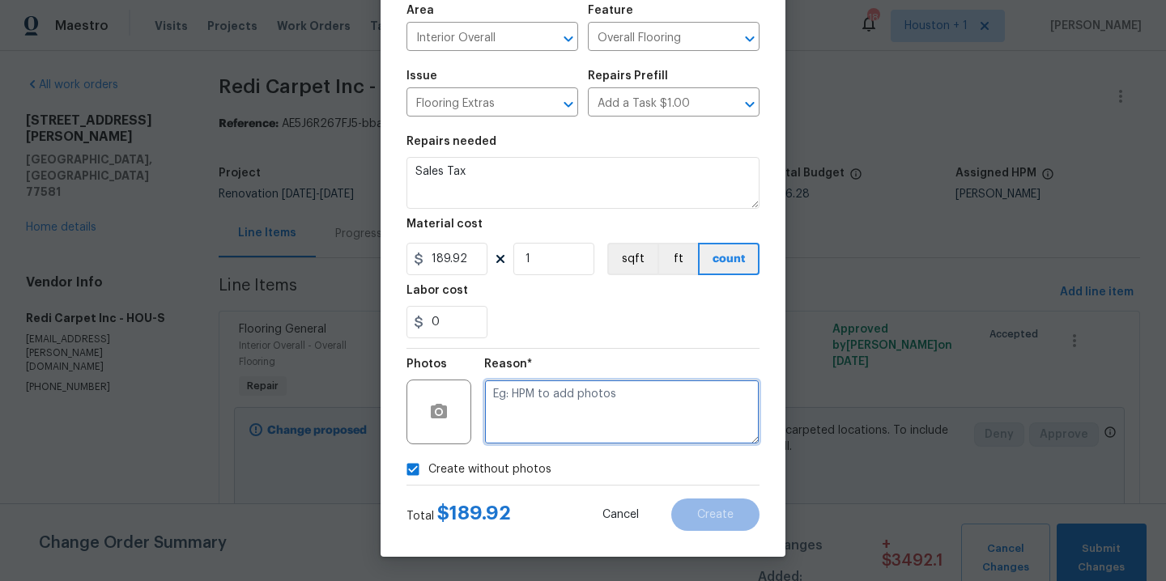
click at [593, 433] on textarea at bounding box center [621, 412] width 275 height 65
type textarea "."
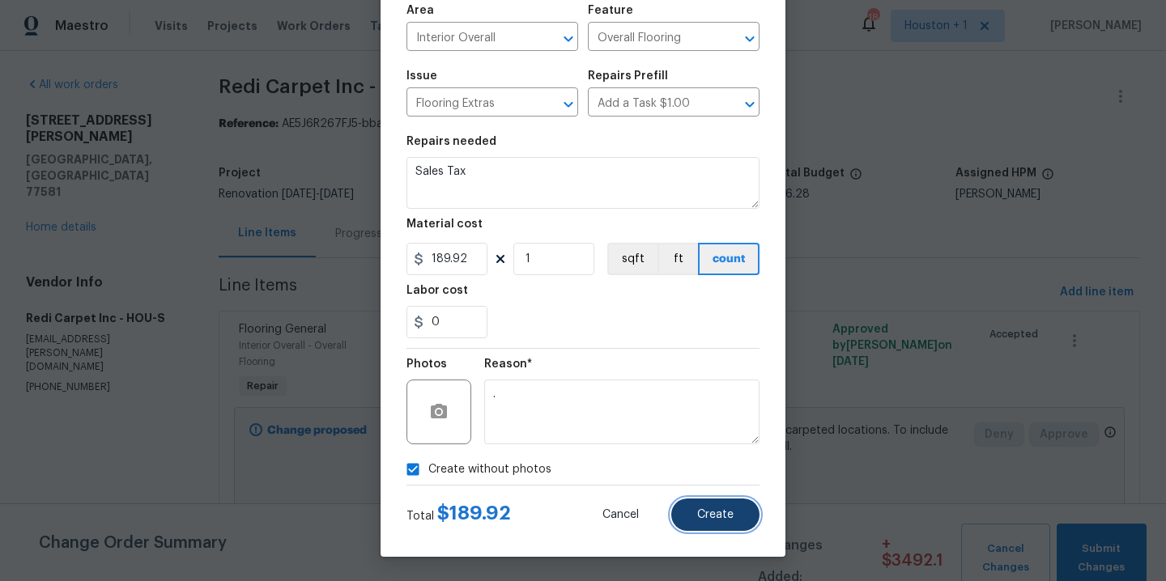
click at [708, 515] on span "Create" at bounding box center [715, 515] width 36 height 12
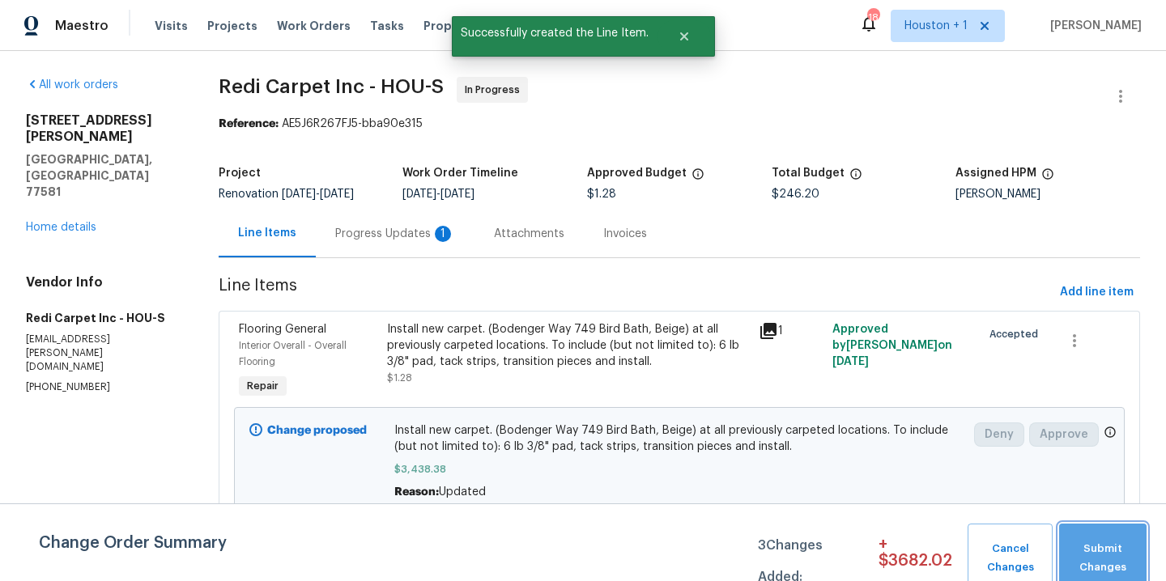
click at [1121, 551] on span "Submit Changes" at bounding box center [1102, 558] width 71 height 37
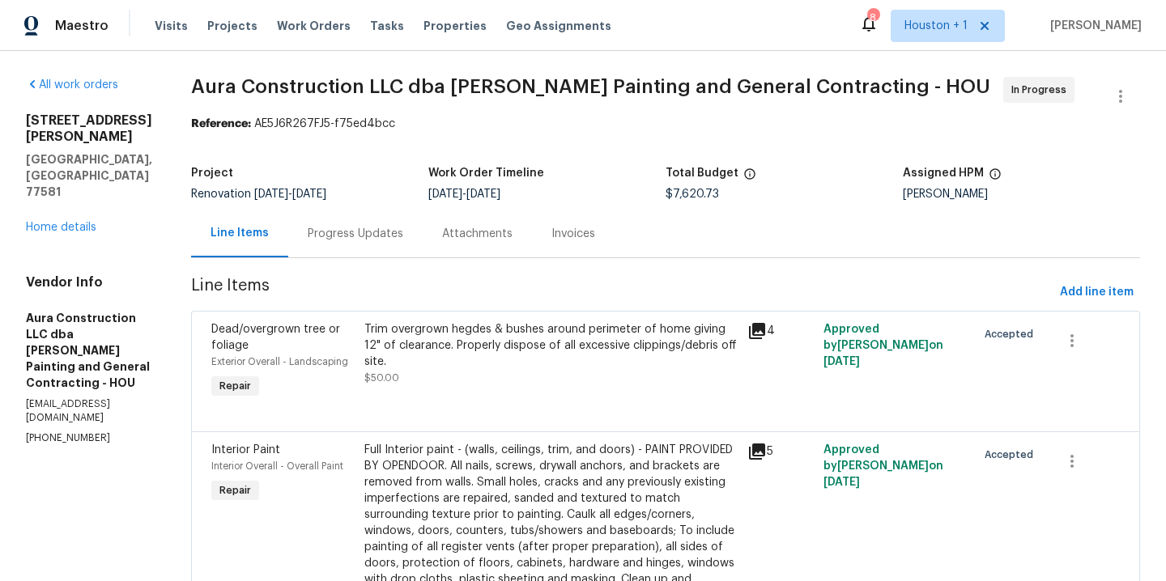
click at [263, 13] on div "Visits Projects Work Orders Tasks Properties Geo Assignments" at bounding box center [393, 26] width 476 height 32
click at [277, 28] on span "Work Orders" at bounding box center [314, 26] width 74 height 16
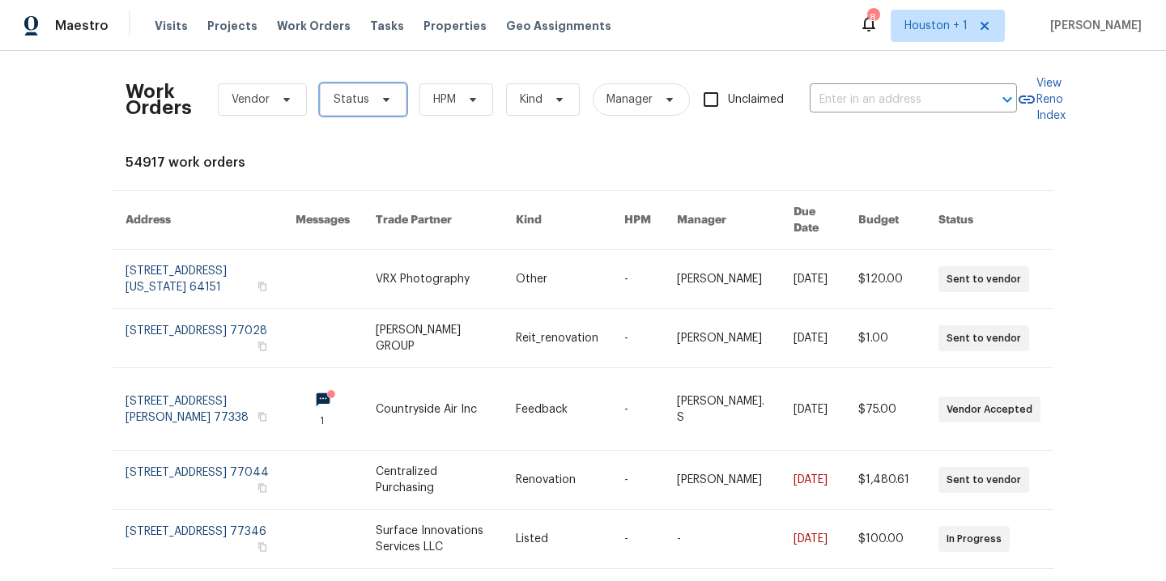
click at [368, 114] on span "Status" at bounding box center [363, 99] width 87 height 32
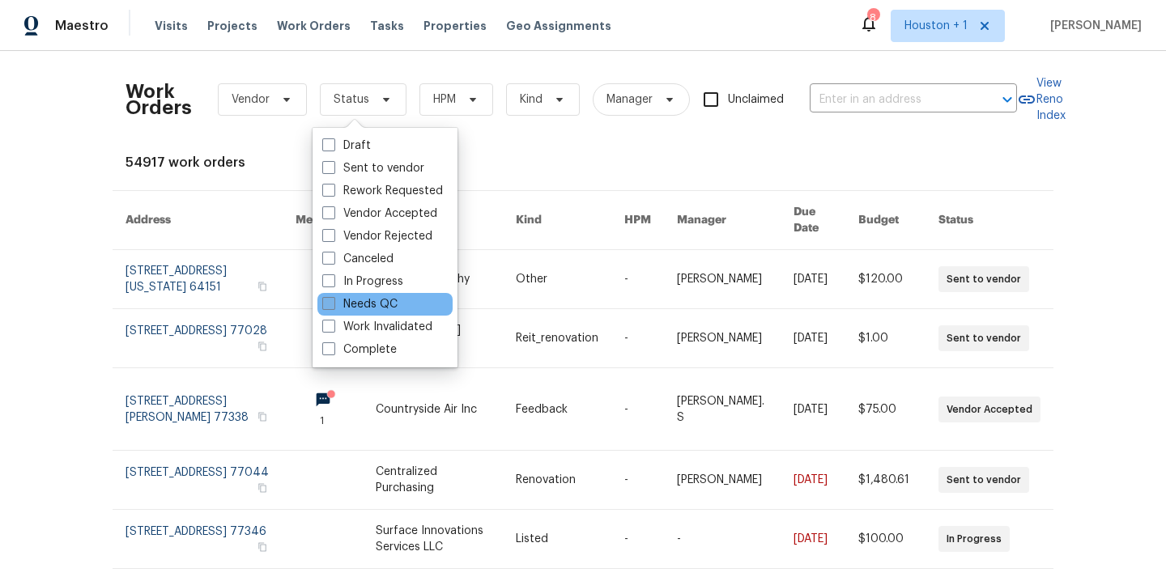
click at [378, 305] on label "Needs QC" at bounding box center [359, 304] width 75 height 16
click at [333, 305] on input "Needs QC" at bounding box center [327, 301] width 11 height 11
checkbox input "true"
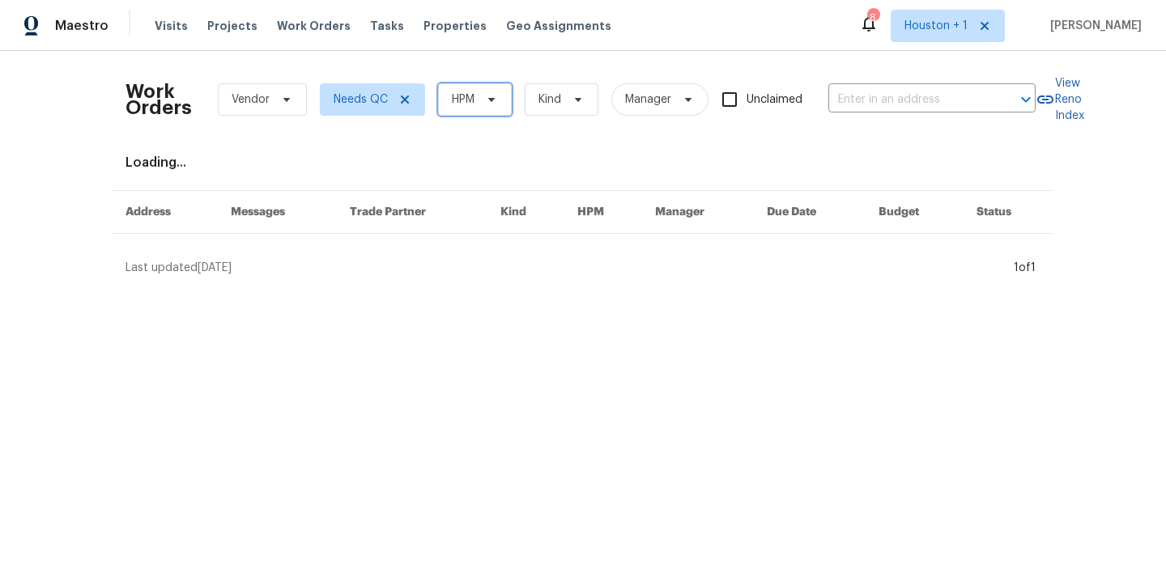
click at [463, 96] on span "HPM" at bounding box center [463, 99] width 23 height 16
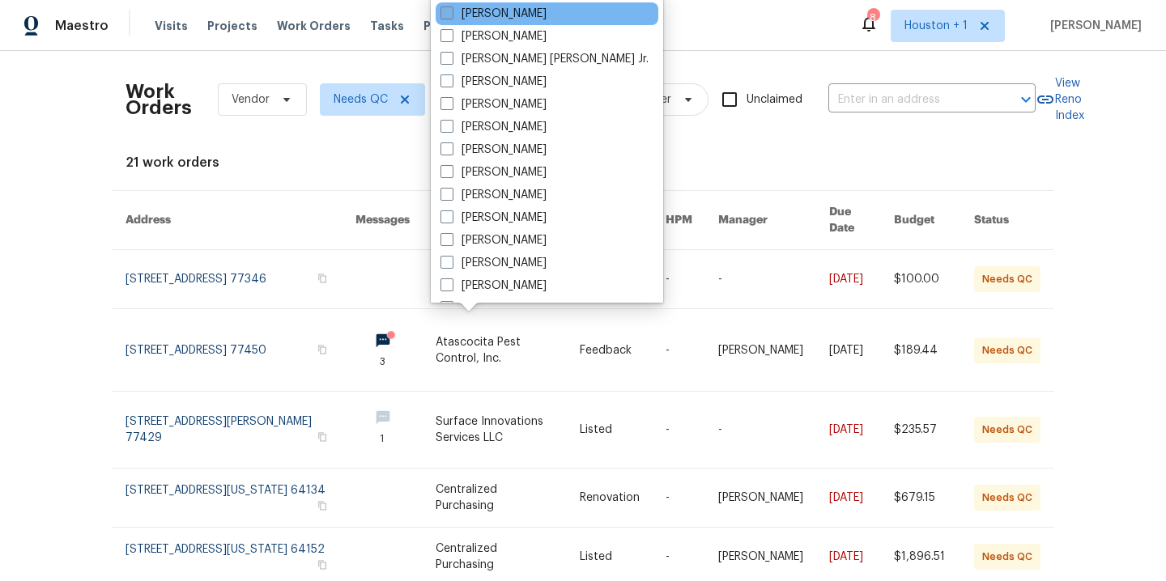
scroll to position [495, 0]
click at [503, 15] on label "[PERSON_NAME]" at bounding box center [493, 14] width 106 height 16
click at [451, 15] on input "[PERSON_NAME]" at bounding box center [445, 11] width 11 height 11
checkbox input "true"
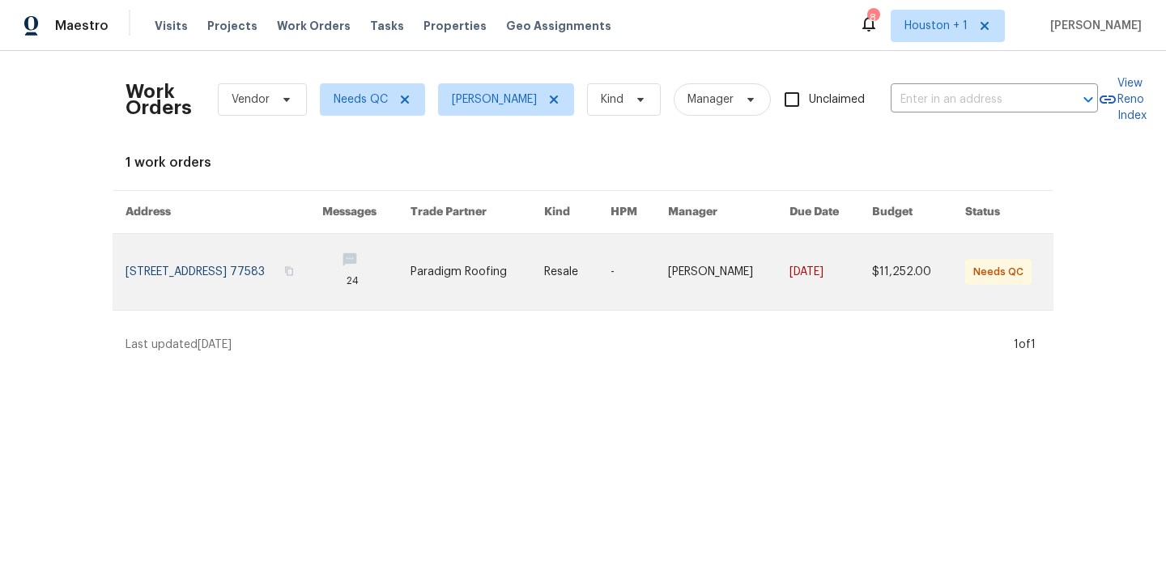
click at [304, 271] on link at bounding box center [224, 272] width 197 height 76
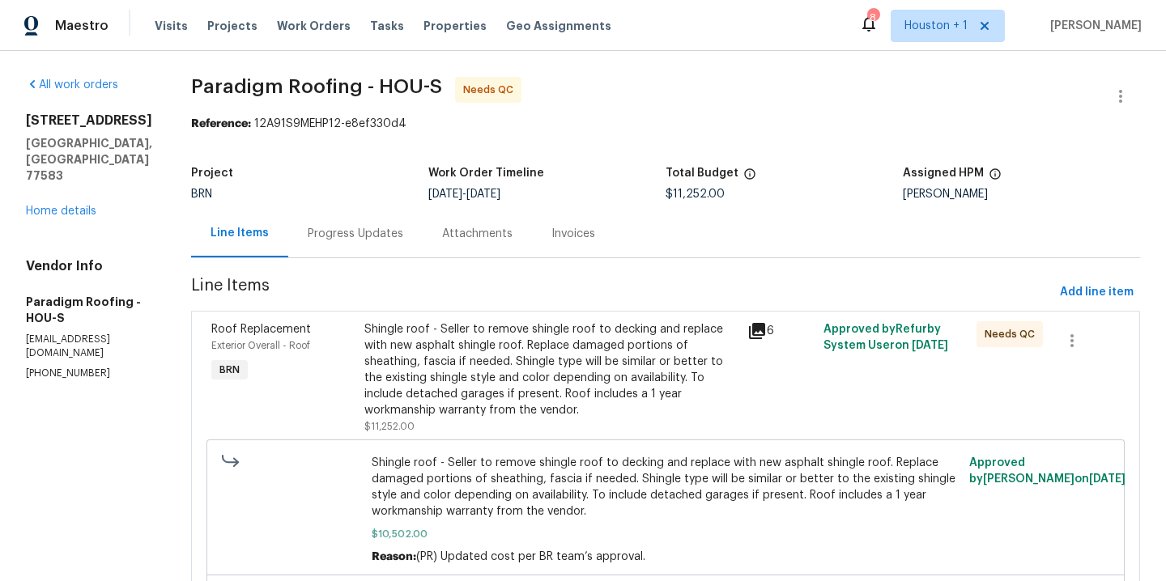
click at [362, 229] on div "Progress Updates" at bounding box center [356, 234] width 96 height 16
